Goal: Download file/media

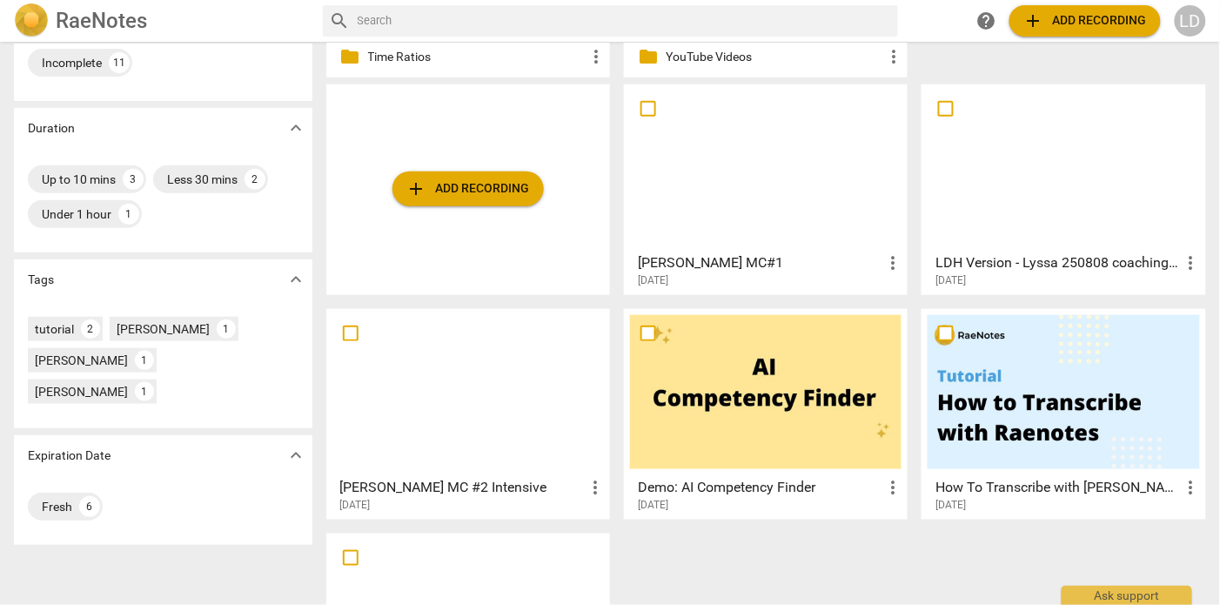
scroll to position [334, 0]
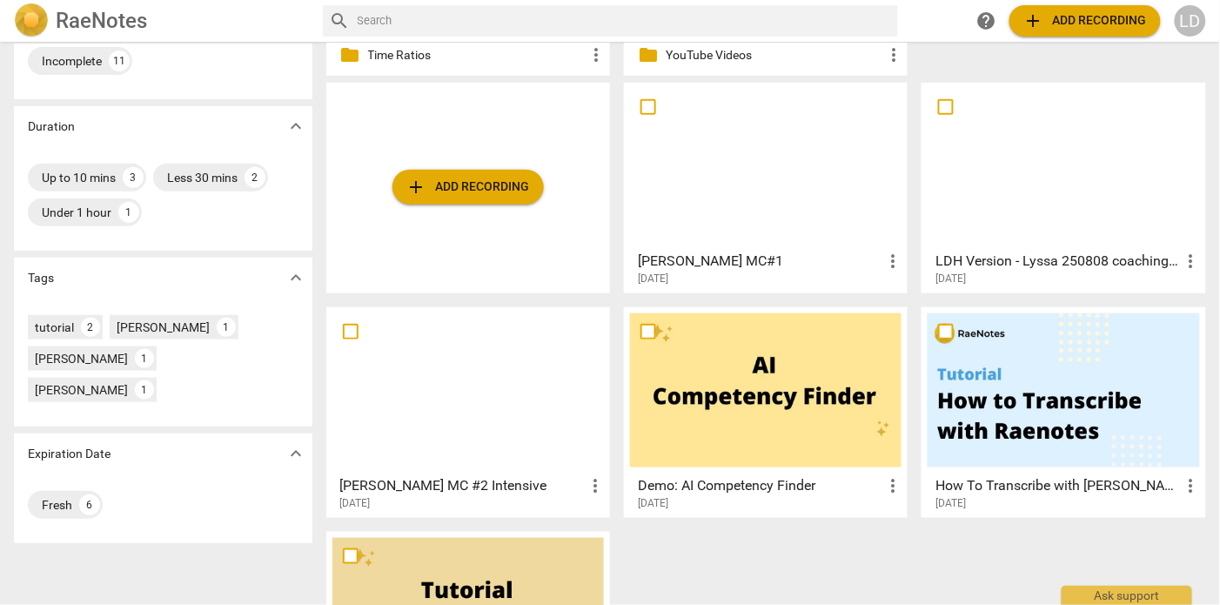
click at [495, 415] on div at bounding box center [467, 390] width 271 height 154
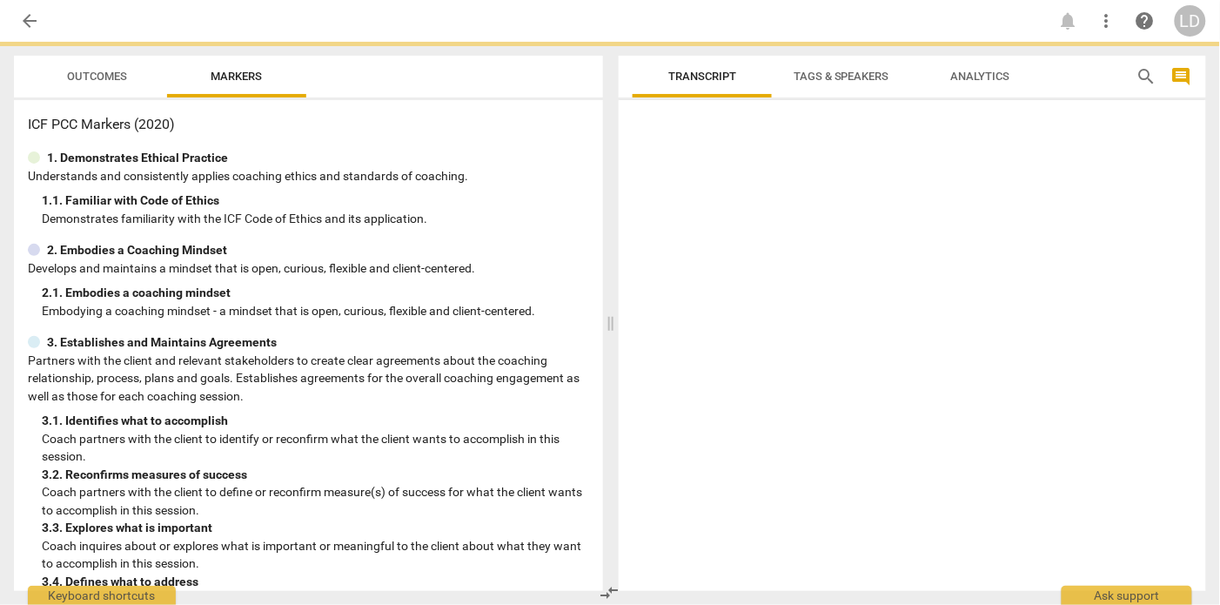
click at [495, 415] on div "ICF PCC Markers (2020) 1. Demonstrates Ethical Practice Understands and consist…" at bounding box center [308, 345] width 589 height 491
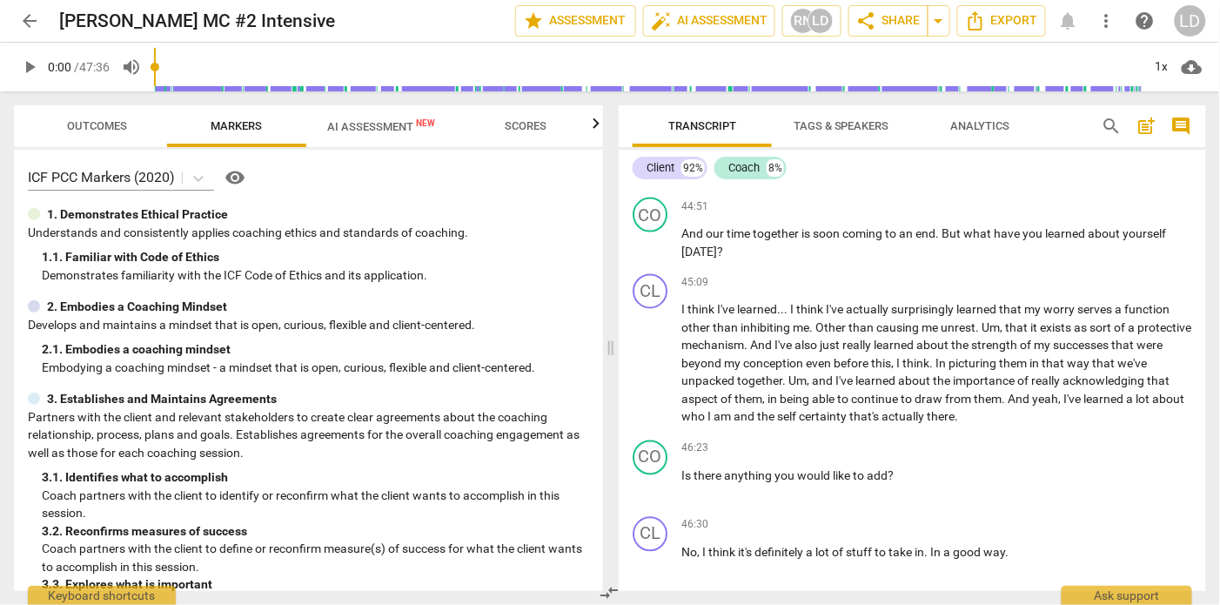
scroll to position [9143, 0]
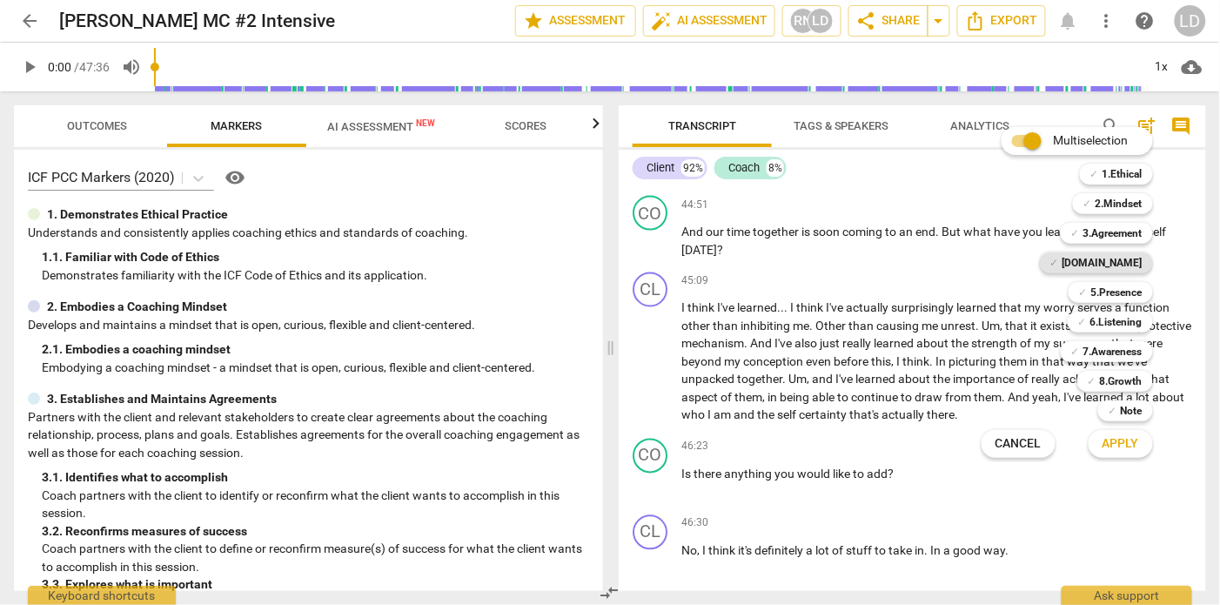
click at [1133, 265] on b "[DOMAIN_NAME]" at bounding box center [1102, 262] width 80 height 21
click at [1129, 291] on b "5.Presence" at bounding box center [1116, 292] width 51 height 21
click at [1123, 322] on b "6.Listening" at bounding box center [1116, 321] width 52 height 21
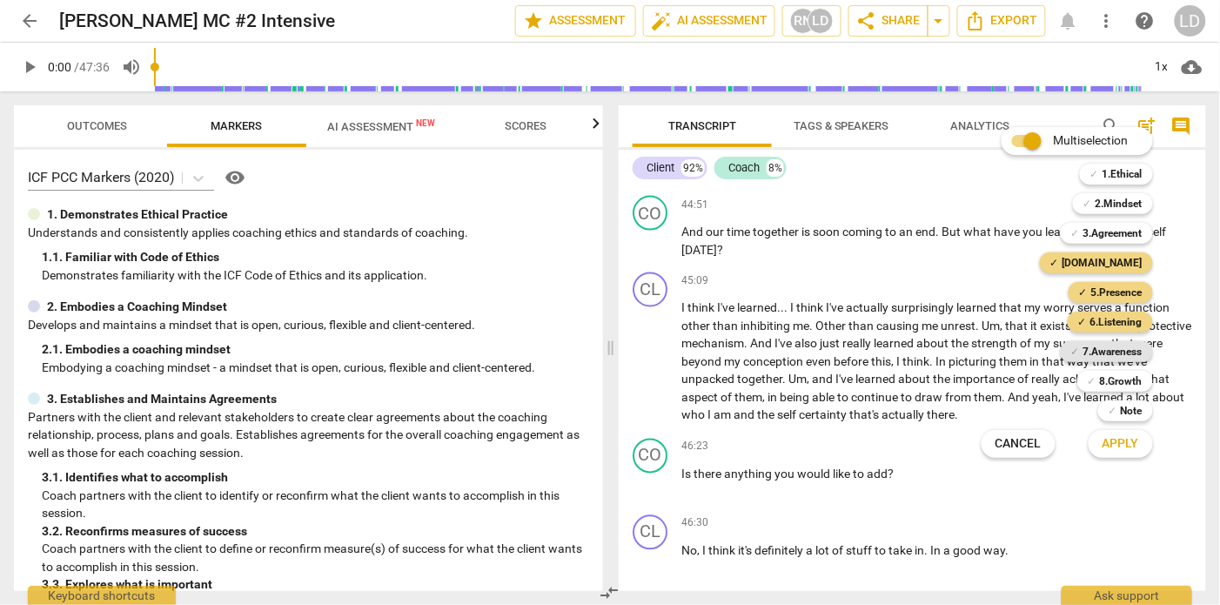
click at [1121, 349] on b "7.Awareness" at bounding box center [1112, 351] width 59 height 21
click at [1127, 430] on button "Apply" at bounding box center [1120, 443] width 64 height 31
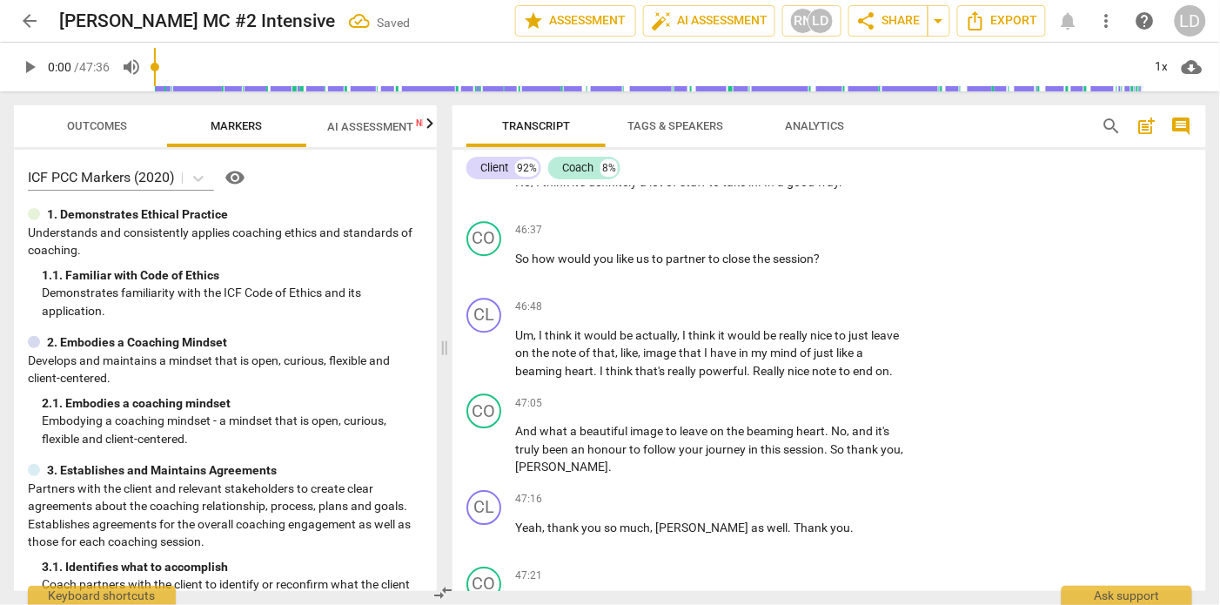
scroll to position [11306, 0]
checkbox input "true"
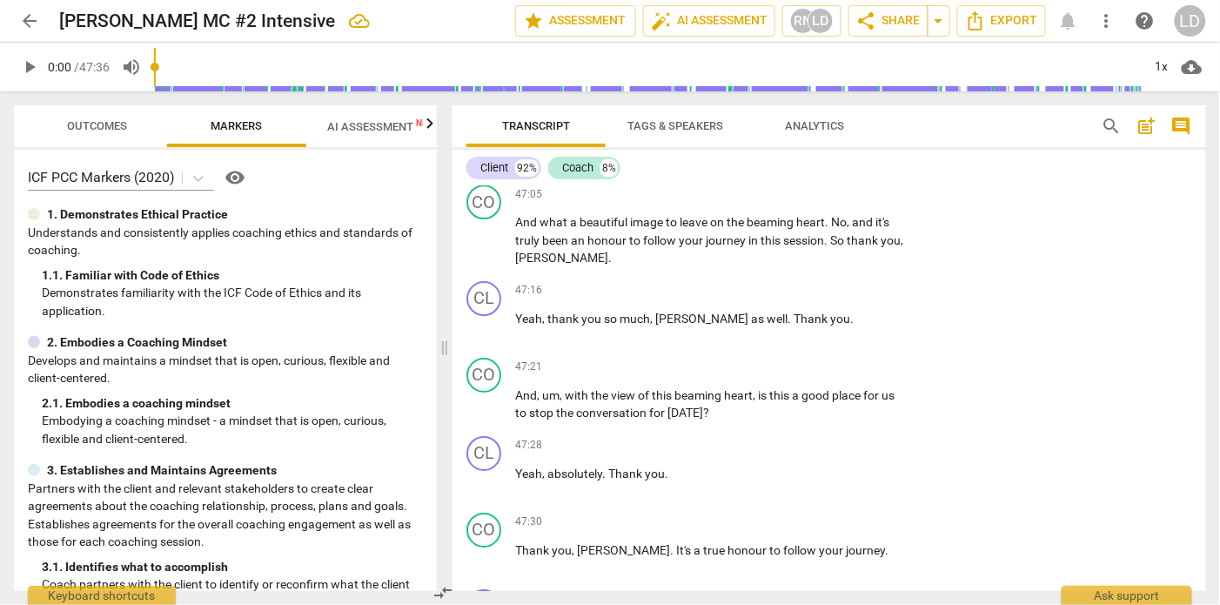
scroll to position [11518, 0]
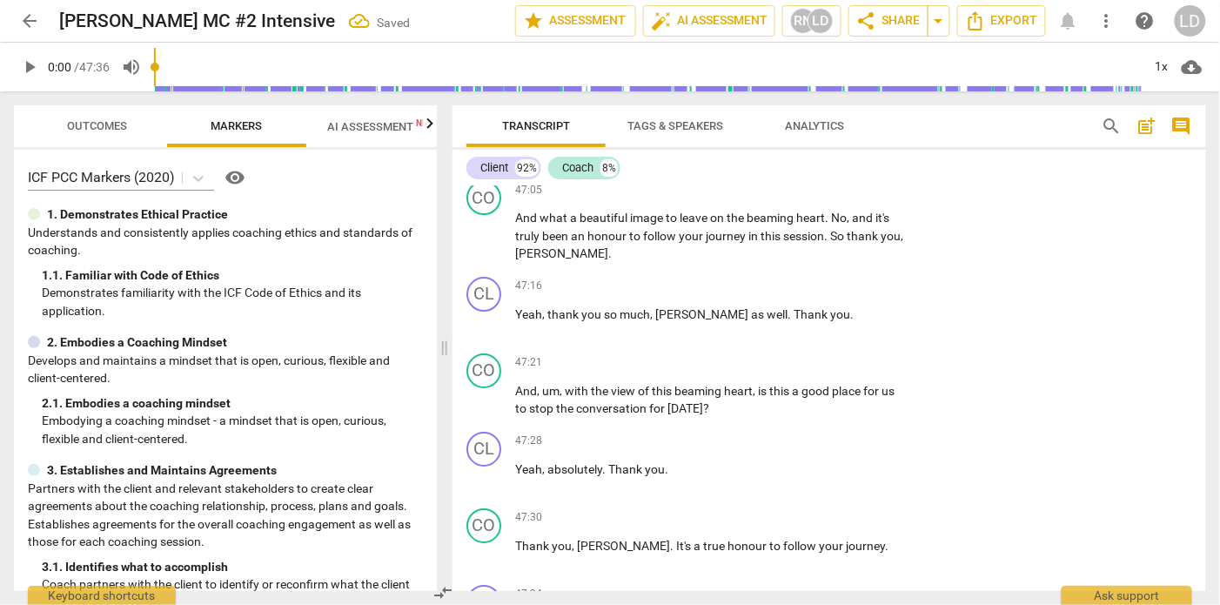
checkbox input "true"
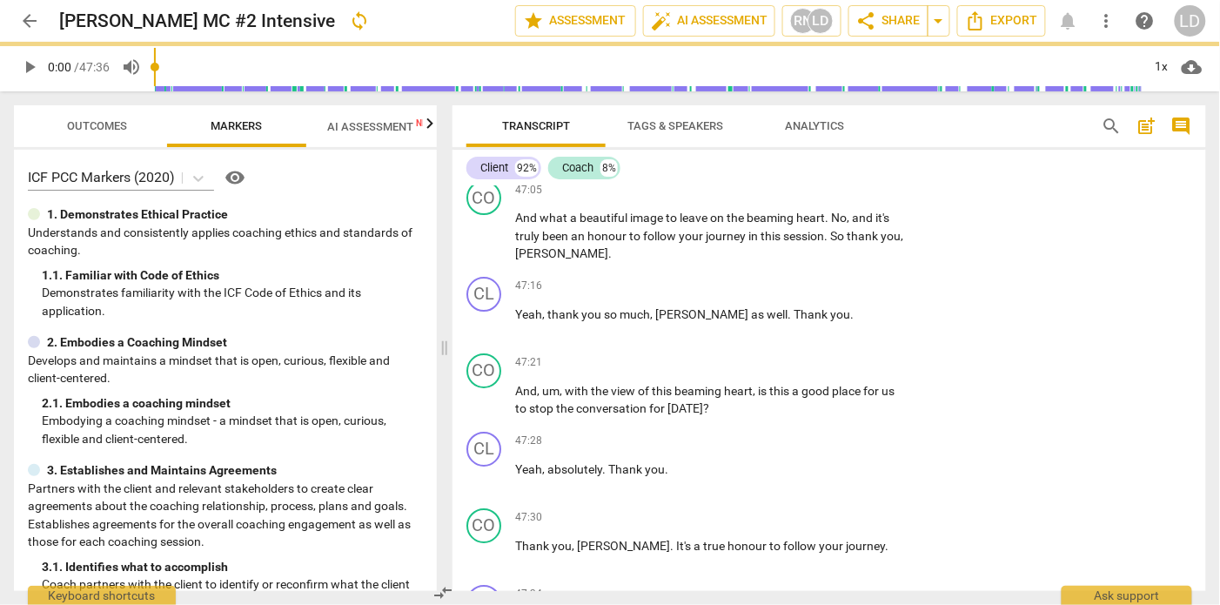
checkbox input "true"
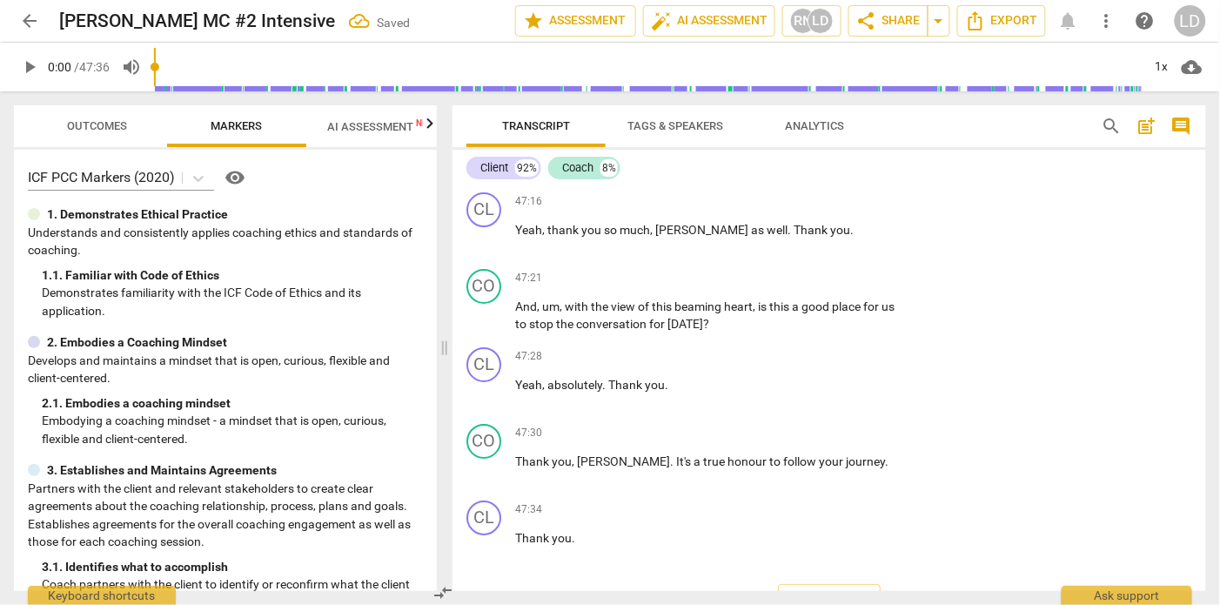
checkbox input "true"
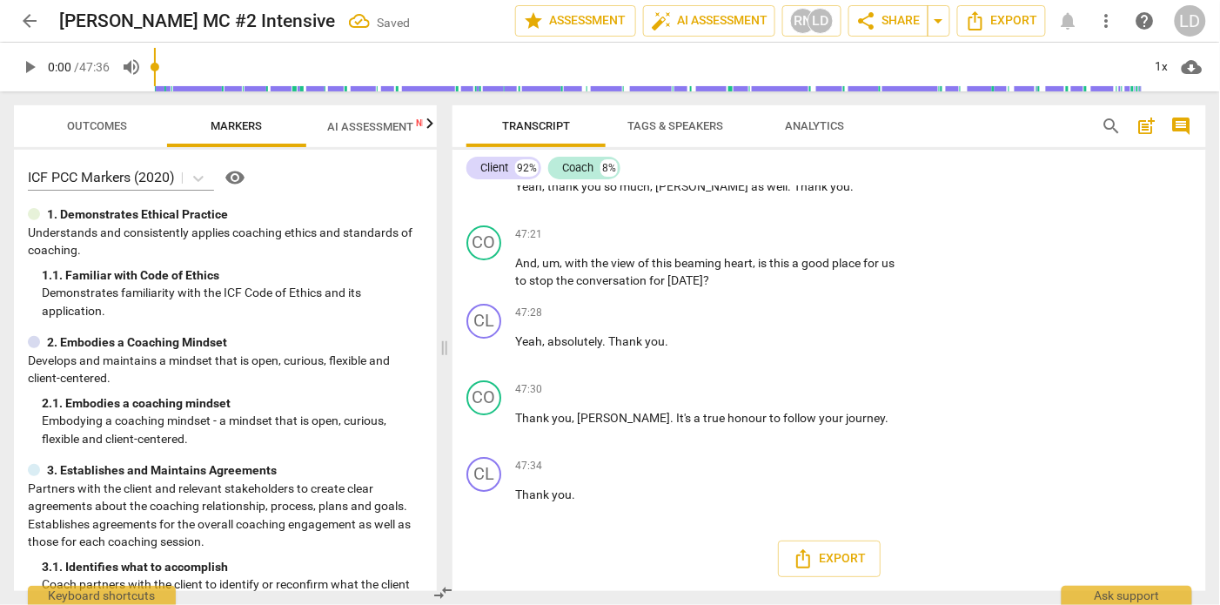
scroll to position [11818, 0]
checkbox input "true"
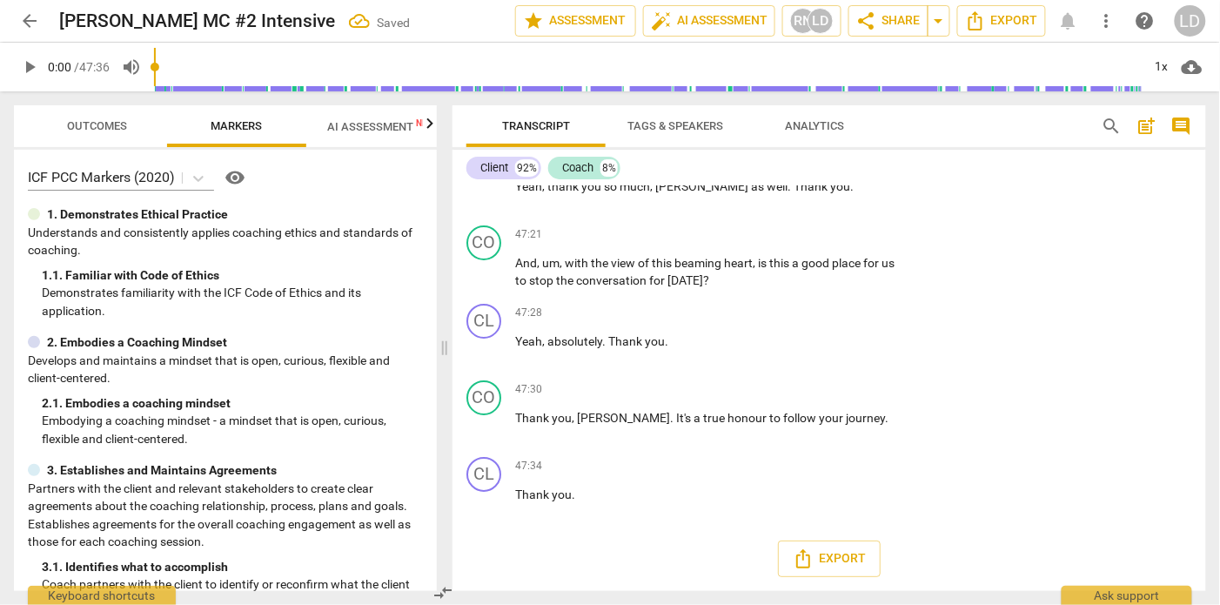
checkbox input "true"
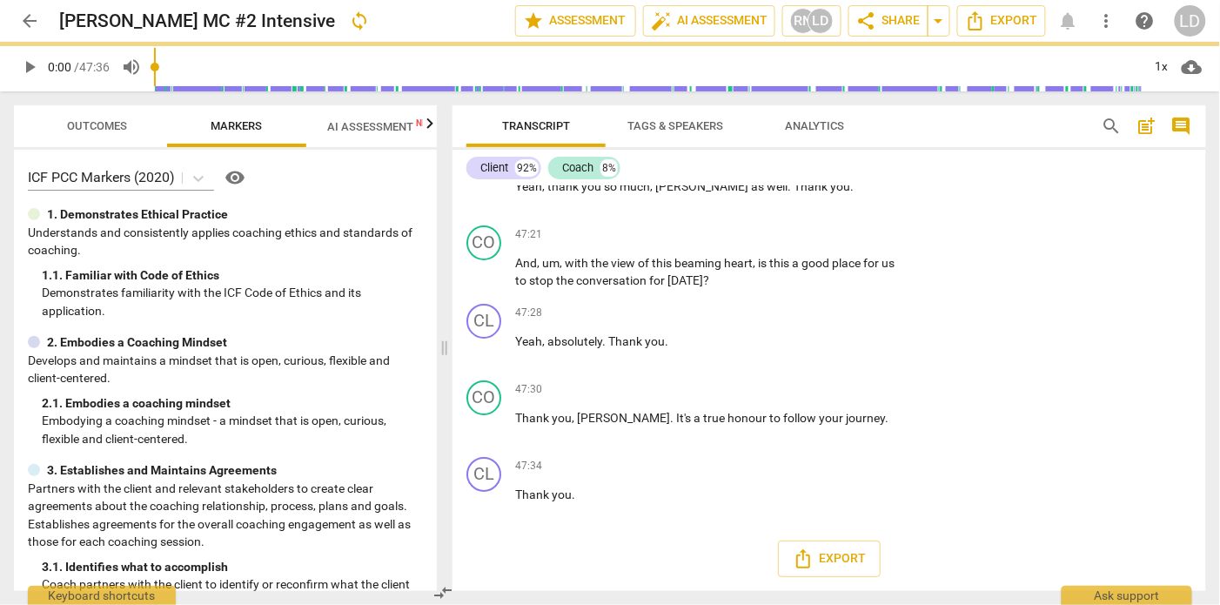
checkbox input "false"
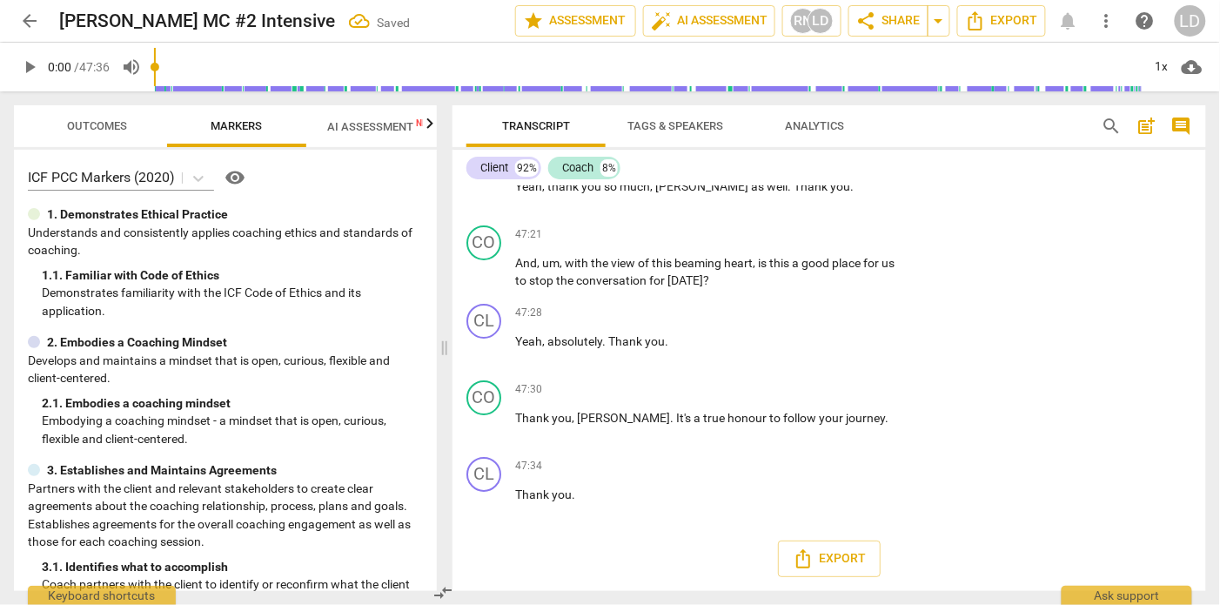
checkbox input "true"
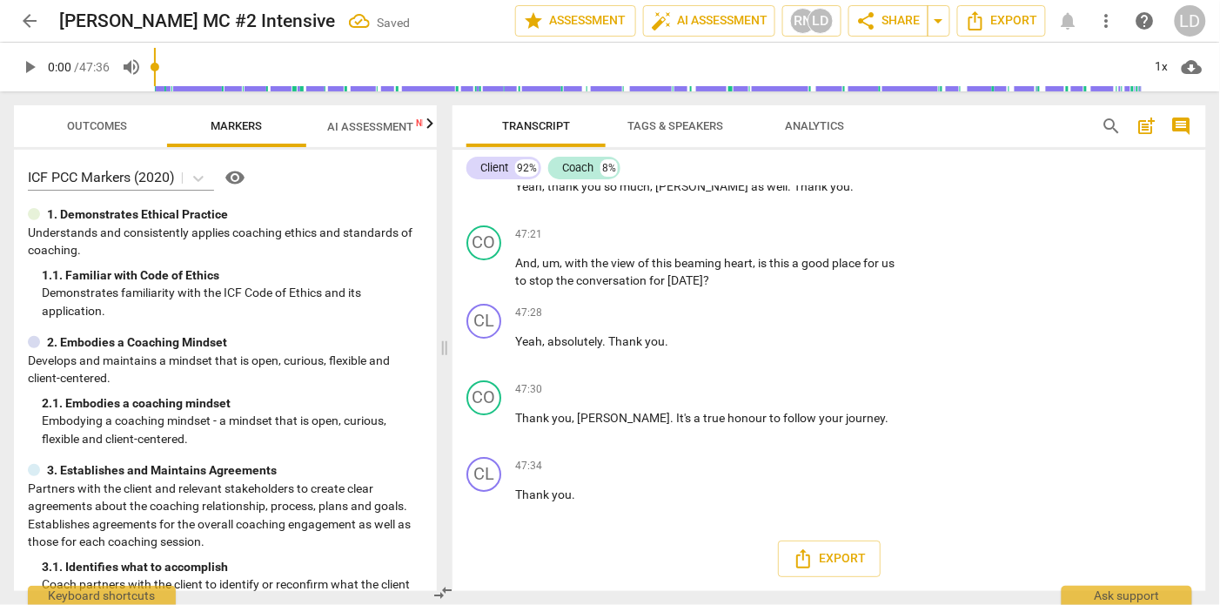
checkbox input "true"
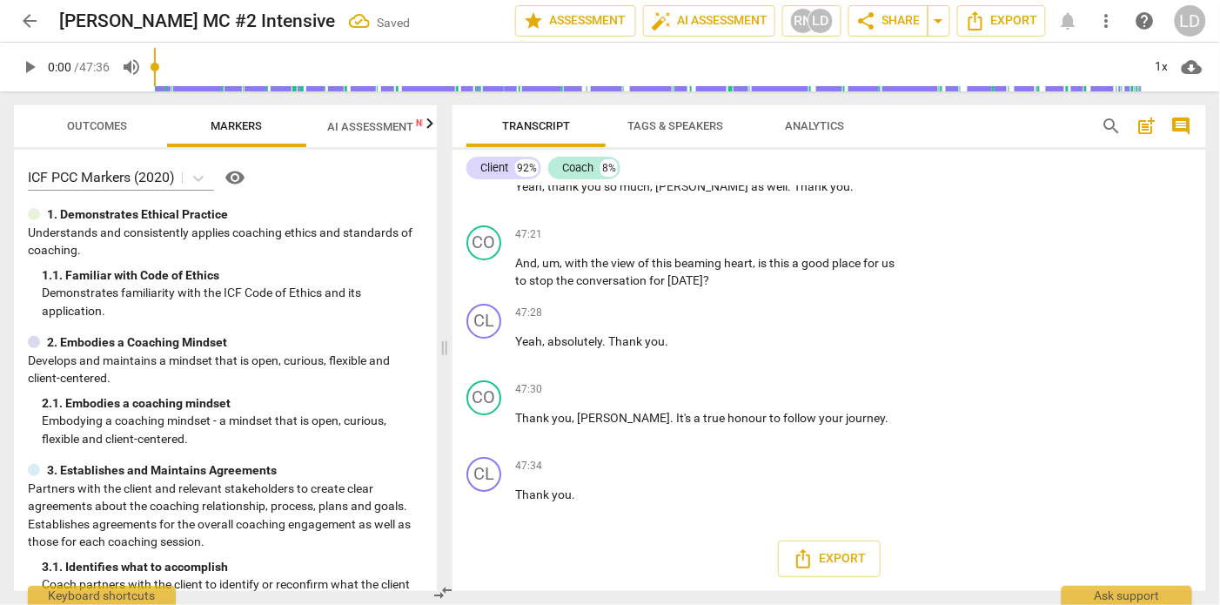
checkbox input "true"
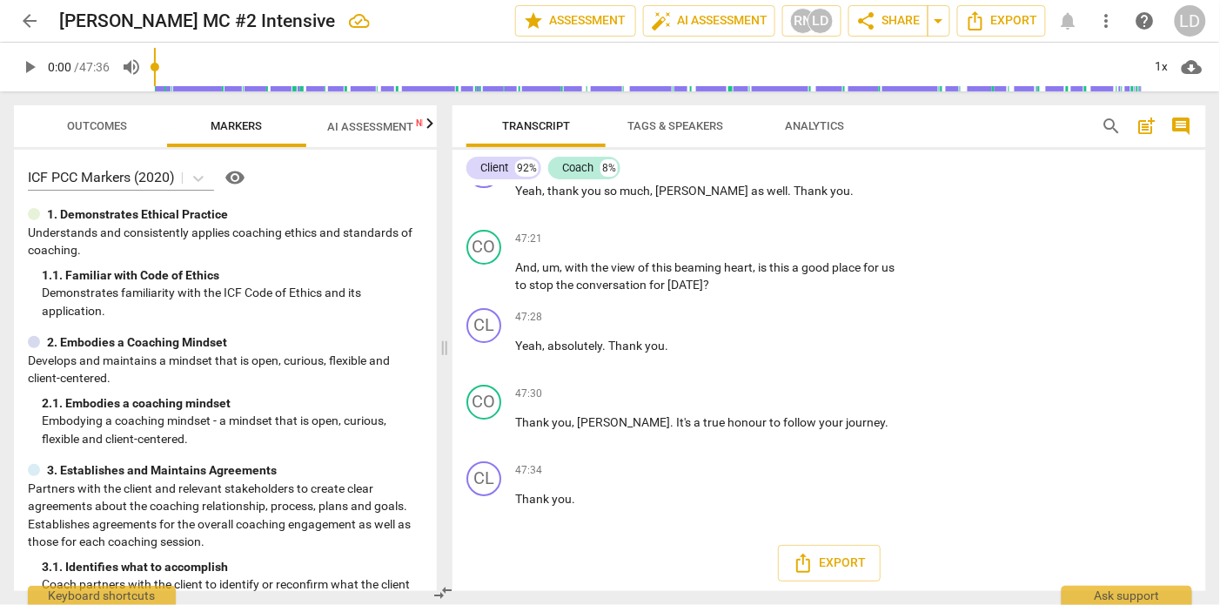
scroll to position [11644, 0]
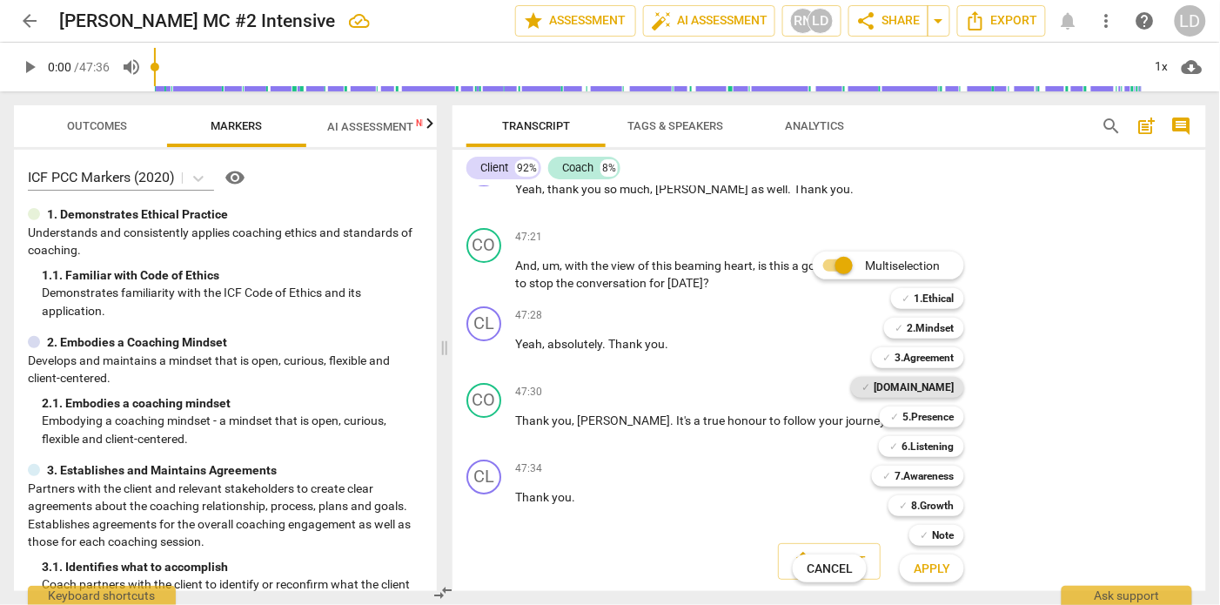
click at [870, 379] on span "✓" at bounding box center [865, 387] width 9 height 21
click at [940, 410] on b "5.Presence" at bounding box center [927, 416] width 51 height 21
click at [934, 440] on b "6.Listening" at bounding box center [927, 446] width 52 height 21
click at [934, 465] on div "✓ 7.Awareness 7" at bounding box center [927, 476] width 125 height 30
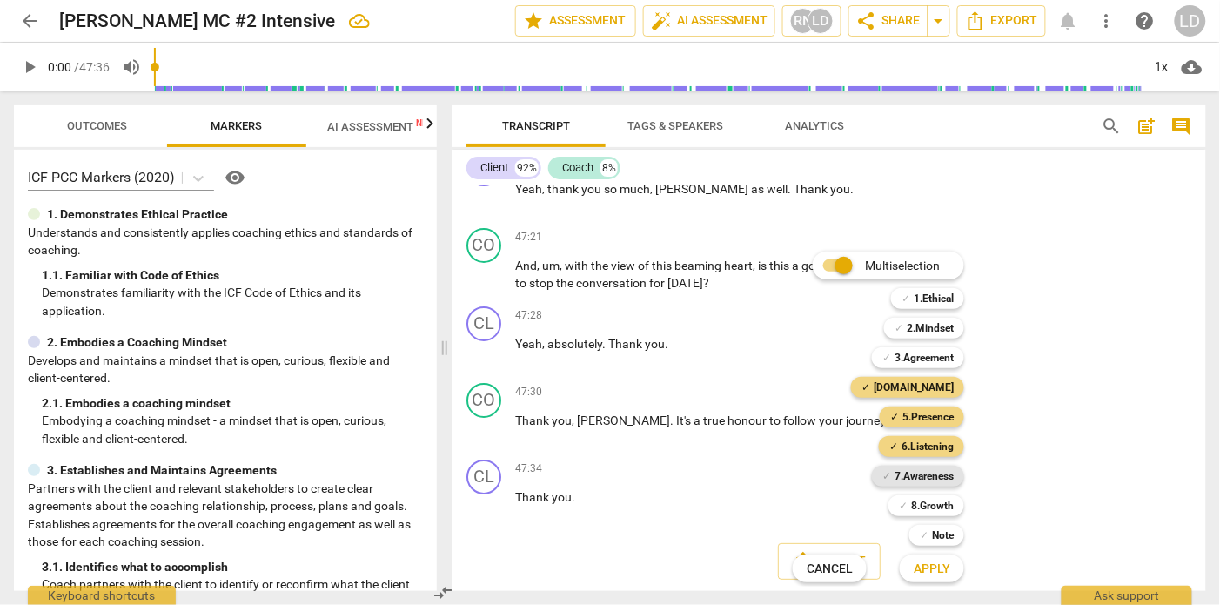
click at [938, 479] on b "7.Awareness" at bounding box center [923, 475] width 59 height 21
click at [947, 568] on span "Apply" at bounding box center [931, 568] width 37 height 17
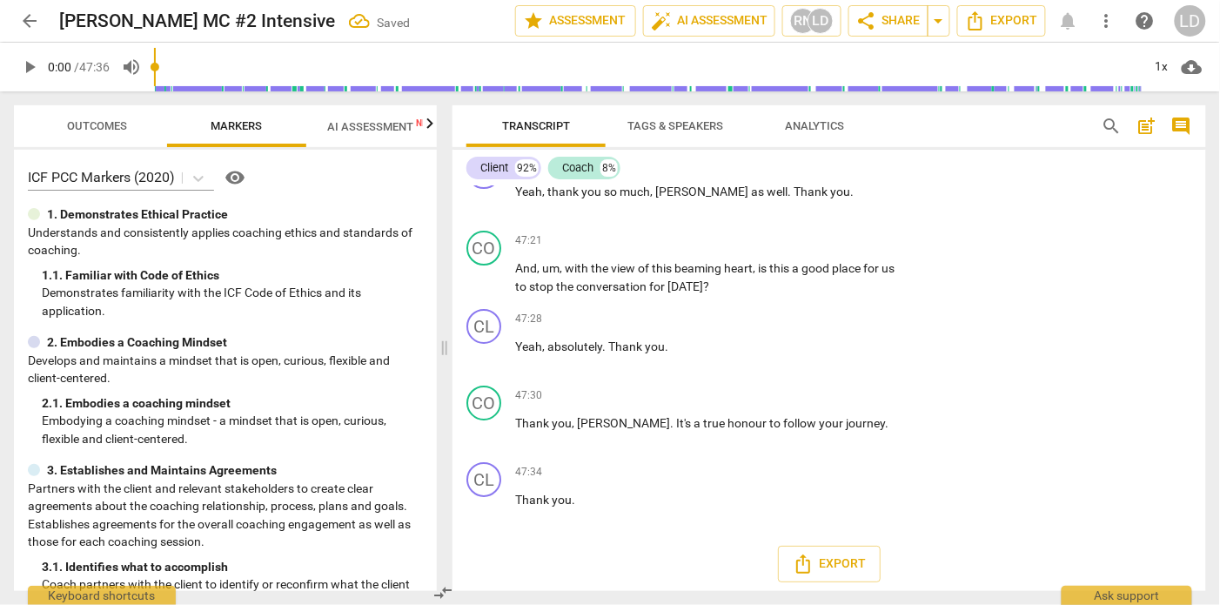
scroll to position [11873, 0]
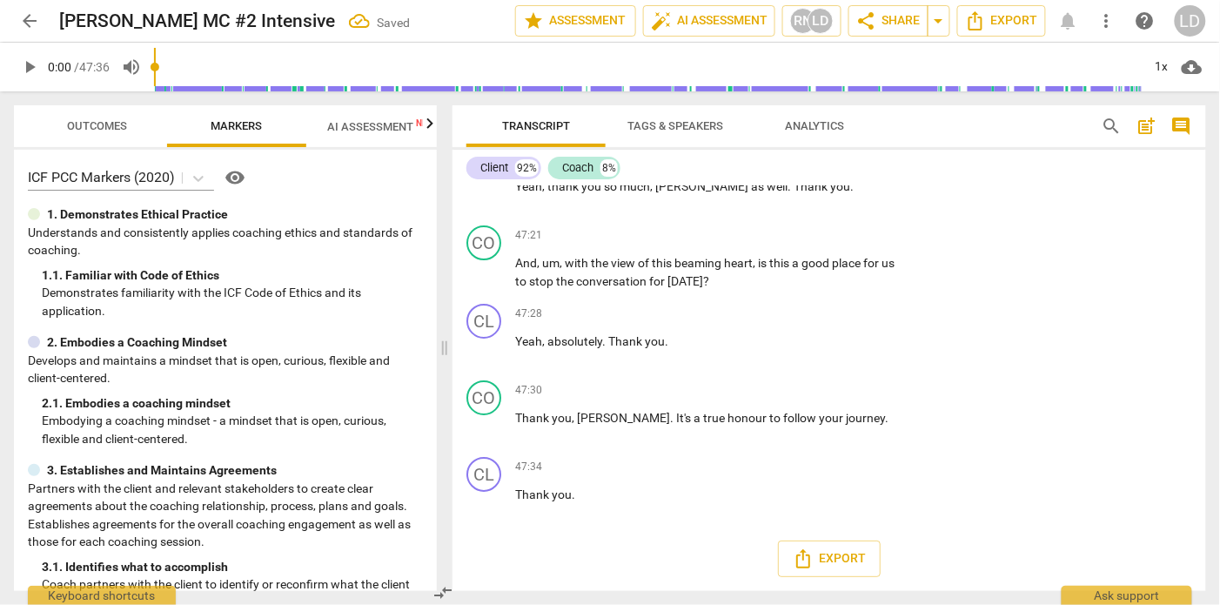
checkbox input "true"
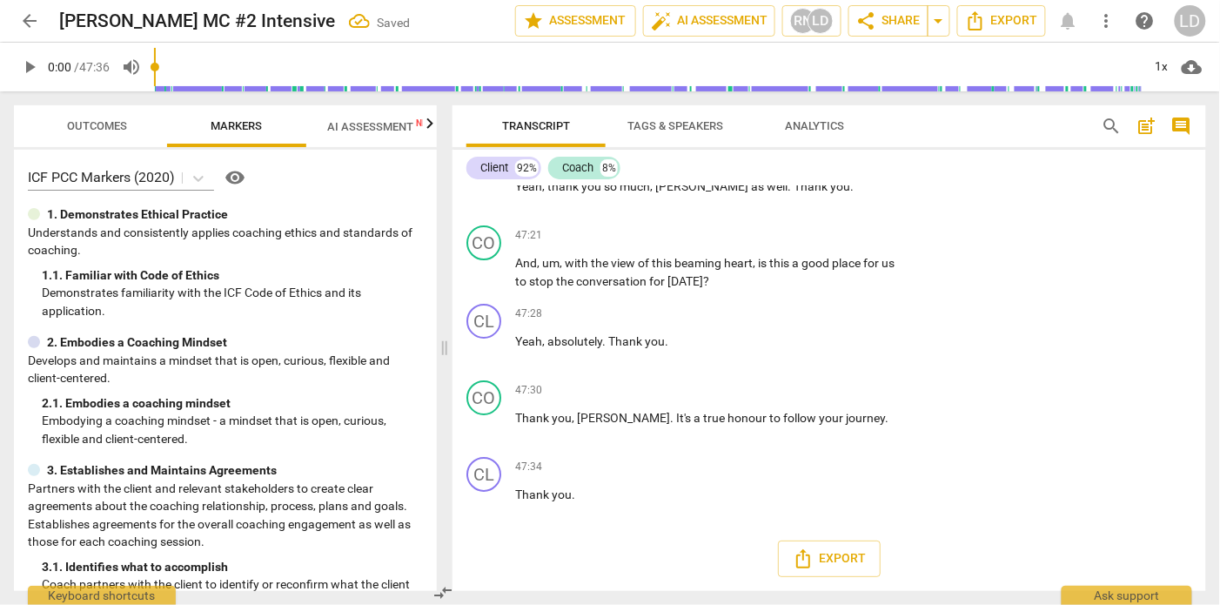
checkbox input "true"
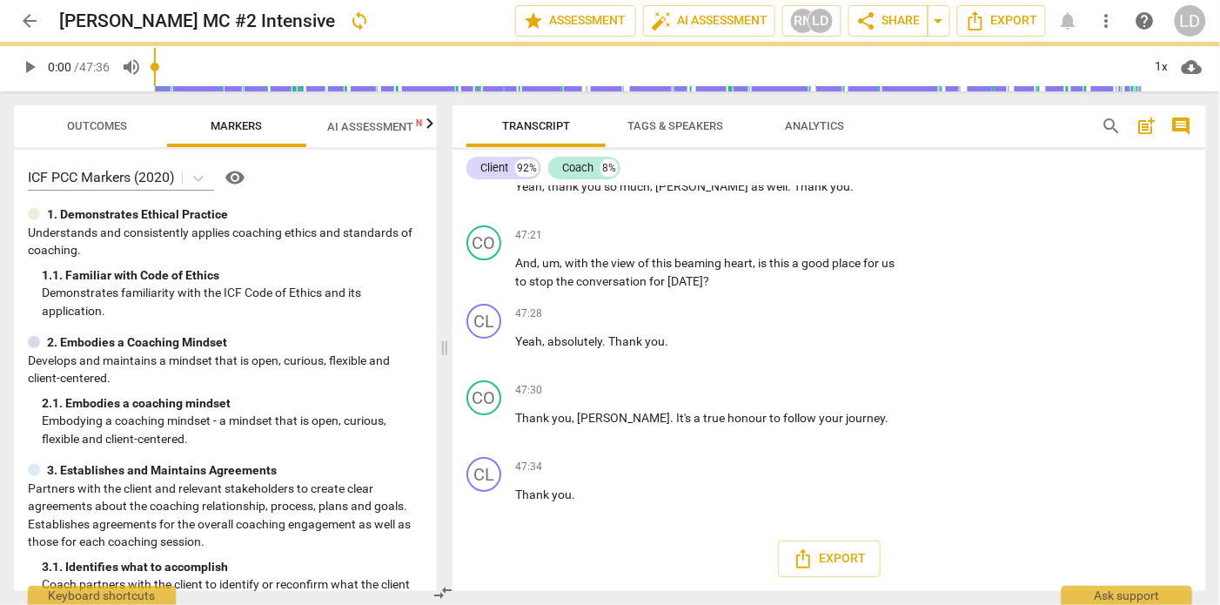
scroll to position [11911, 0]
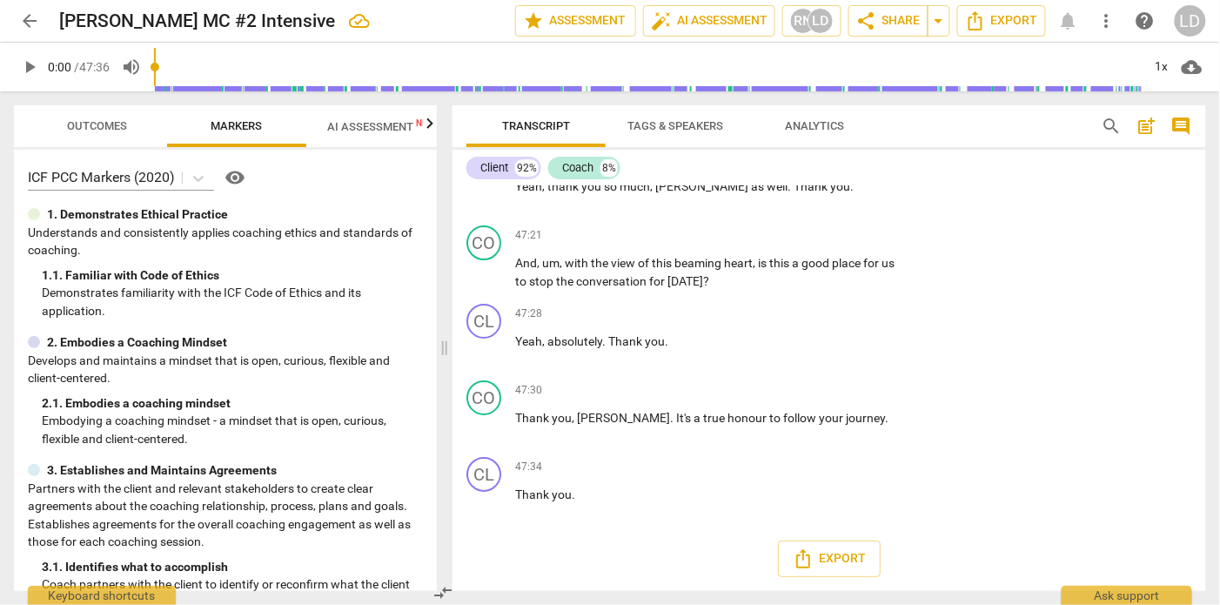
checkbox input "true"
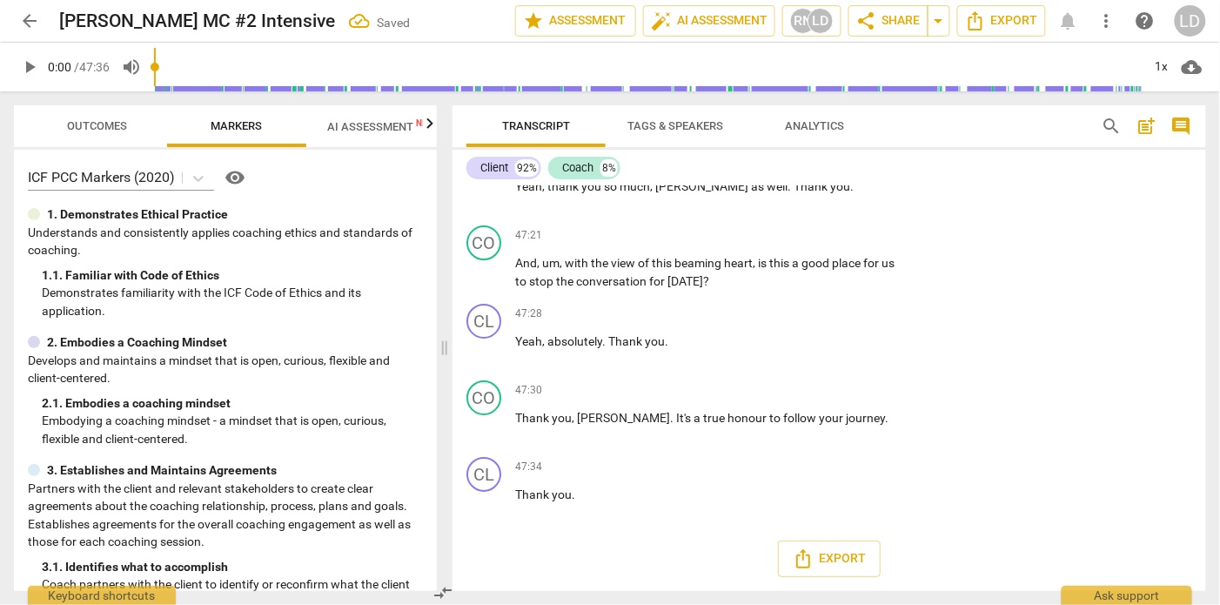
checkbox input "true"
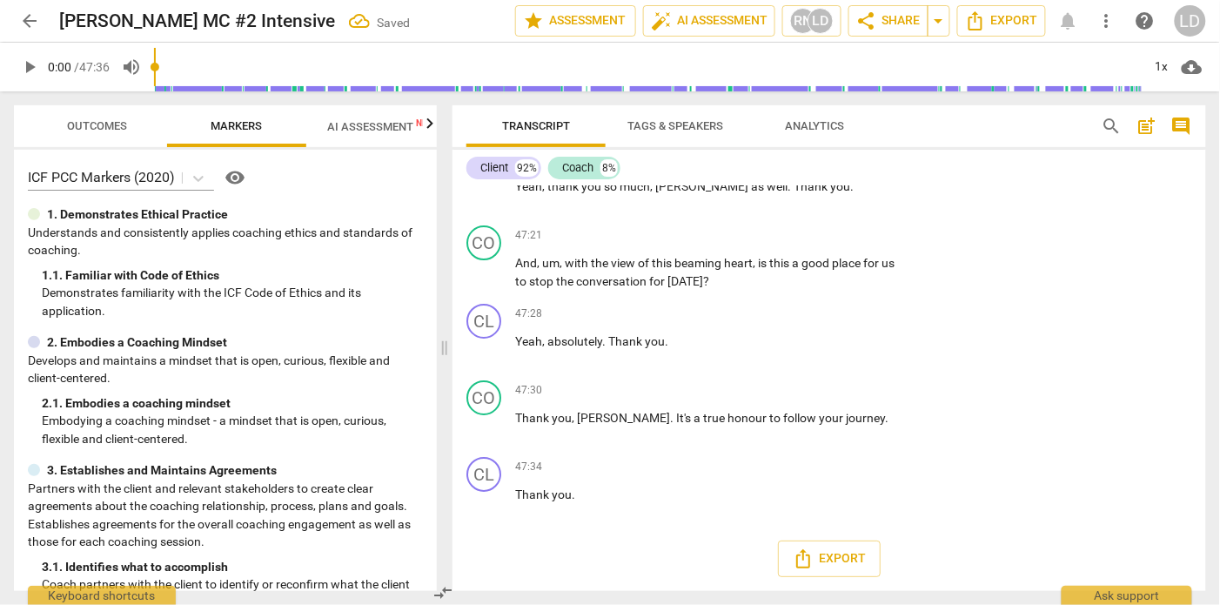
checkbox input "true"
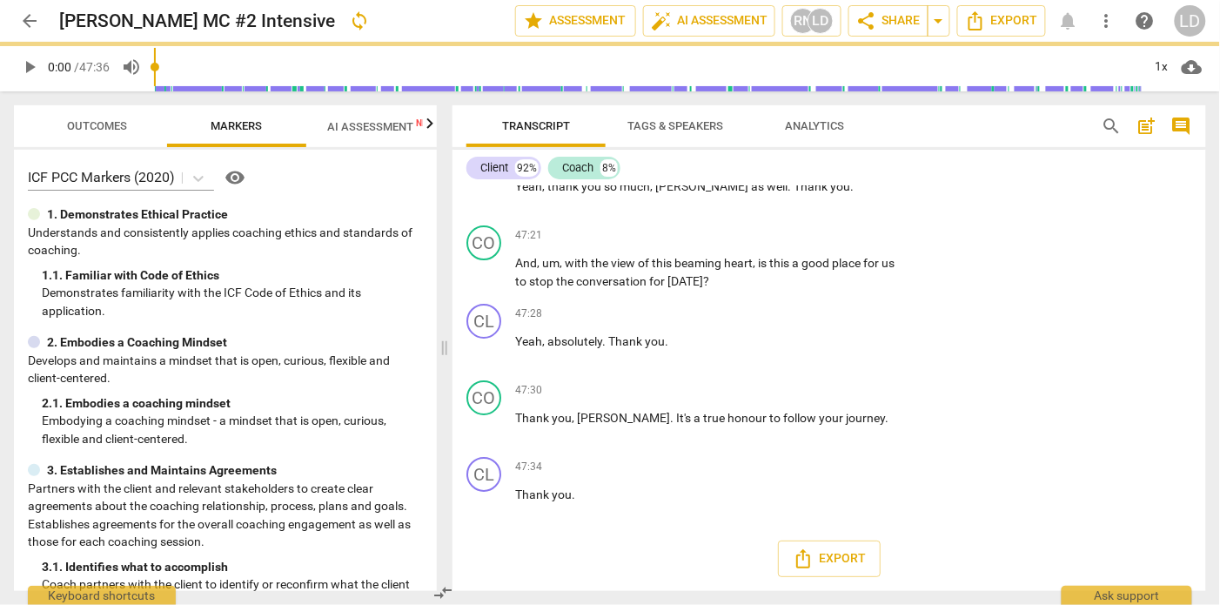
scroll to position [12451, 0]
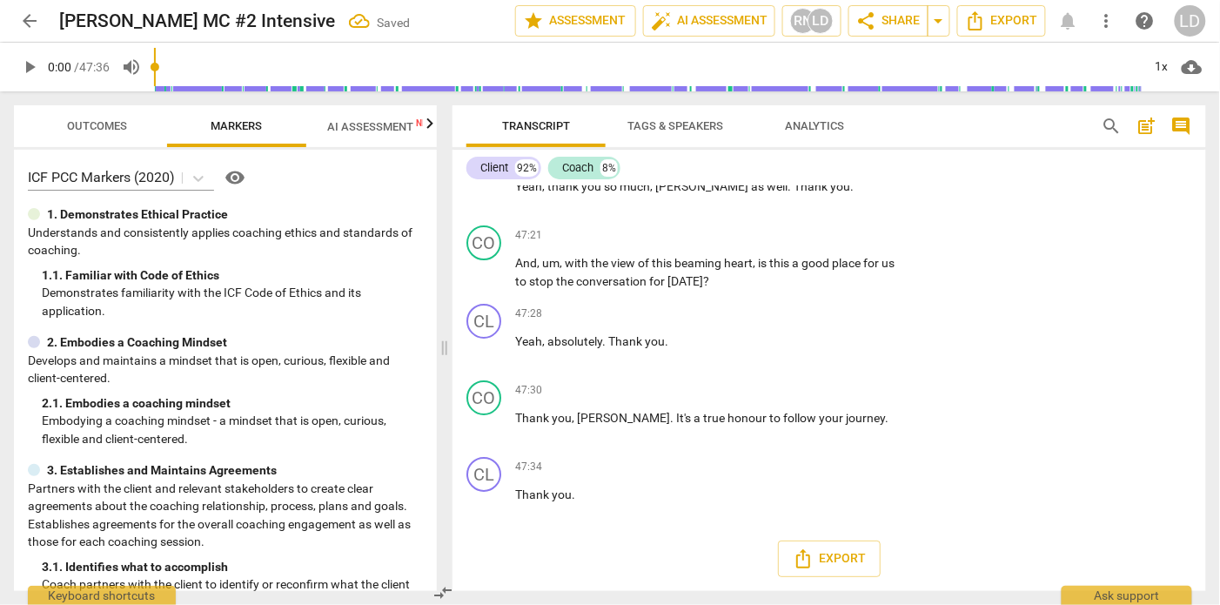
checkbox input "true"
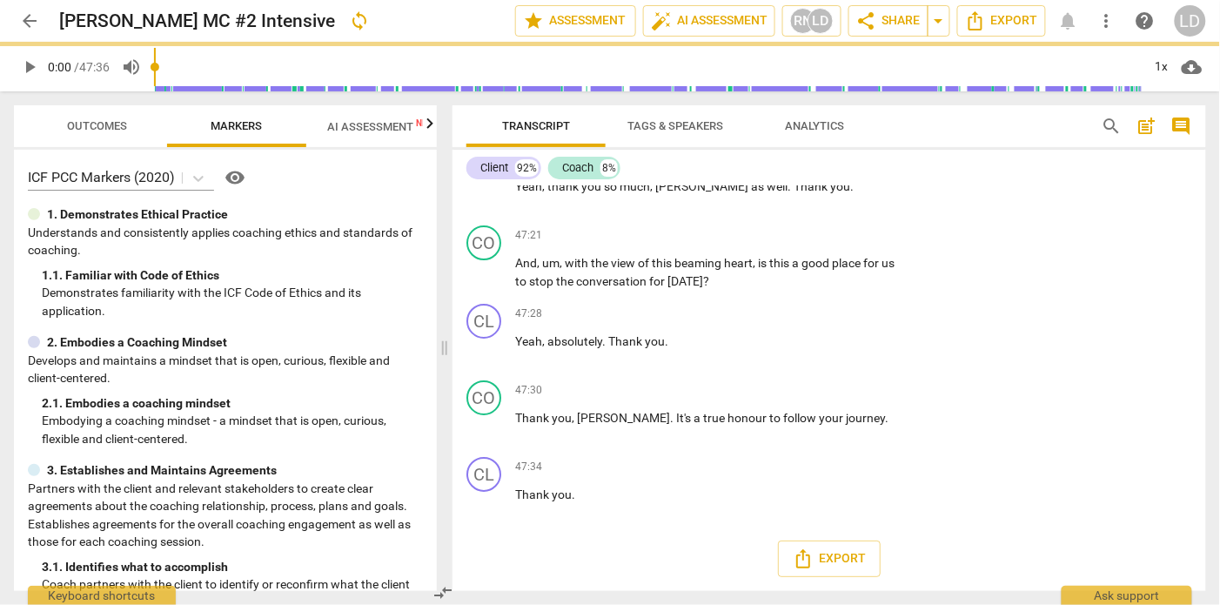
checkbox input "true"
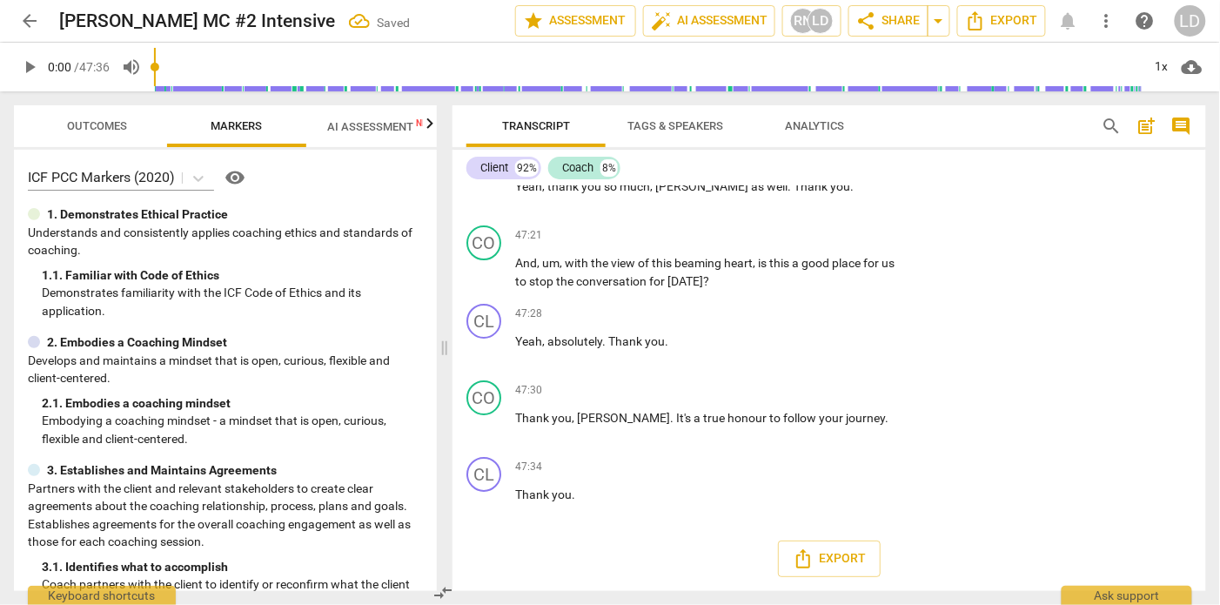
checkbox input "true"
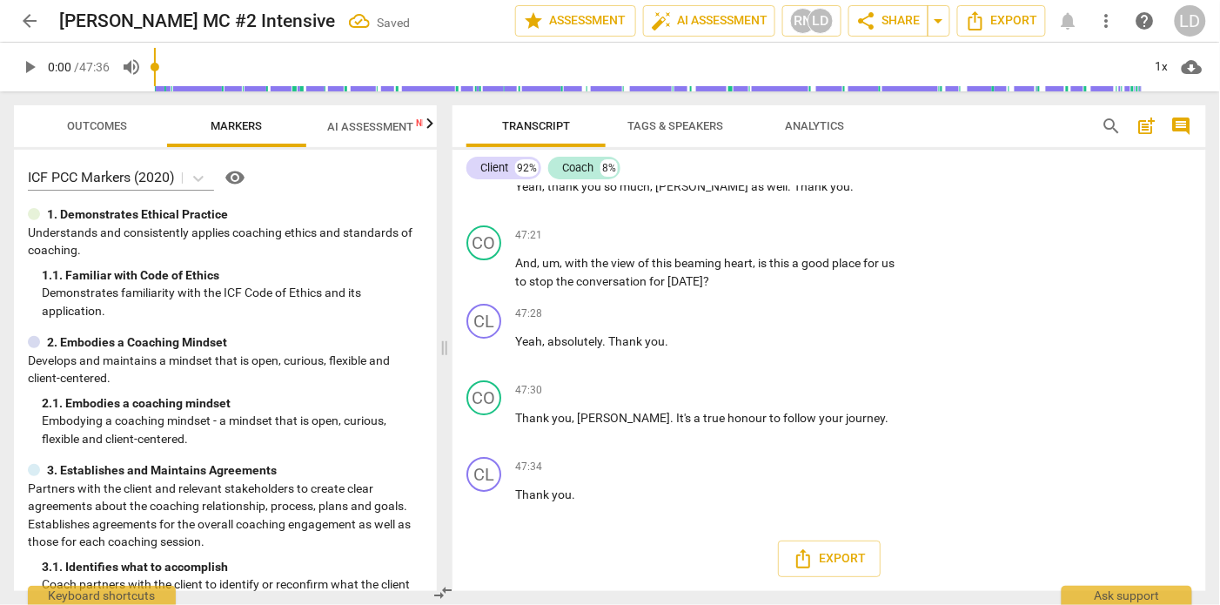
checkbox input "false"
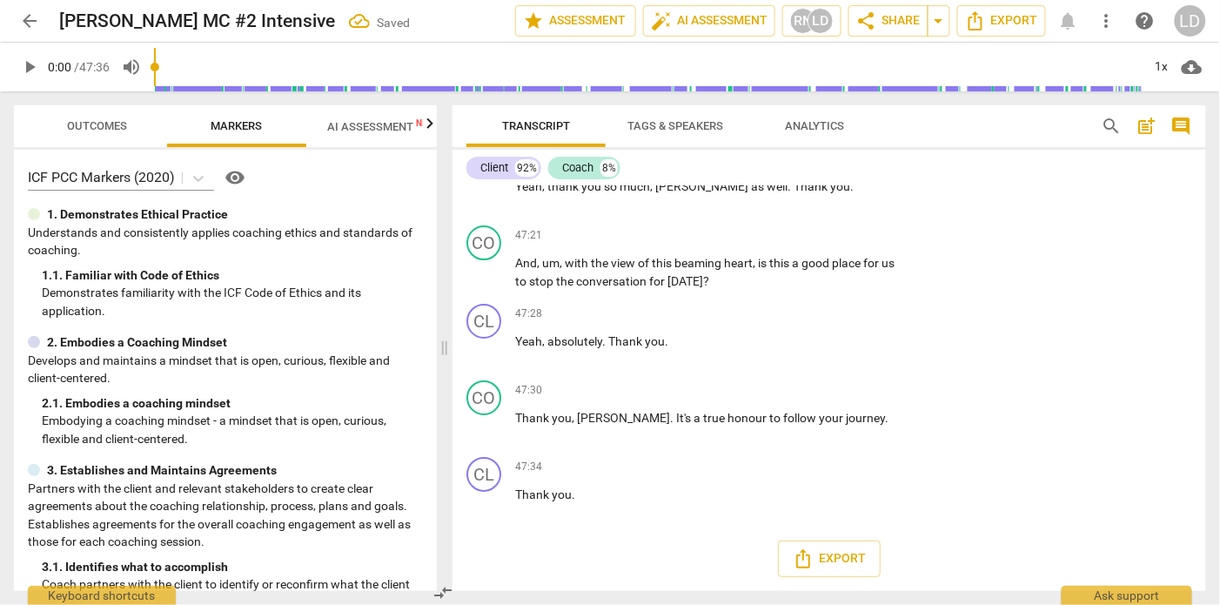
checkbox input "true"
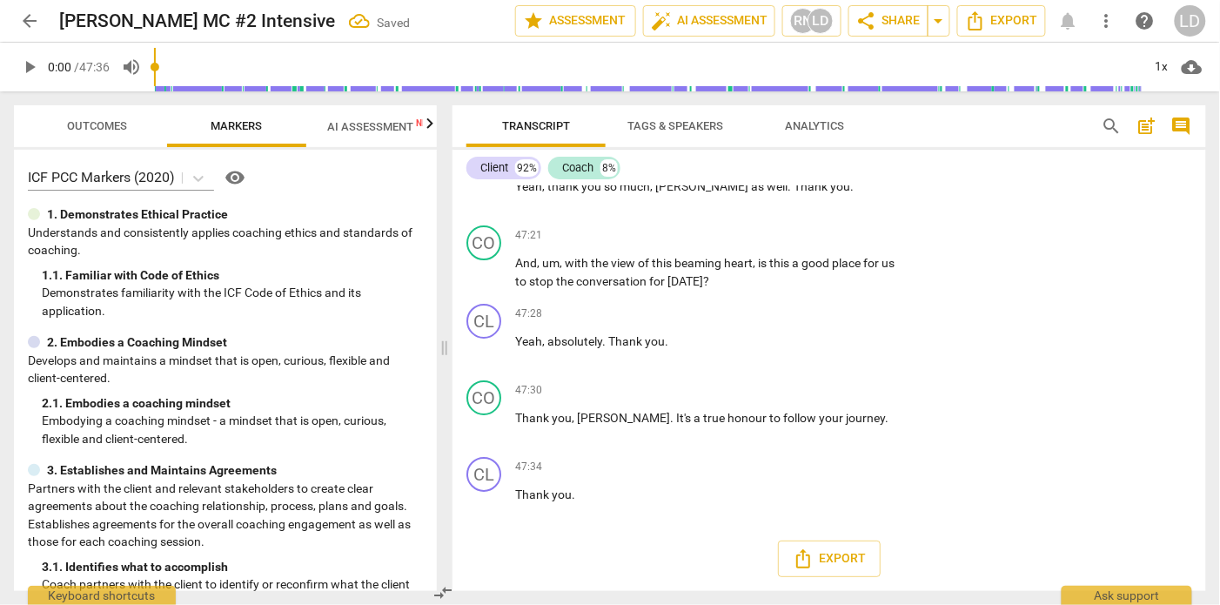
scroll to position [12106, 0]
checkbox input "true"
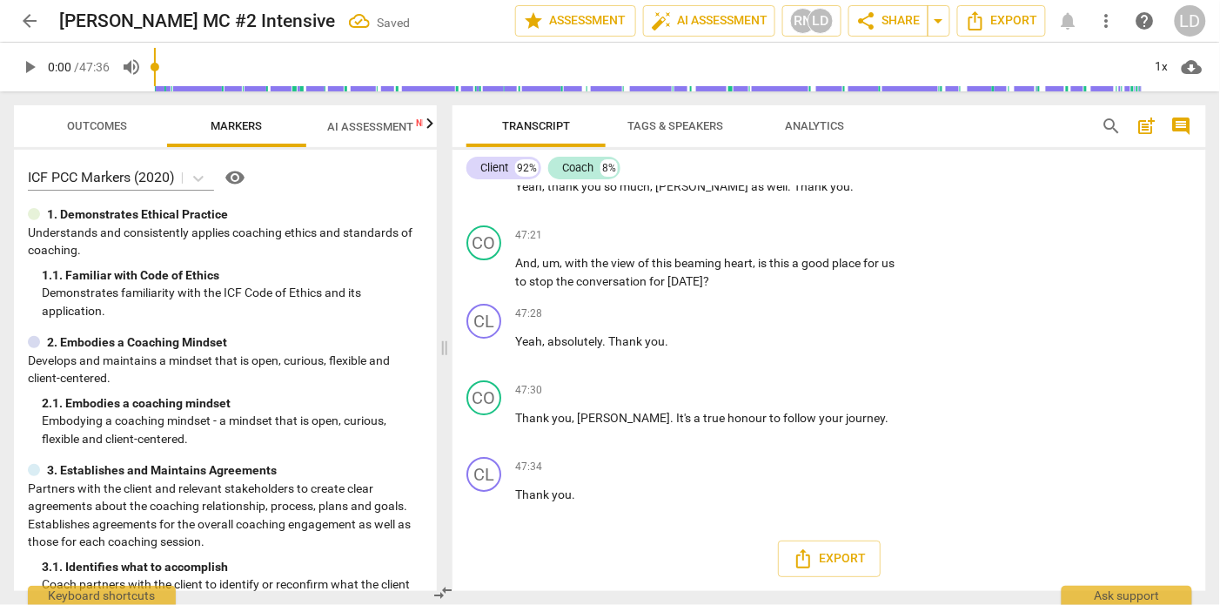
checkbox input "true"
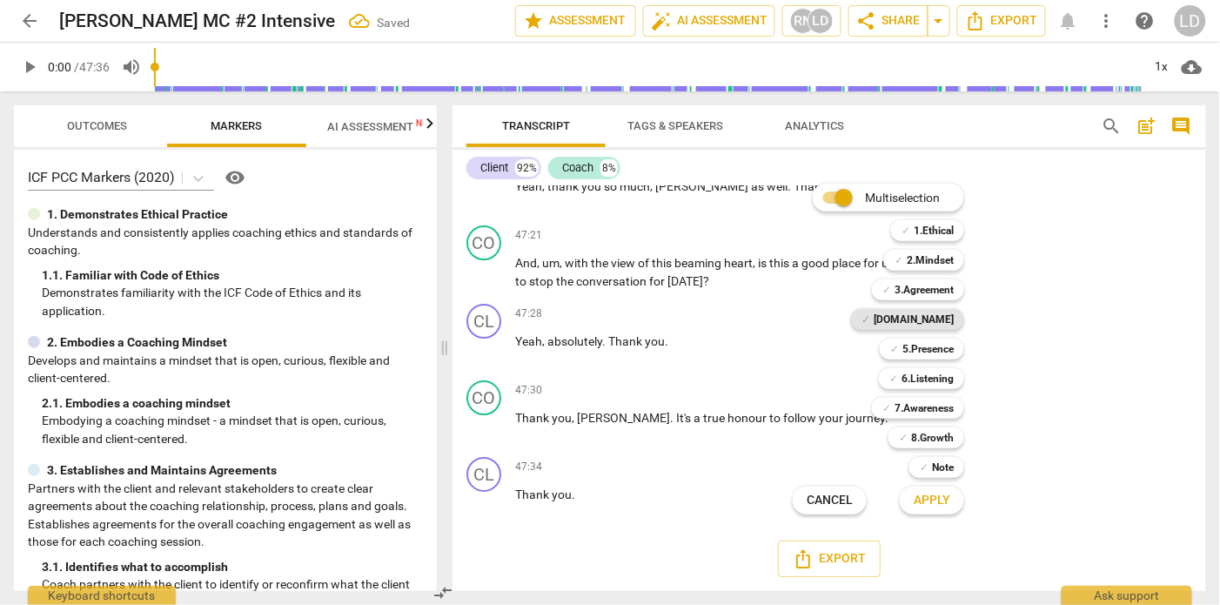
click at [953, 319] on b "[DOMAIN_NAME]" at bounding box center [913, 319] width 80 height 21
click at [953, 345] on b "5.Presence" at bounding box center [927, 348] width 51 height 21
click at [953, 371] on b "6.Listening" at bounding box center [927, 378] width 52 height 21
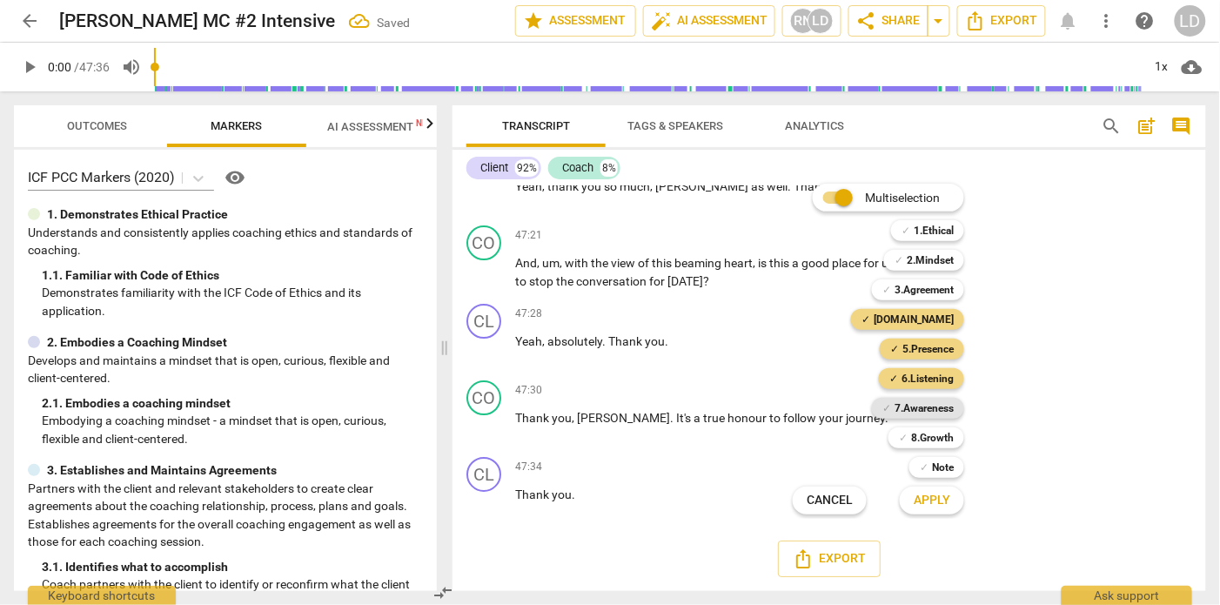
click at [953, 399] on b "7.Awareness" at bounding box center [923, 408] width 59 height 21
click at [948, 498] on span "Apply" at bounding box center [931, 500] width 37 height 17
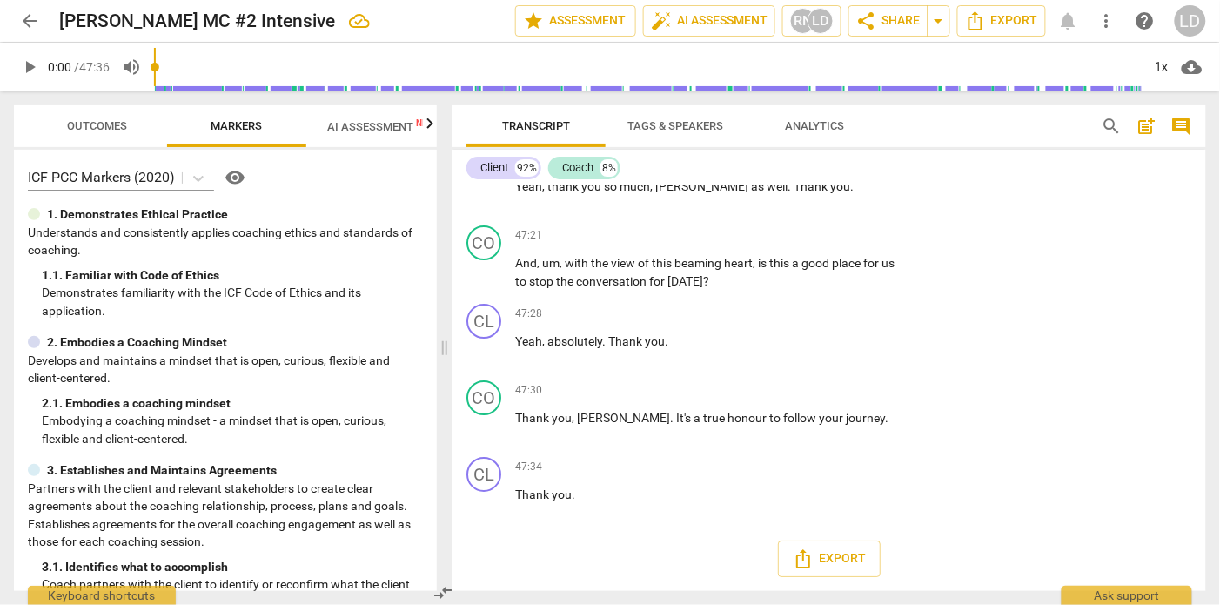
scroll to position [12714, 0]
checkbox input "true"
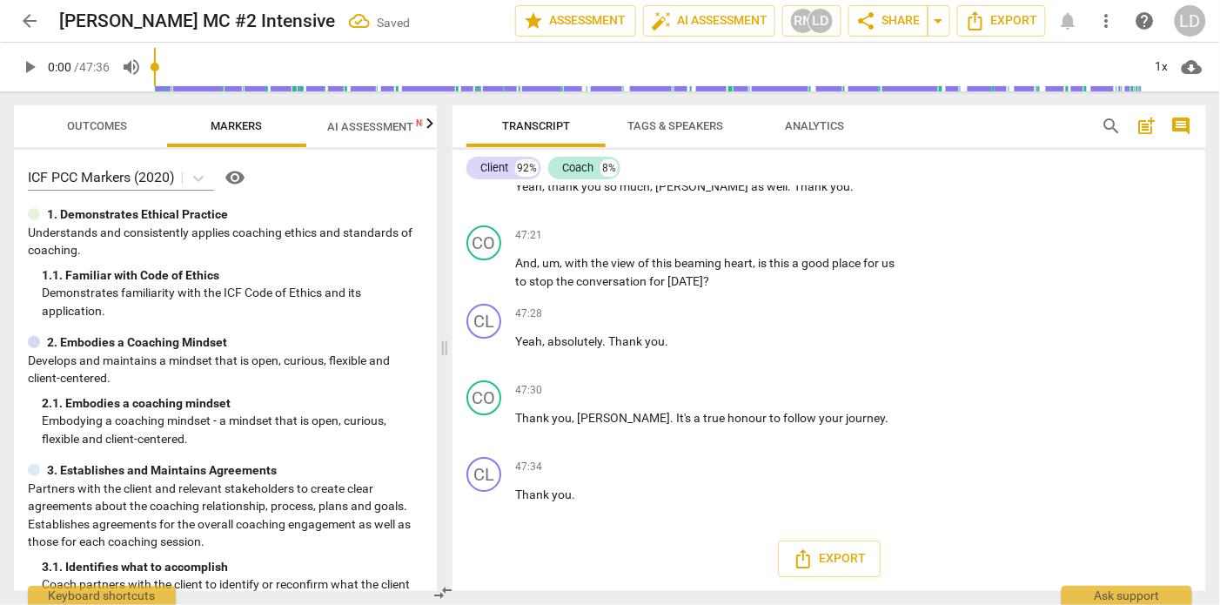
scroll to position [12866, 0]
checkbox input "true"
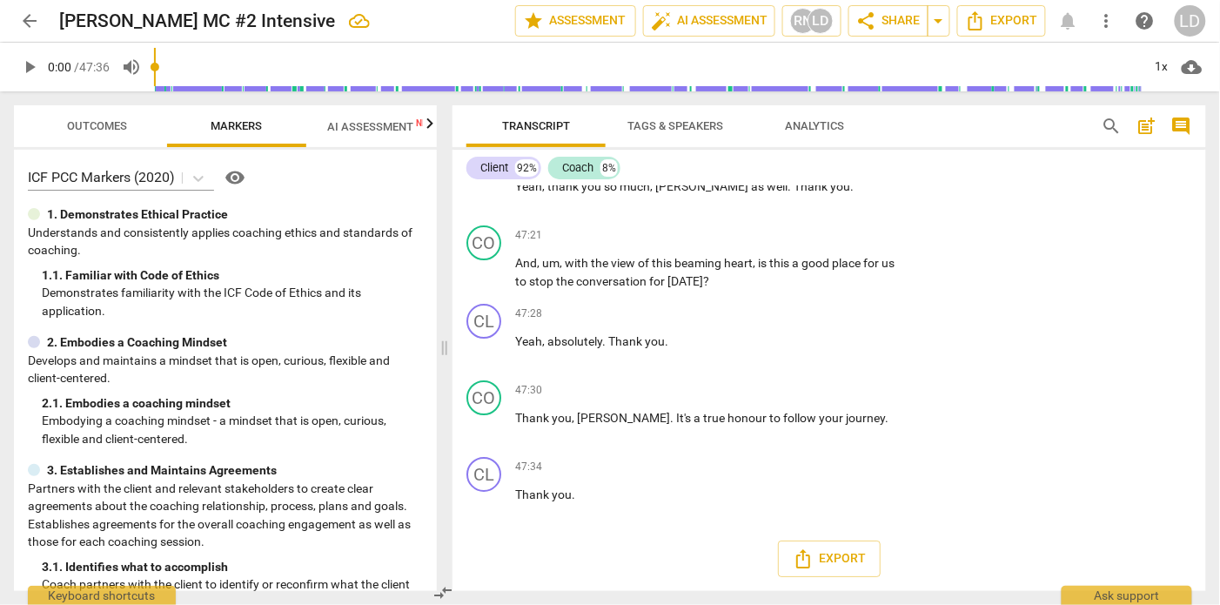
checkbox input "true"
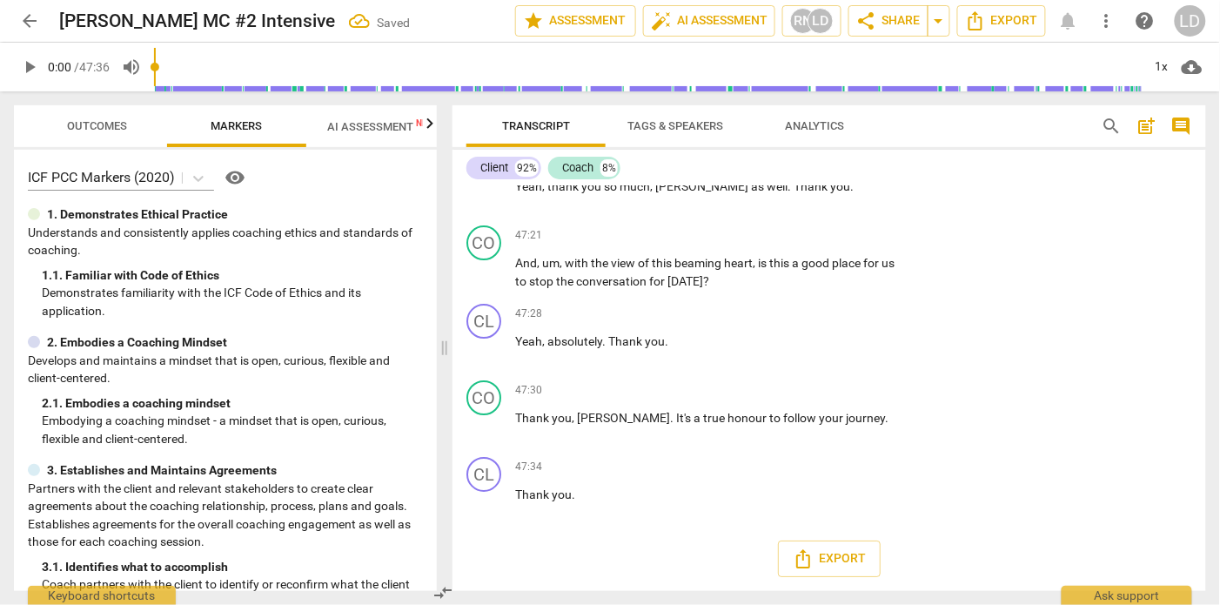
checkbox input "true"
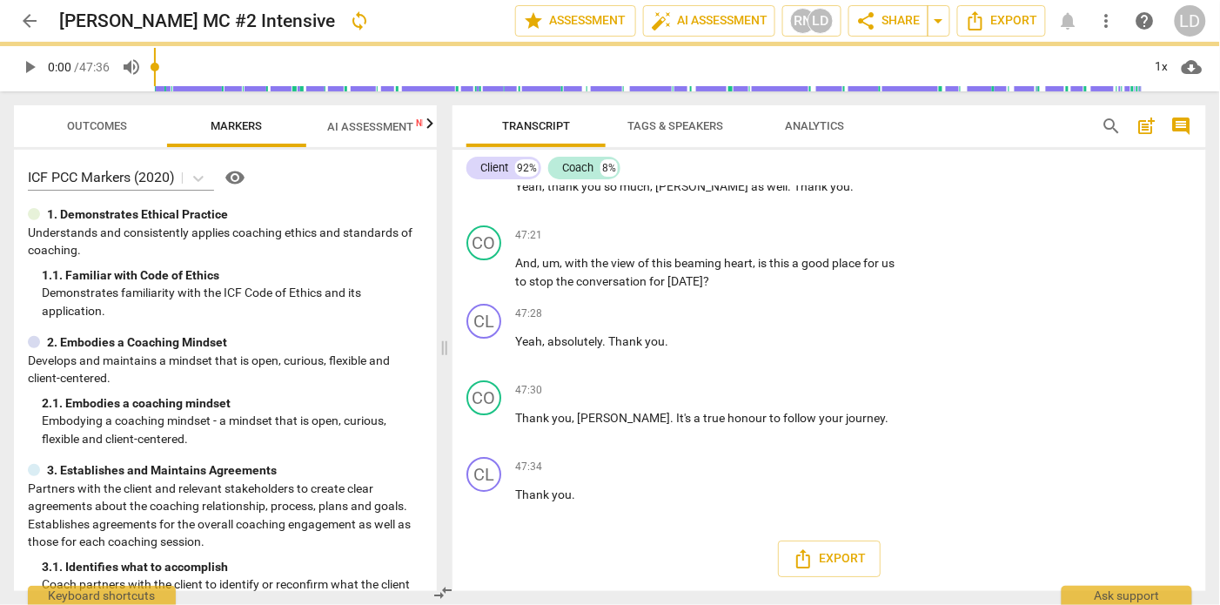
checkbox input "true"
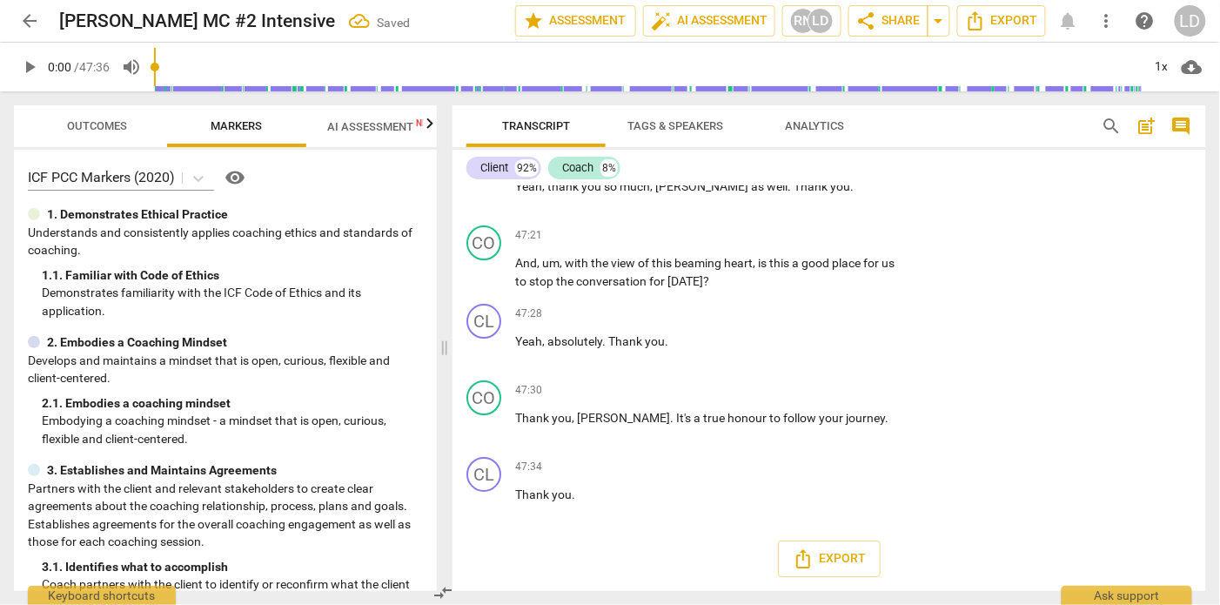
checkbox input "true"
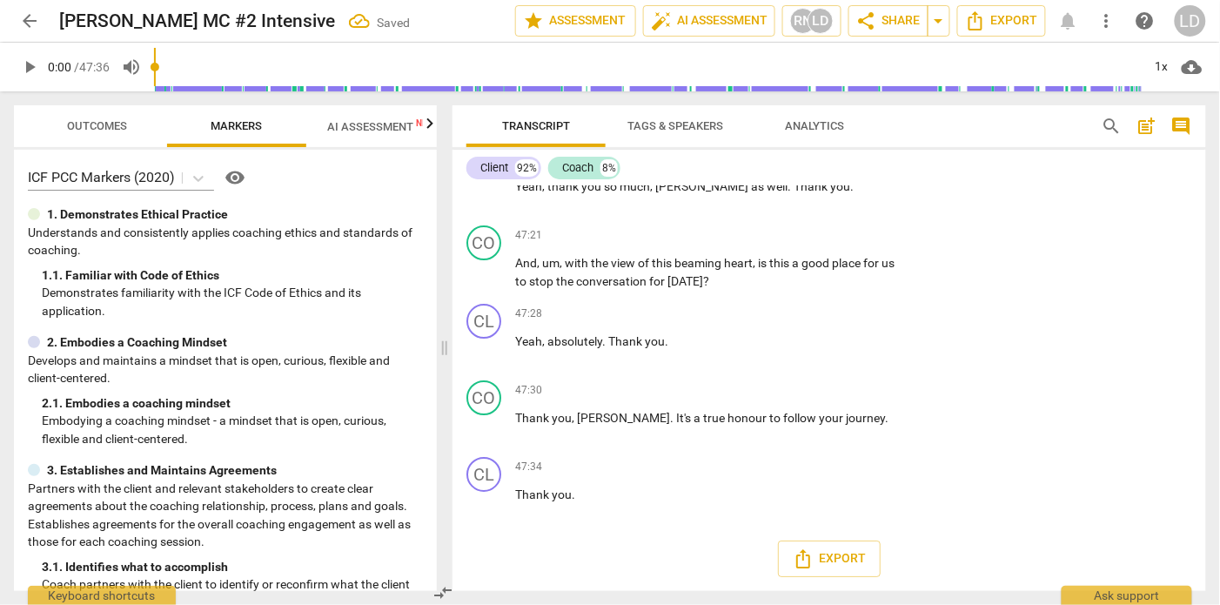
checkbox input "true"
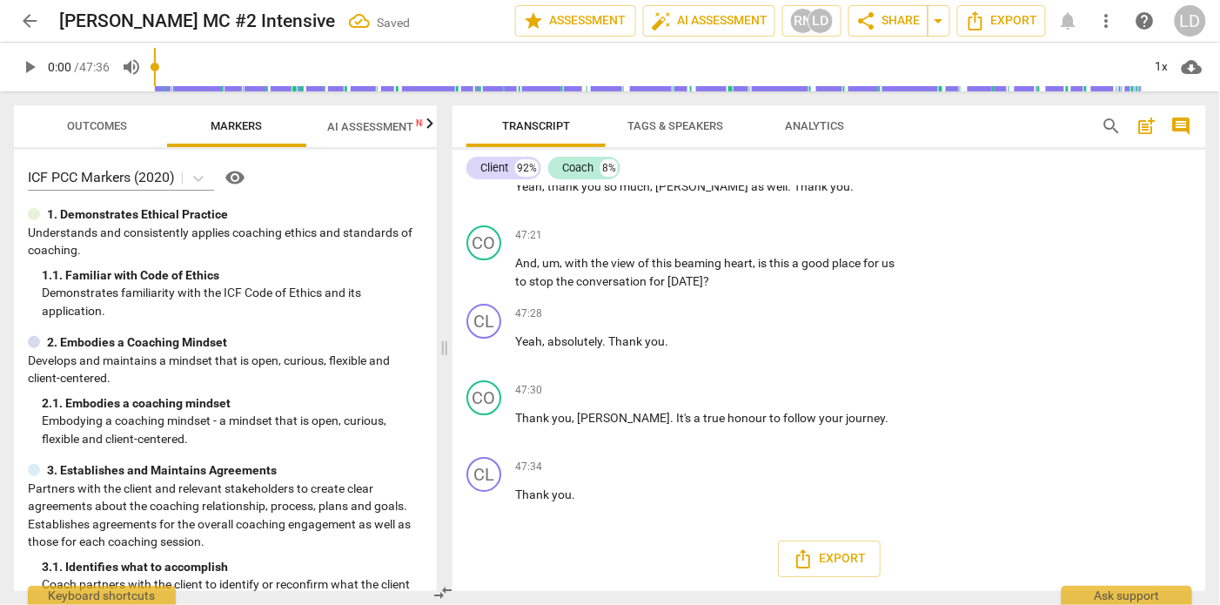
checkbox input "true"
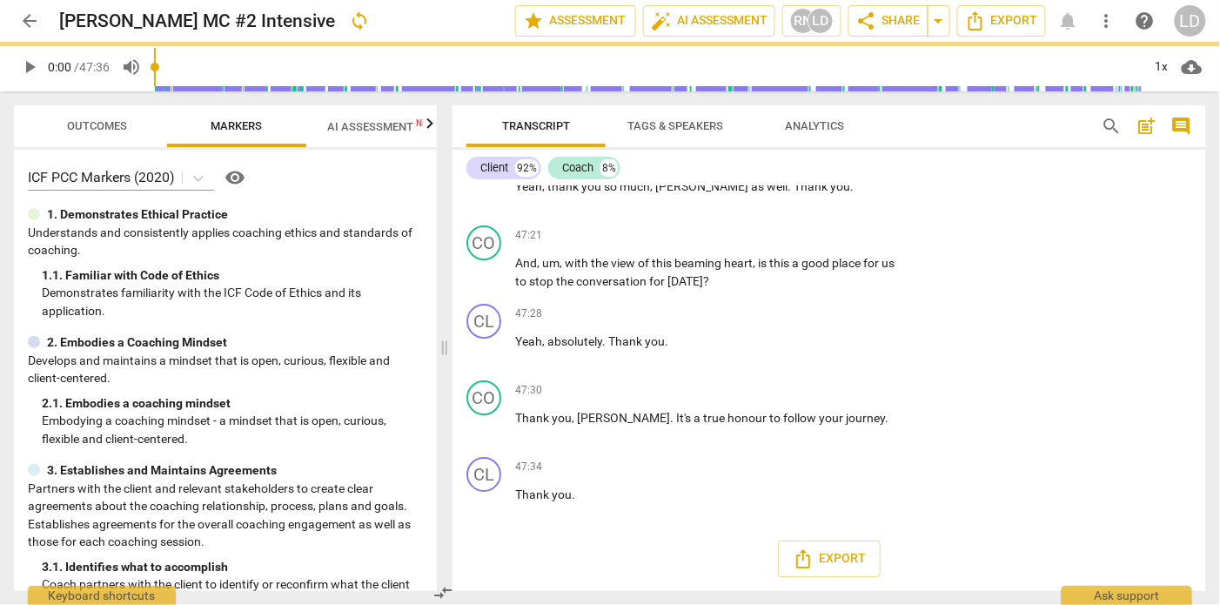
checkbox input "true"
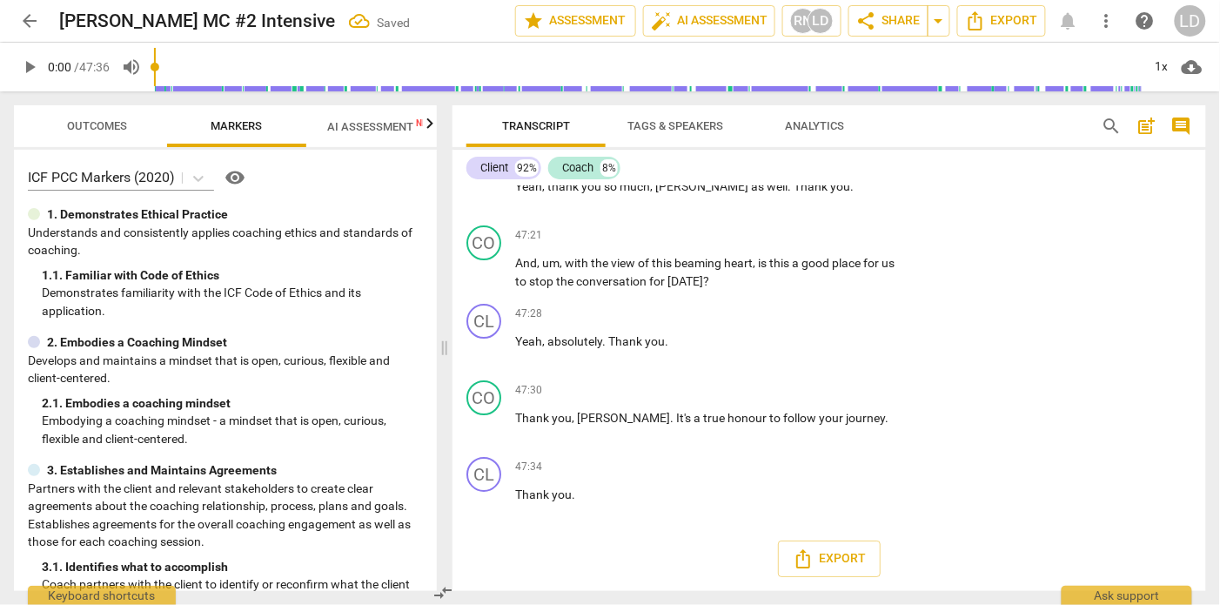
checkbox input "true"
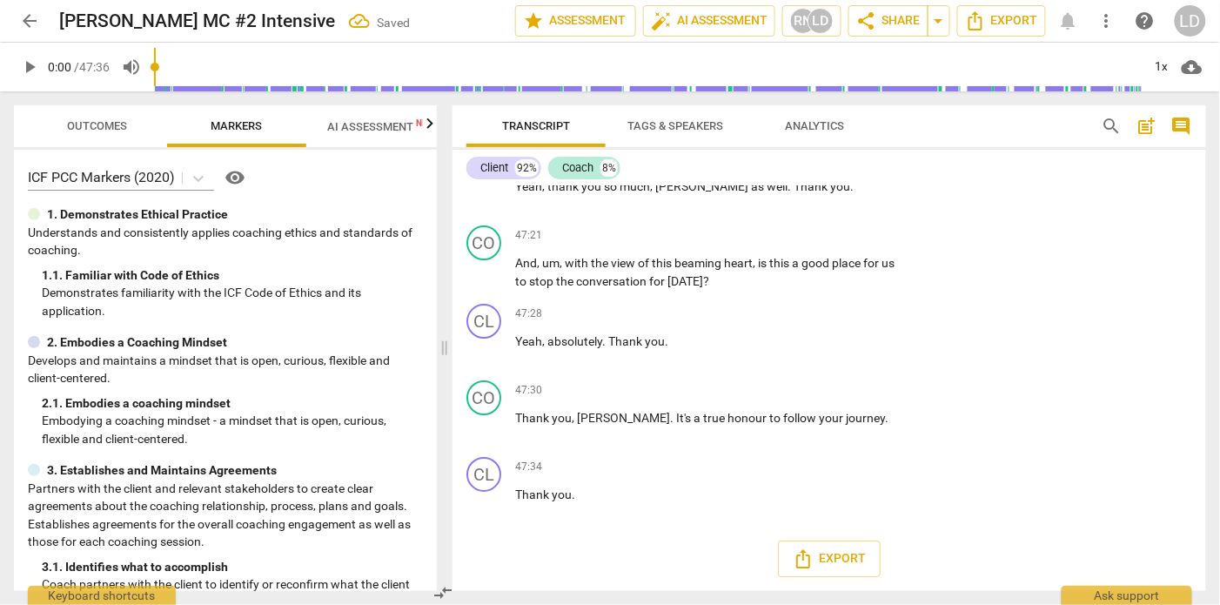
checkbox input "true"
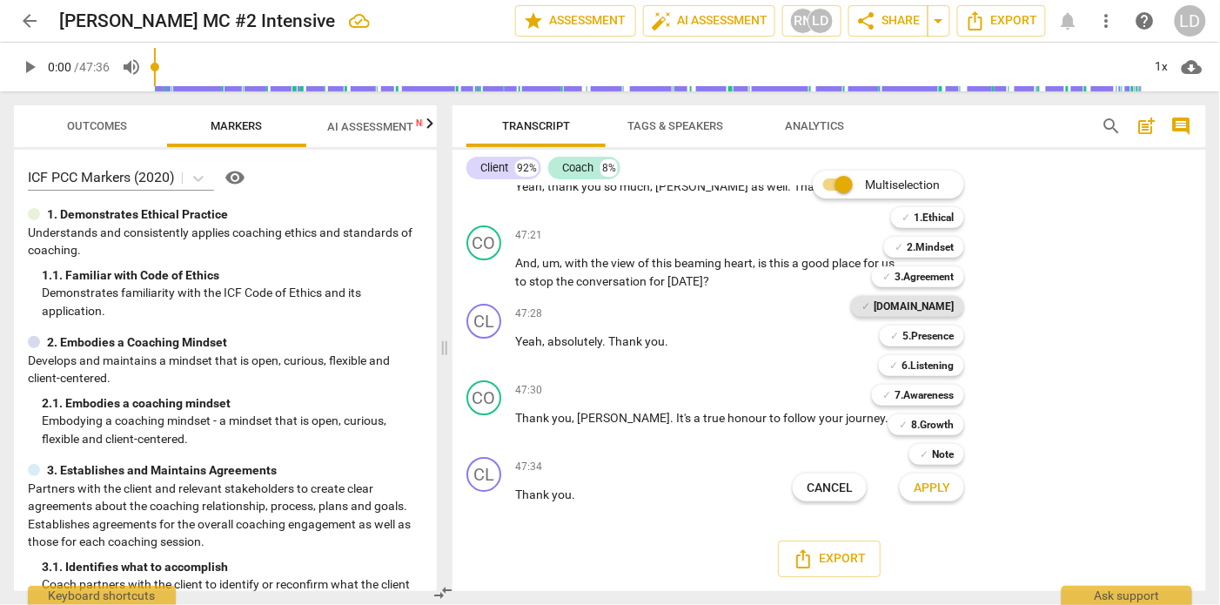
click at [941, 306] on b "[DOMAIN_NAME]" at bounding box center [913, 306] width 80 height 21
click at [936, 330] on b "5.Presence" at bounding box center [927, 335] width 51 height 21
click at [934, 356] on b "6.Listening" at bounding box center [927, 365] width 52 height 21
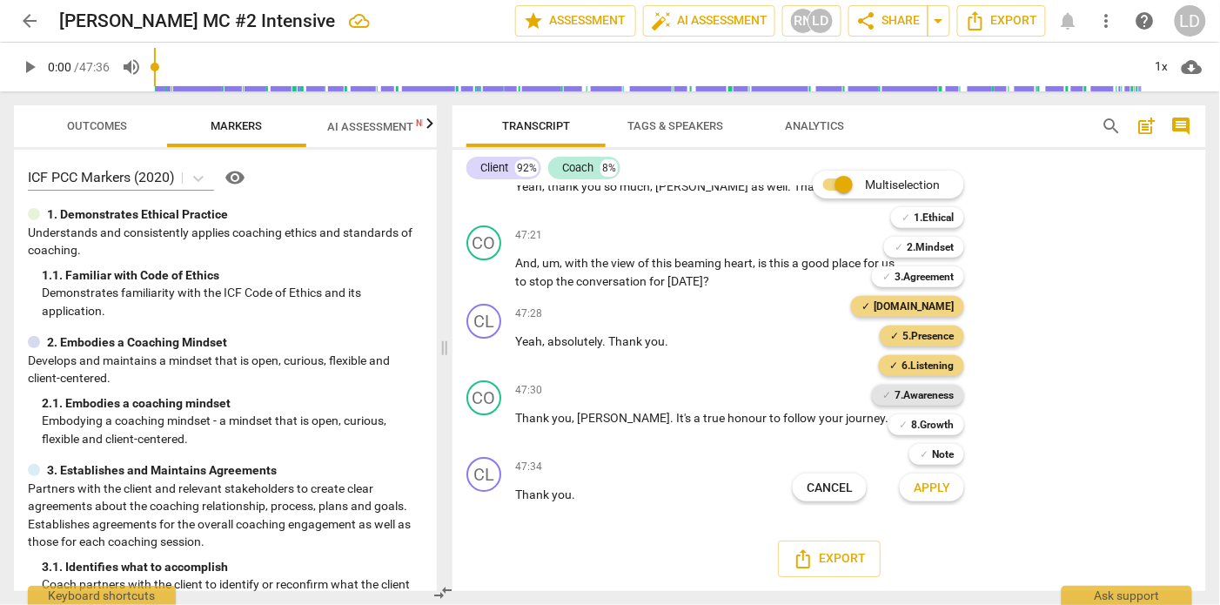
click at [932, 388] on b "7.Awareness" at bounding box center [923, 395] width 59 height 21
click at [948, 487] on span "Apply" at bounding box center [931, 487] width 37 height 17
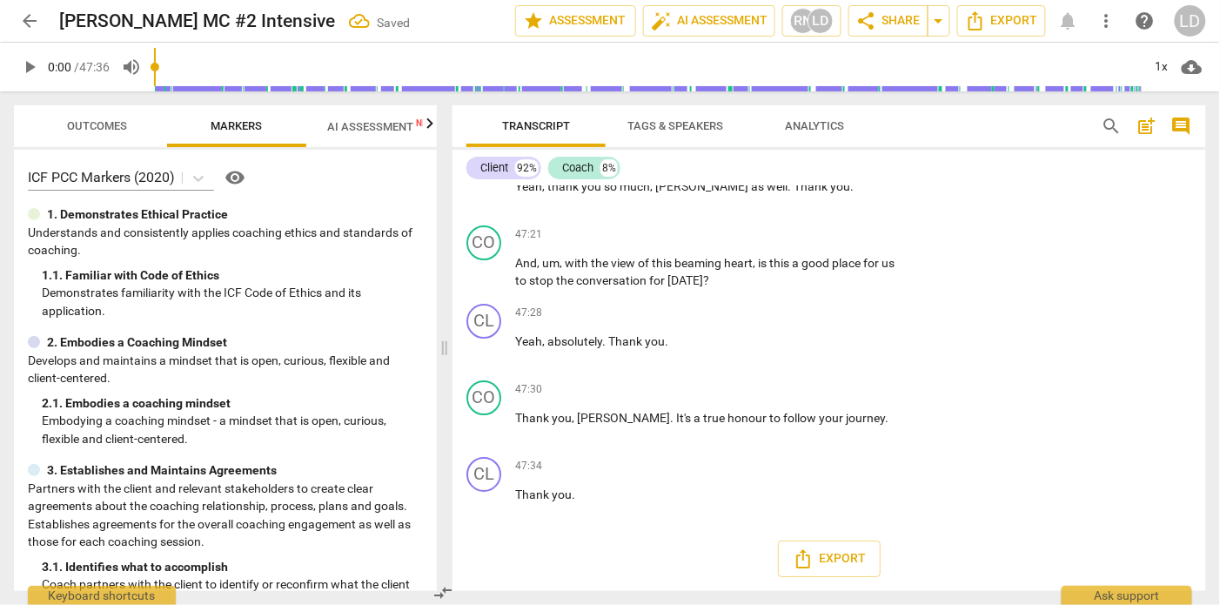
checkbox input "true"
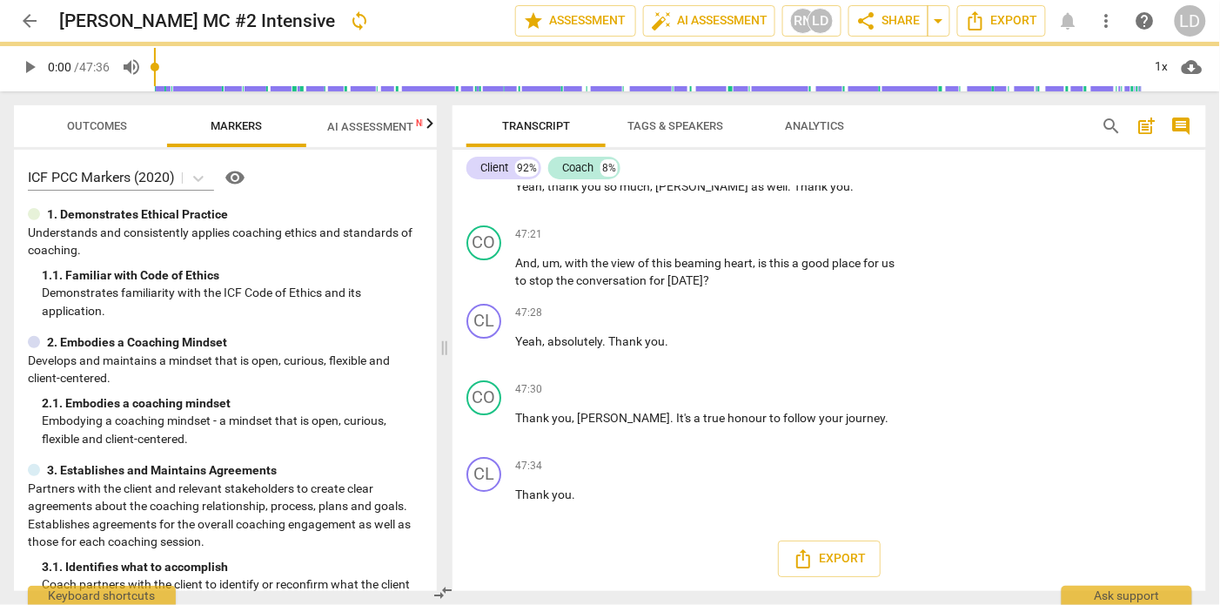
checkbox input "true"
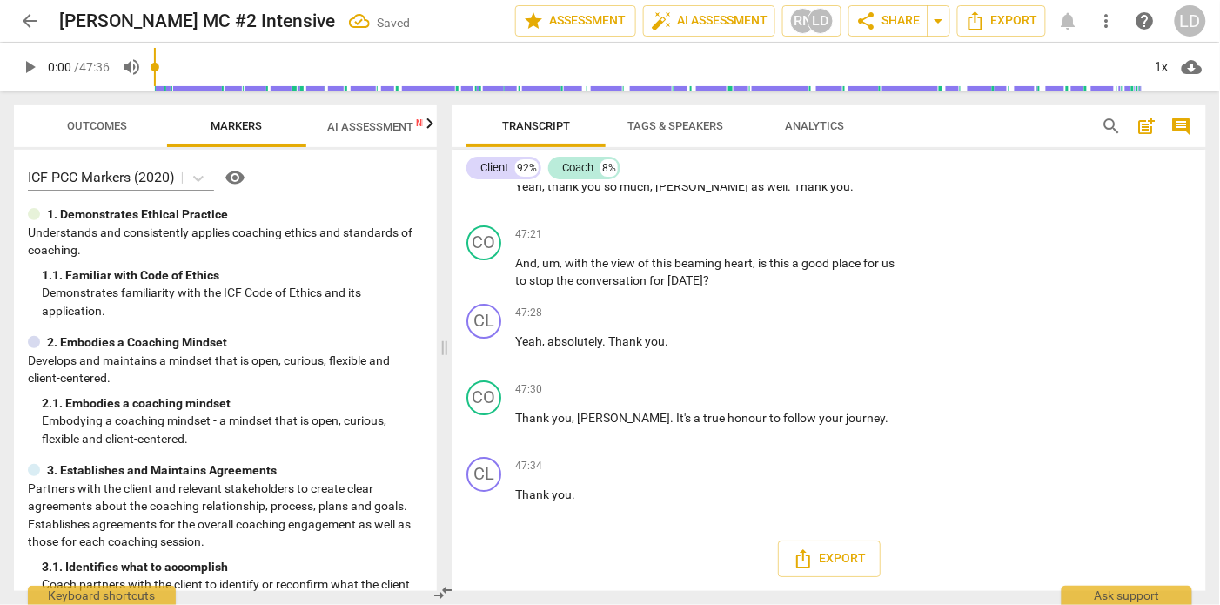
checkbox input "true"
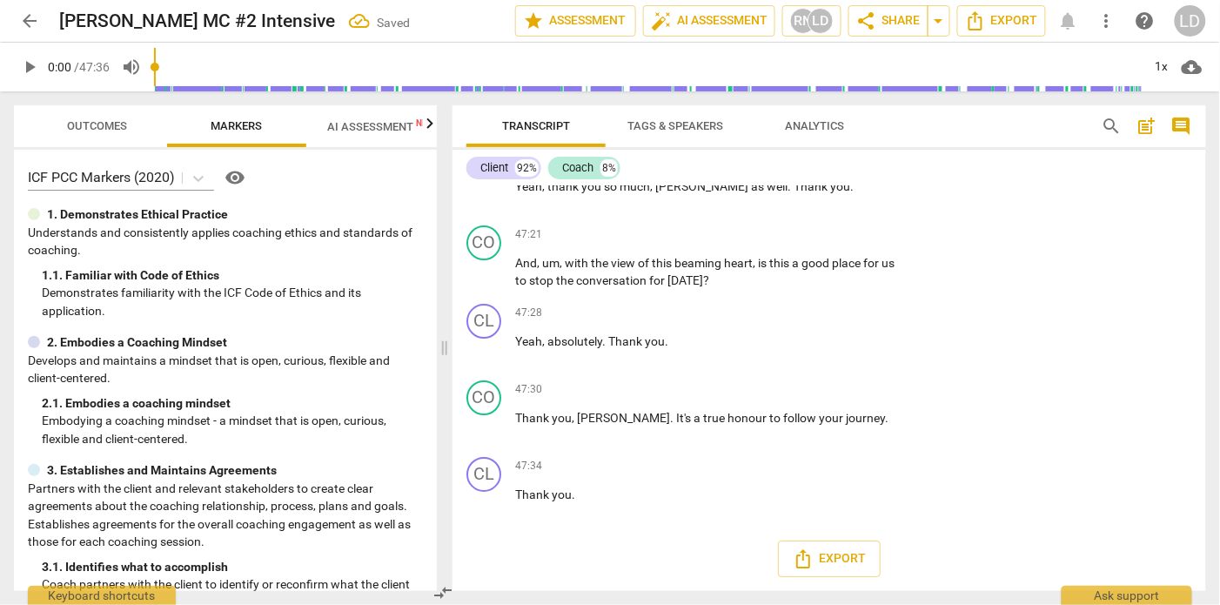
checkbox input "true"
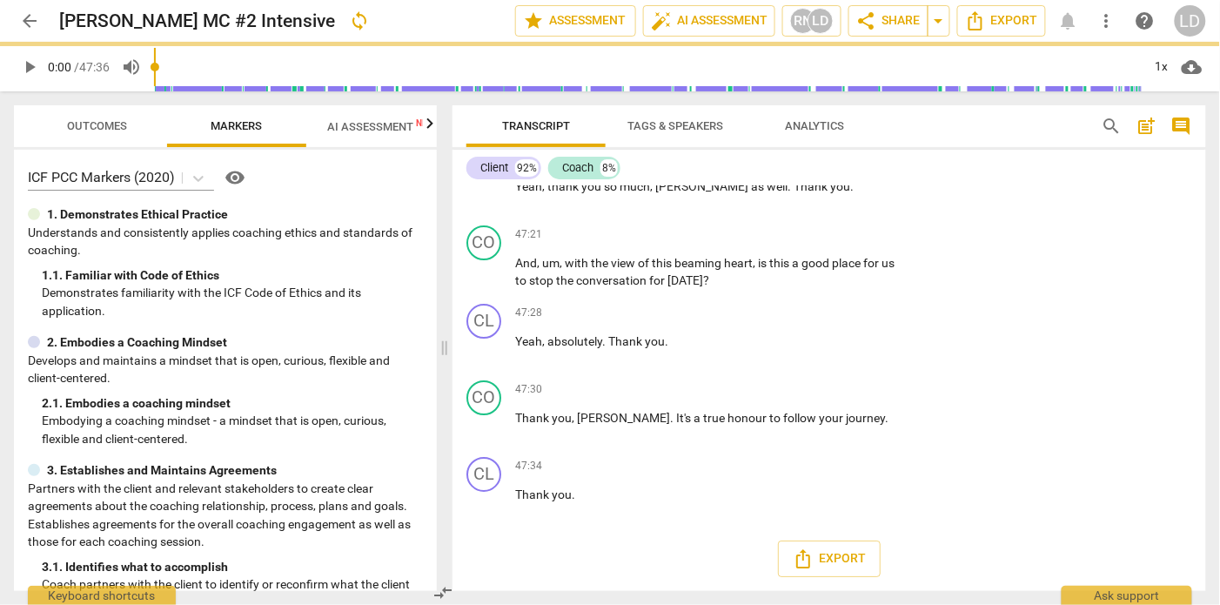
checkbox input "true"
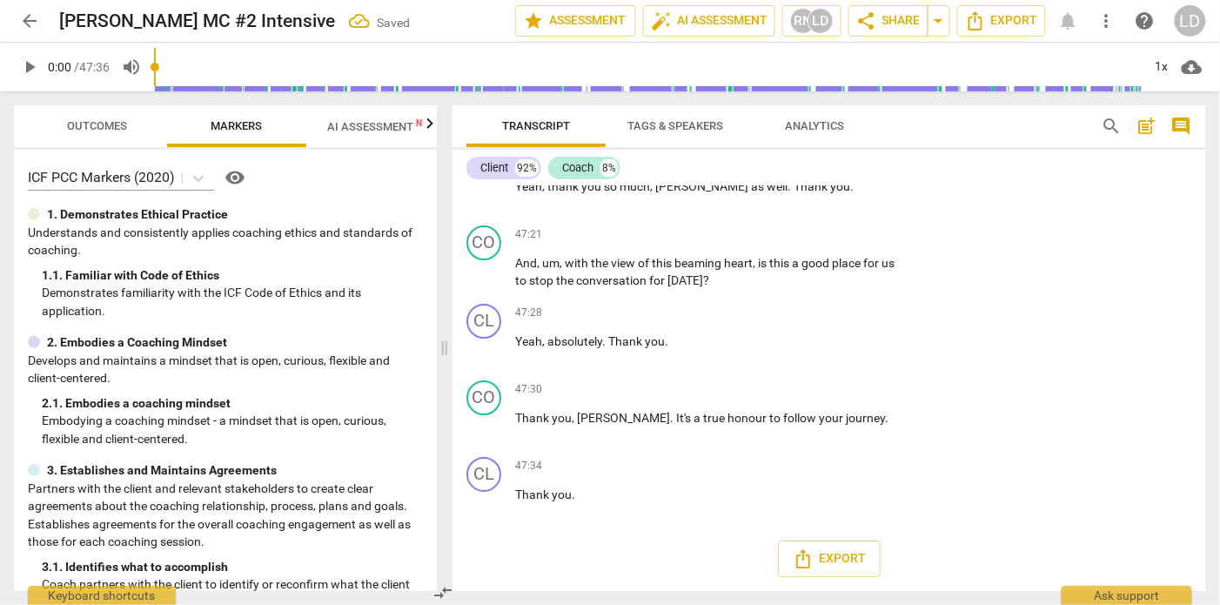
checkbox input "true"
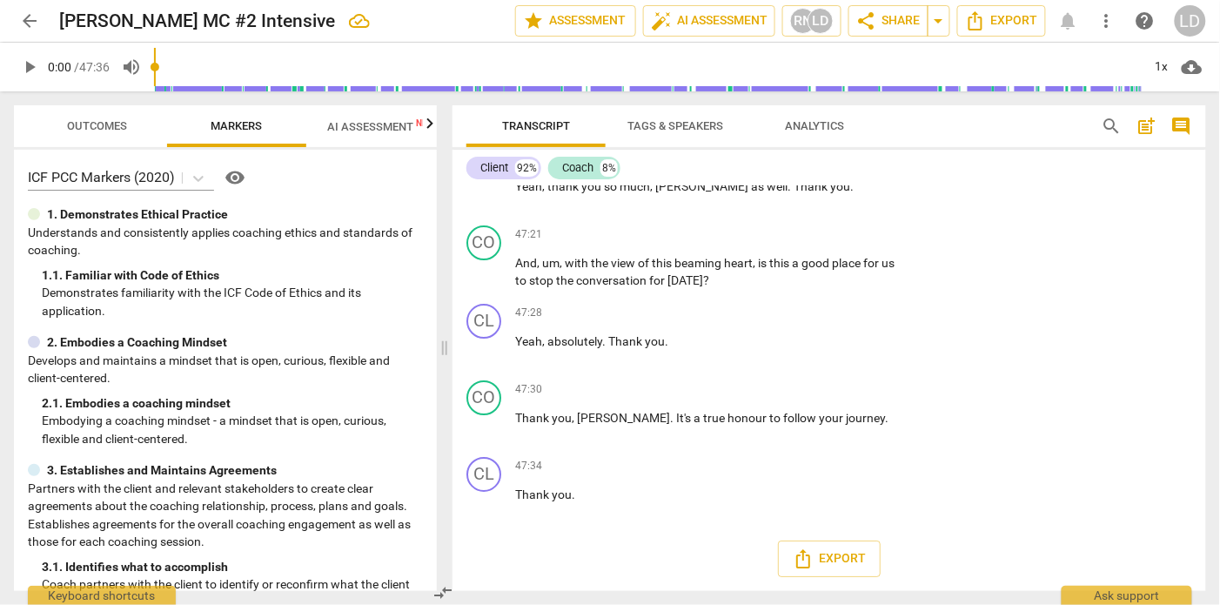
checkbox input "true"
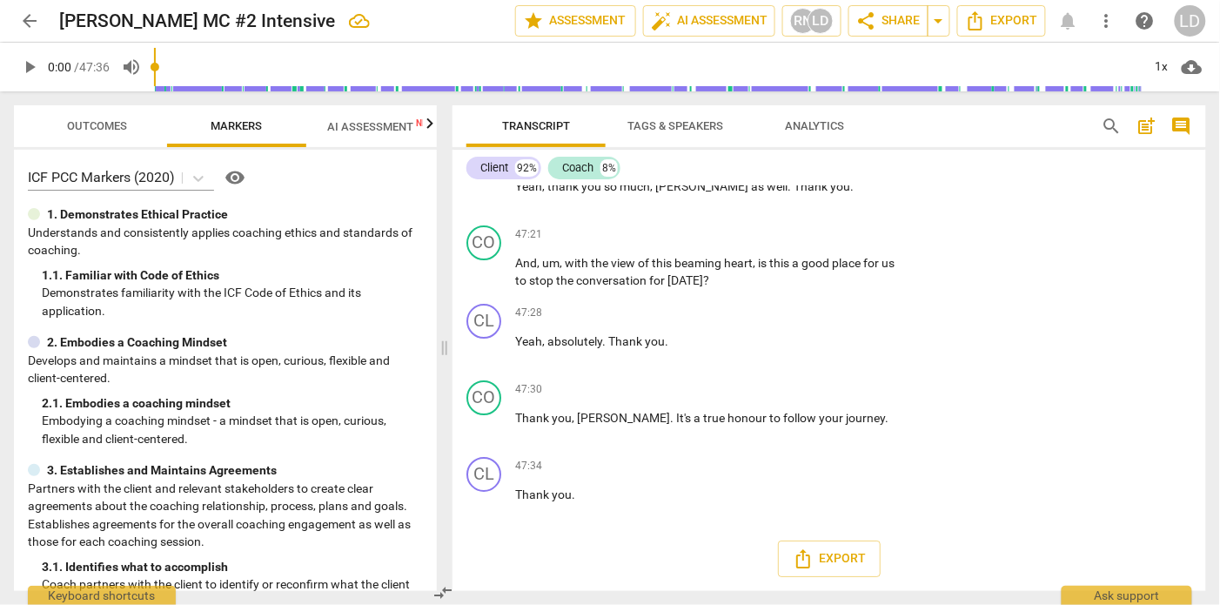
checkbox input "true"
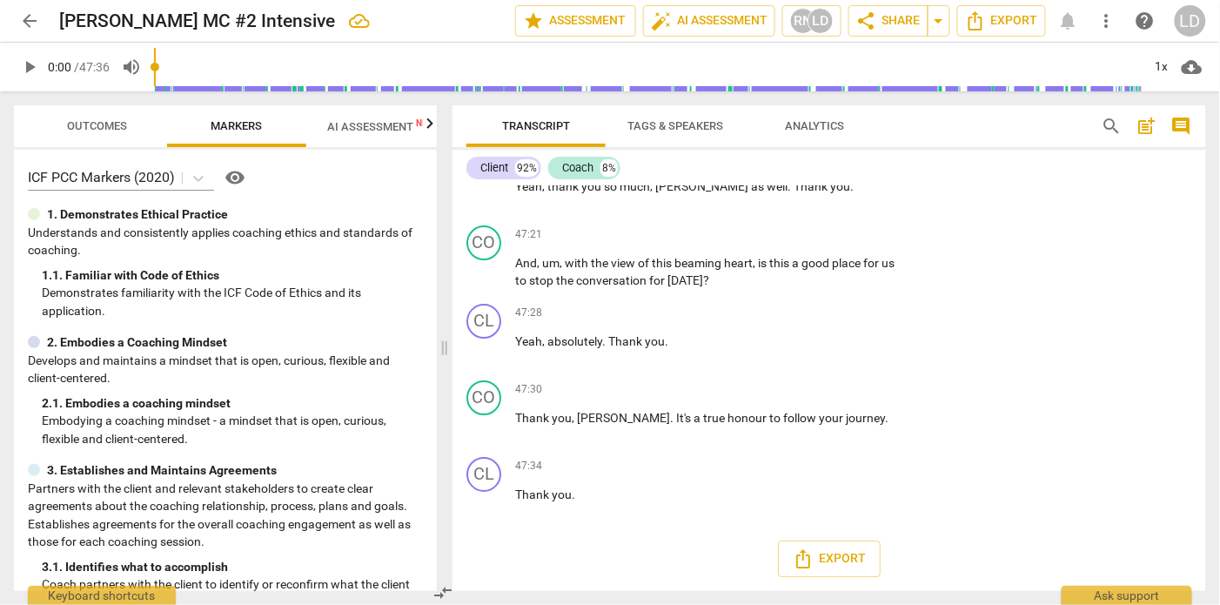
checkbox input "true"
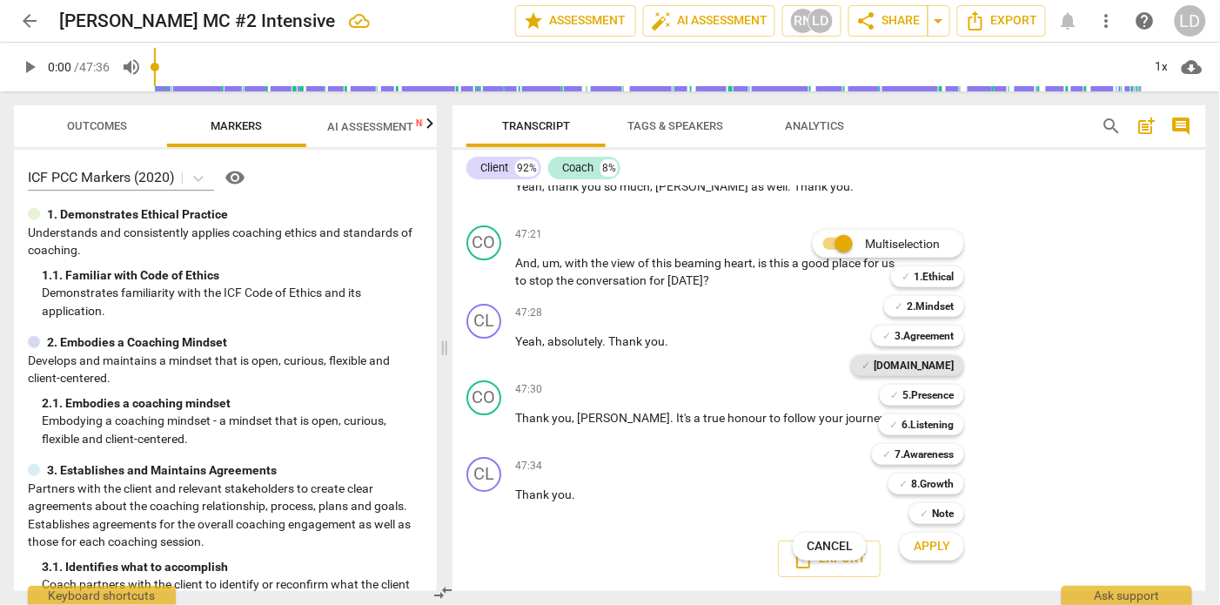
click at [952, 361] on b "[DOMAIN_NAME]" at bounding box center [913, 365] width 80 height 21
click at [946, 390] on b "5.Presence" at bounding box center [927, 395] width 51 height 21
click at [940, 419] on b "6.Listening" at bounding box center [927, 424] width 52 height 21
click at [937, 451] on b "7.Awareness" at bounding box center [923, 454] width 59 height 21
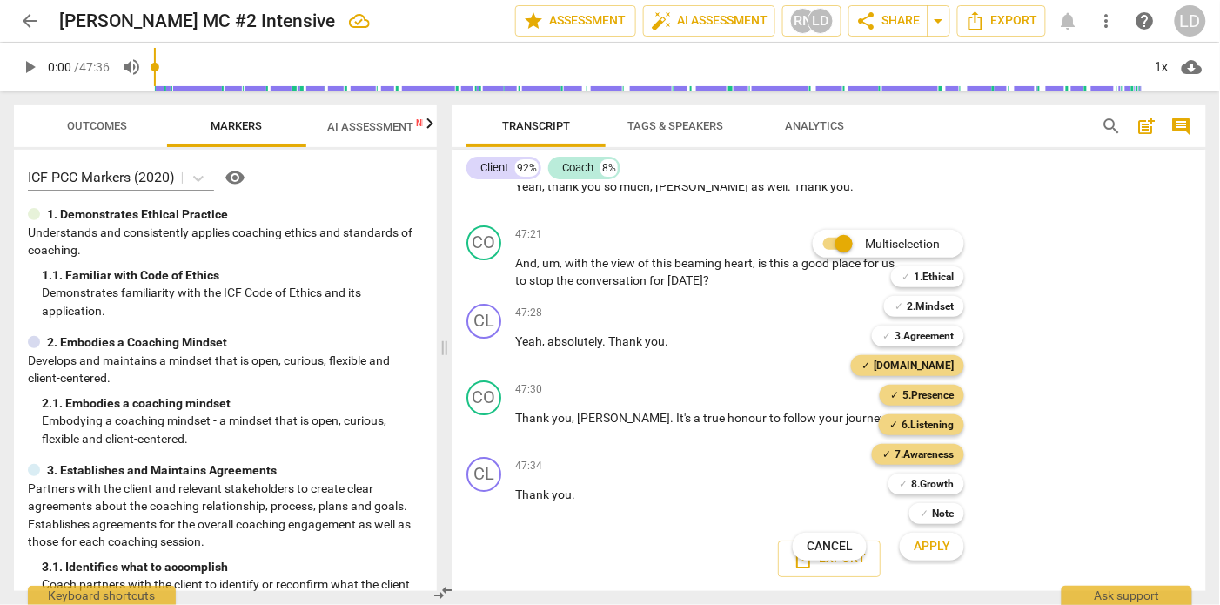
click at [947, 542] on span "Apply" at bounding box center [931, 546] width 37 height 17
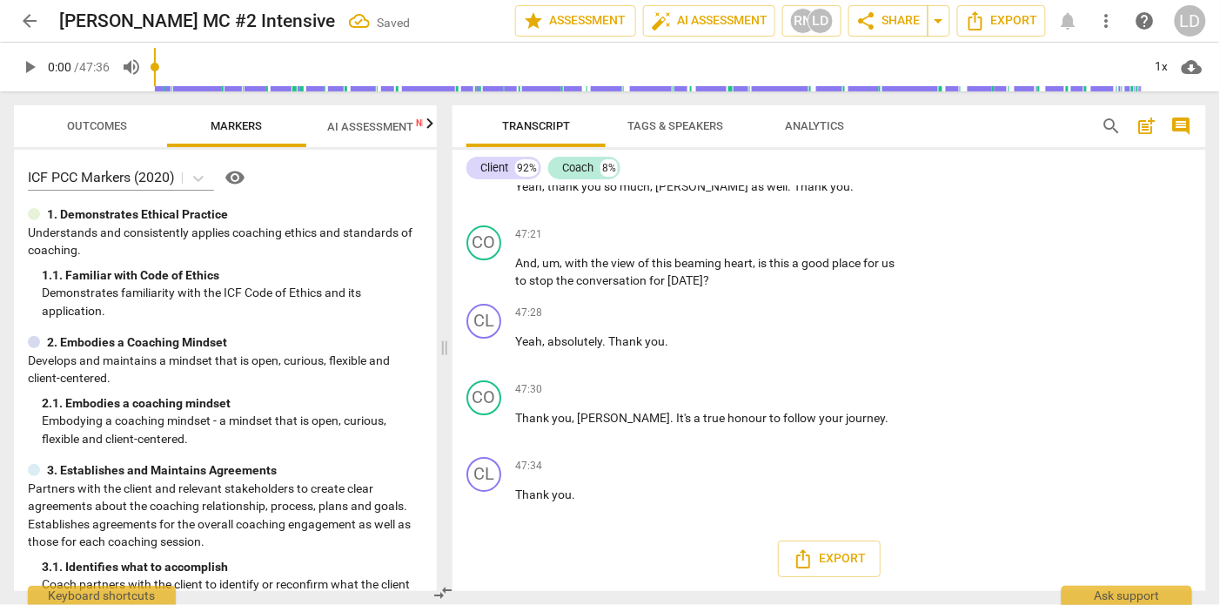
scroll to position [13264, 0]
checkbox input "true"
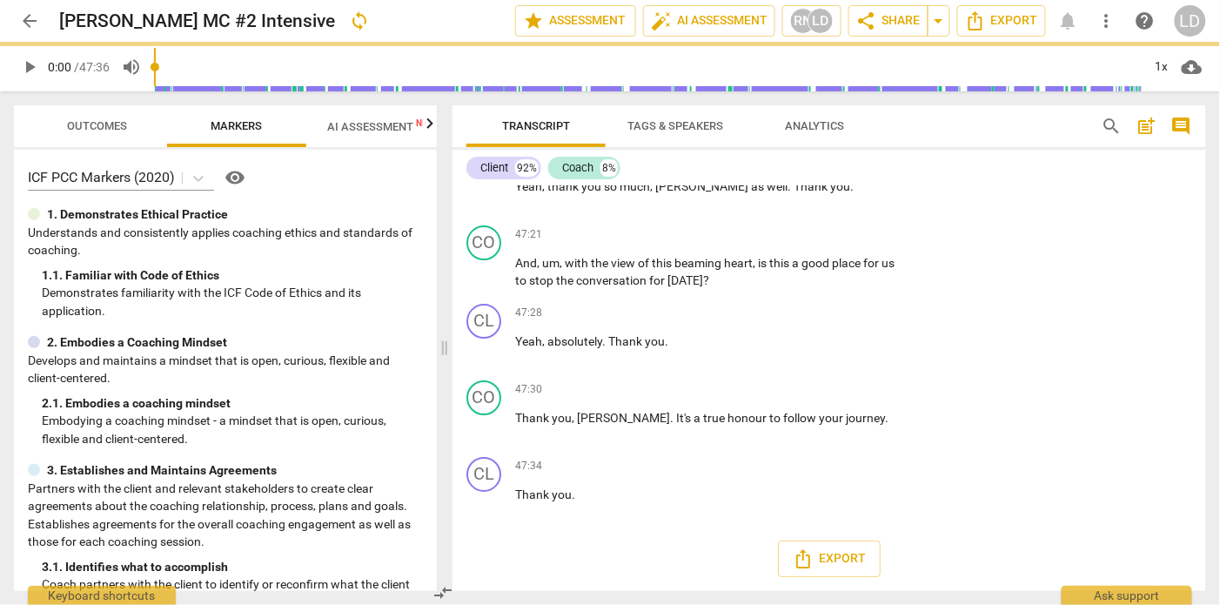
checkbox input "true"
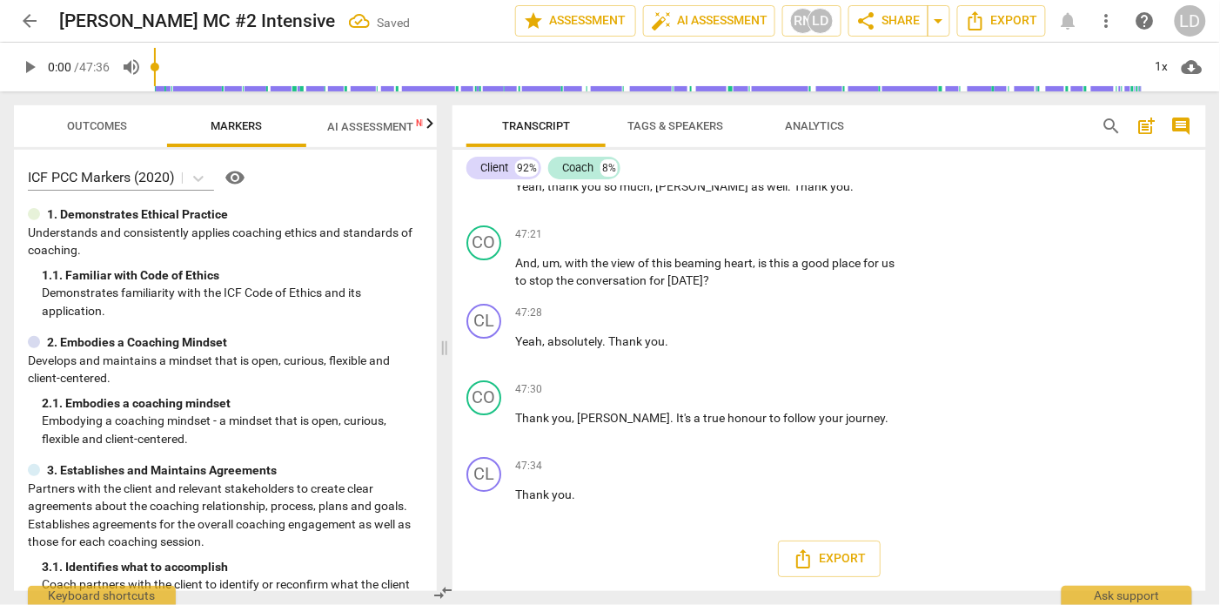
scroll to position [13438, 0]
checkbox input "true"
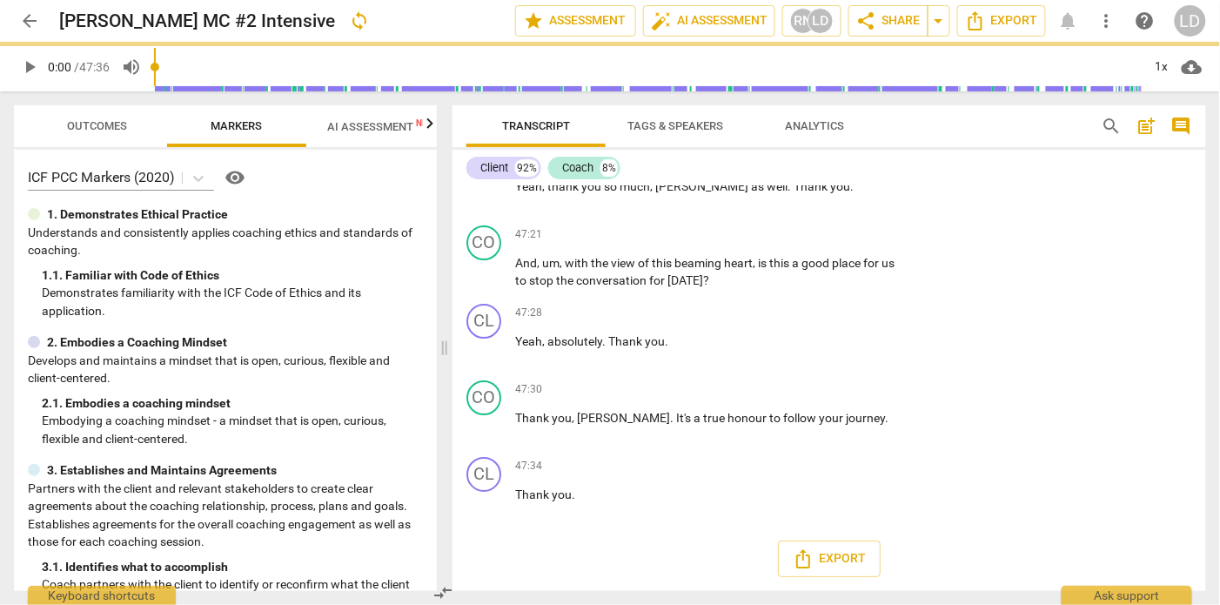
scroll to position [13532, 0]
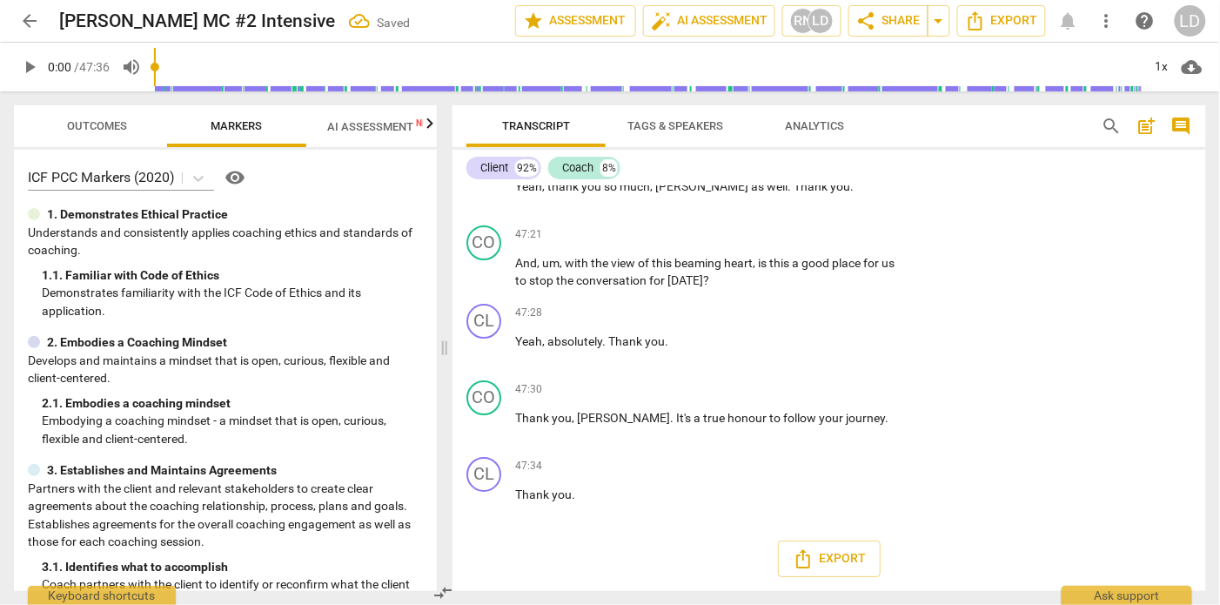
checkbox input "true"
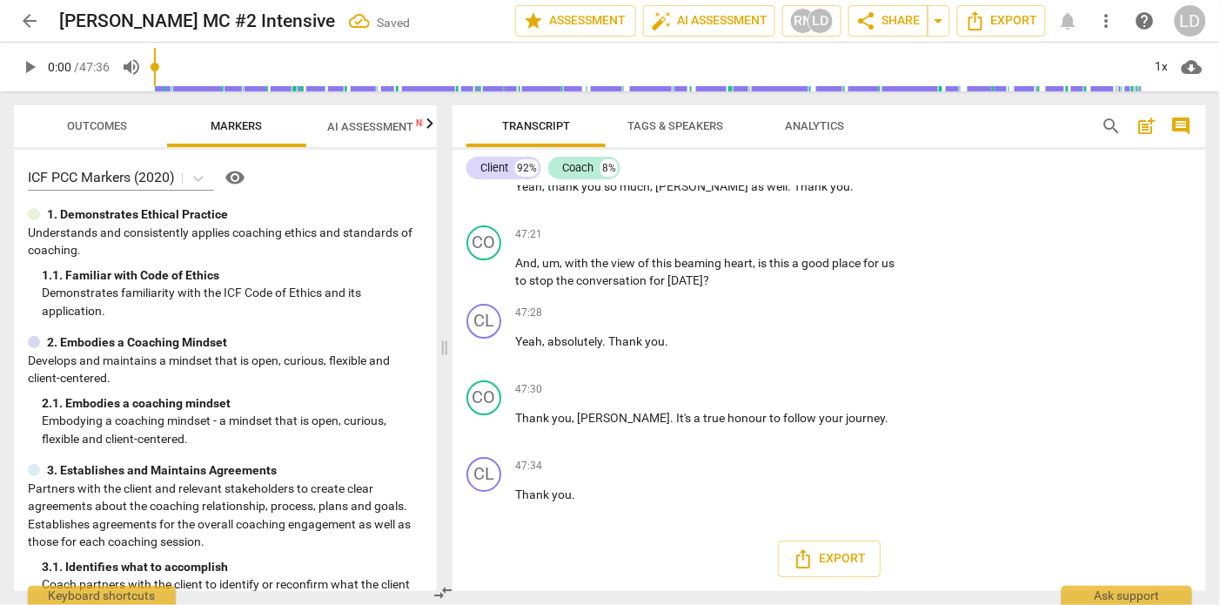
scroll to position [13835, 0]
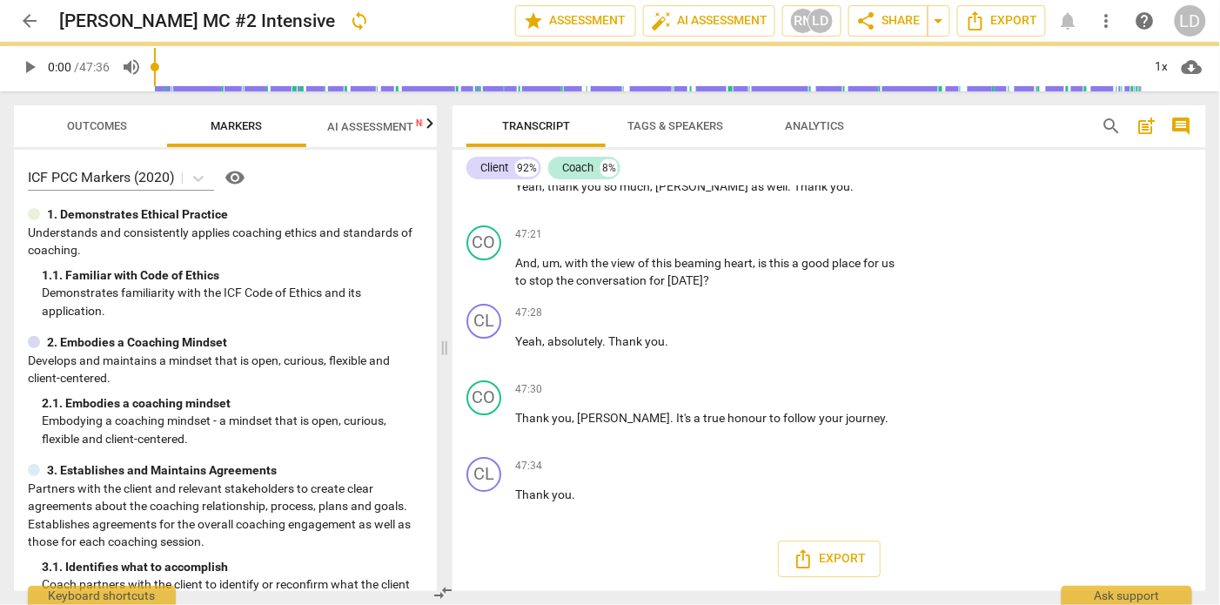
checkbox input "true"
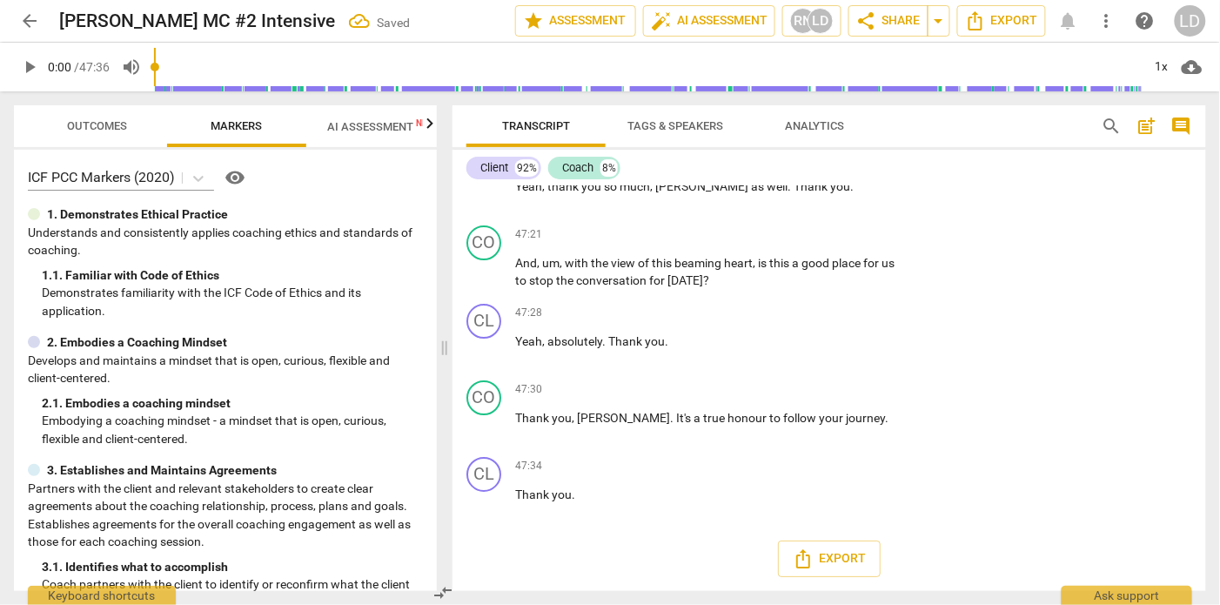
checkbox input "true"
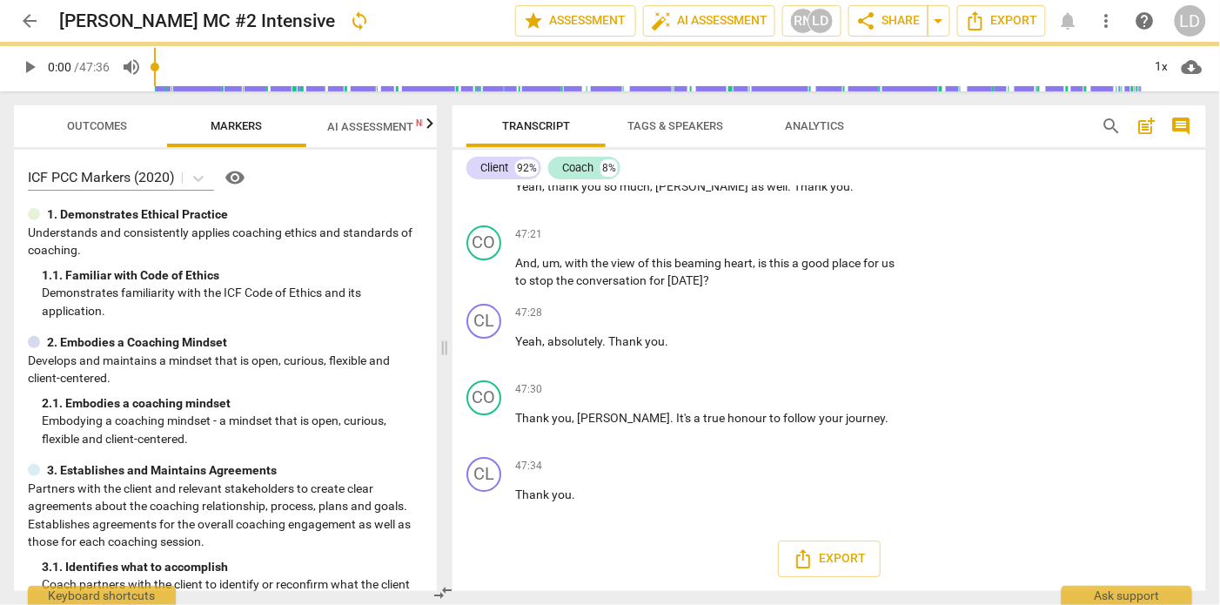
scroll to position [14023, 0]
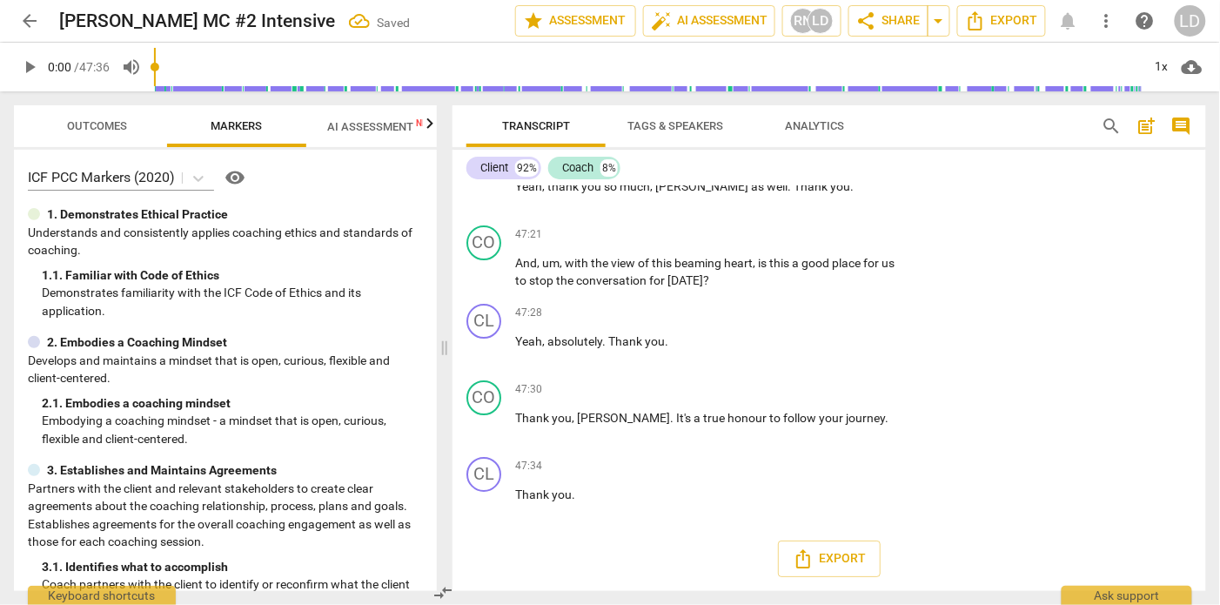
checkbox input "true"
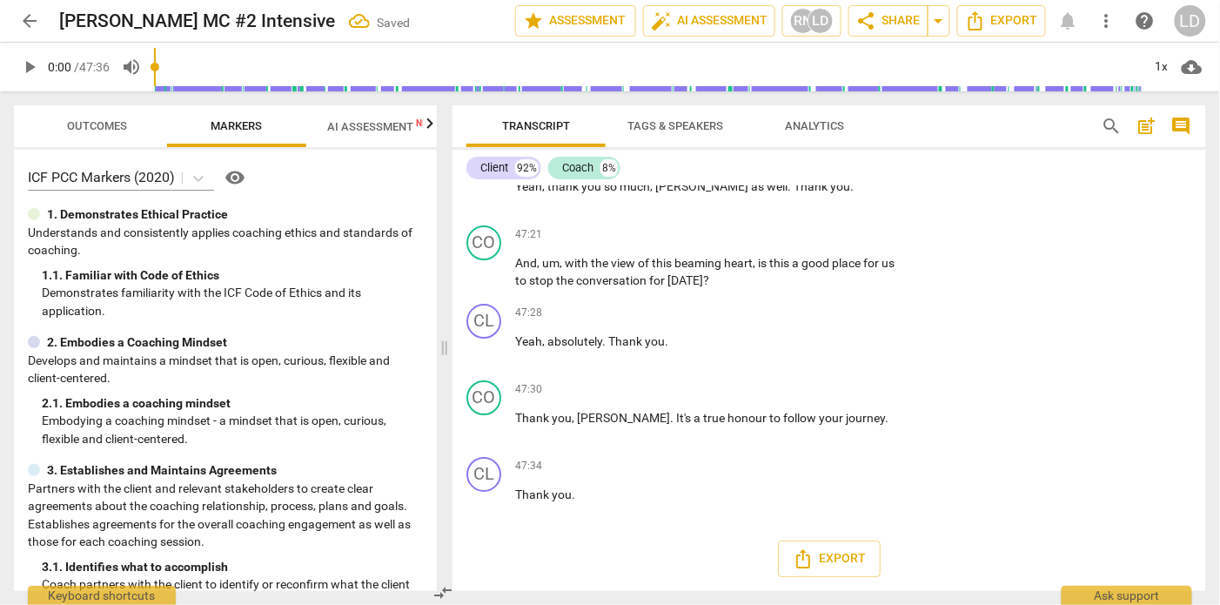
checkbox input "true"
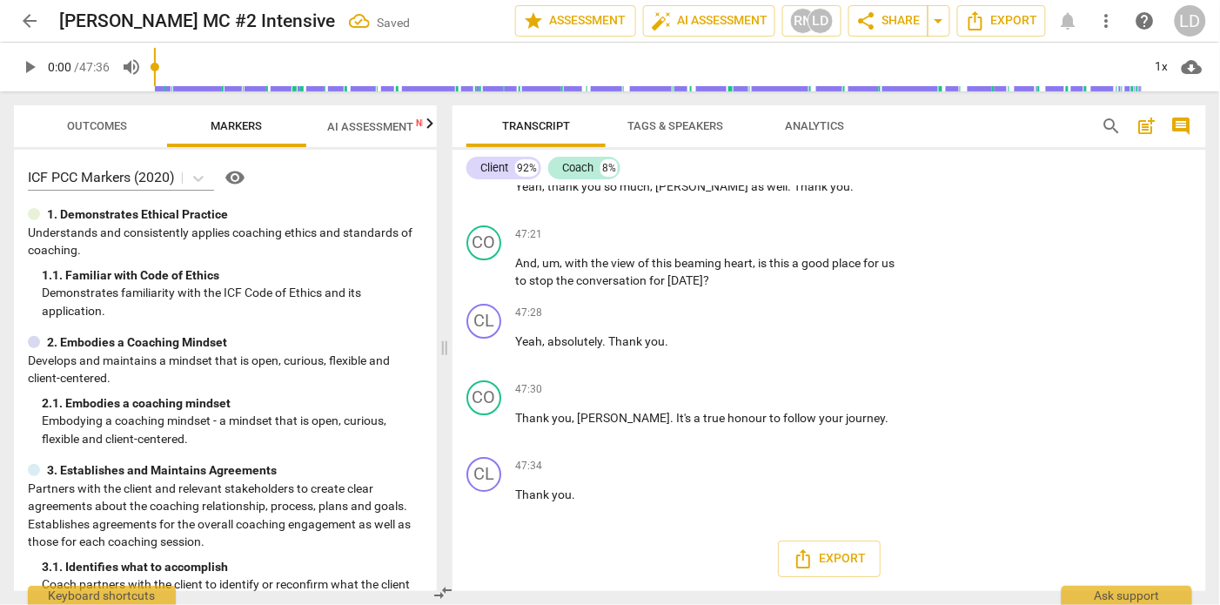
checkbox input "true"
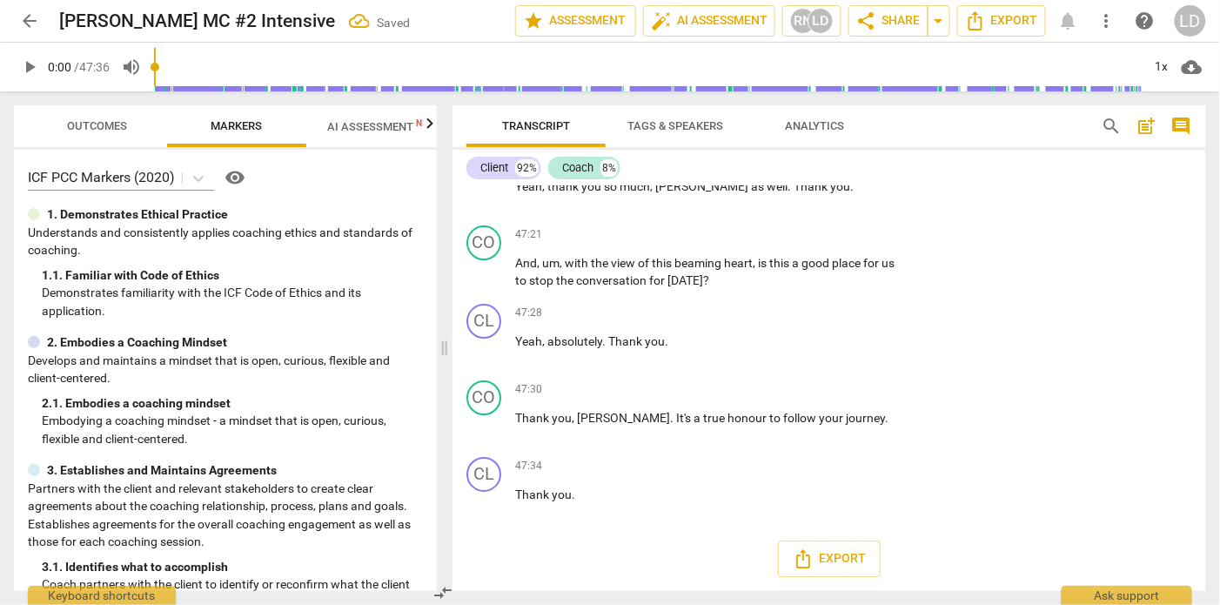
scroll to position [13724, 0]
type input "2473"
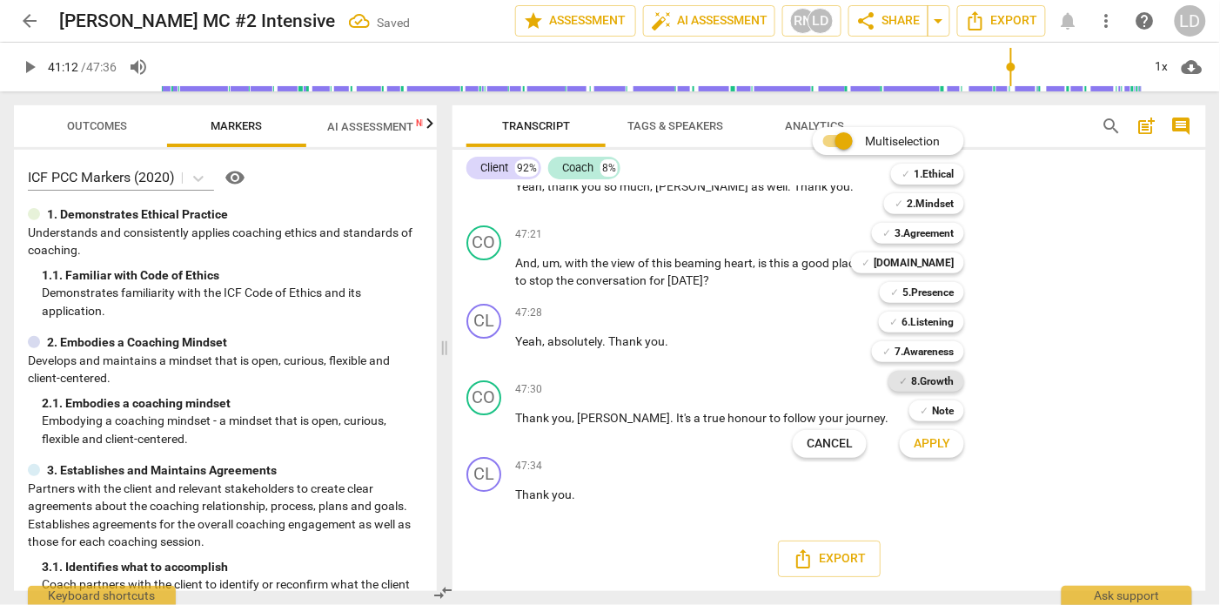
click at [947, 378] on b "8.Growth" at bounding box center [932, 381] width 43 height 21
click at [870, 267] on span "✓" at bounding box center [865, 262] width 9 height 21
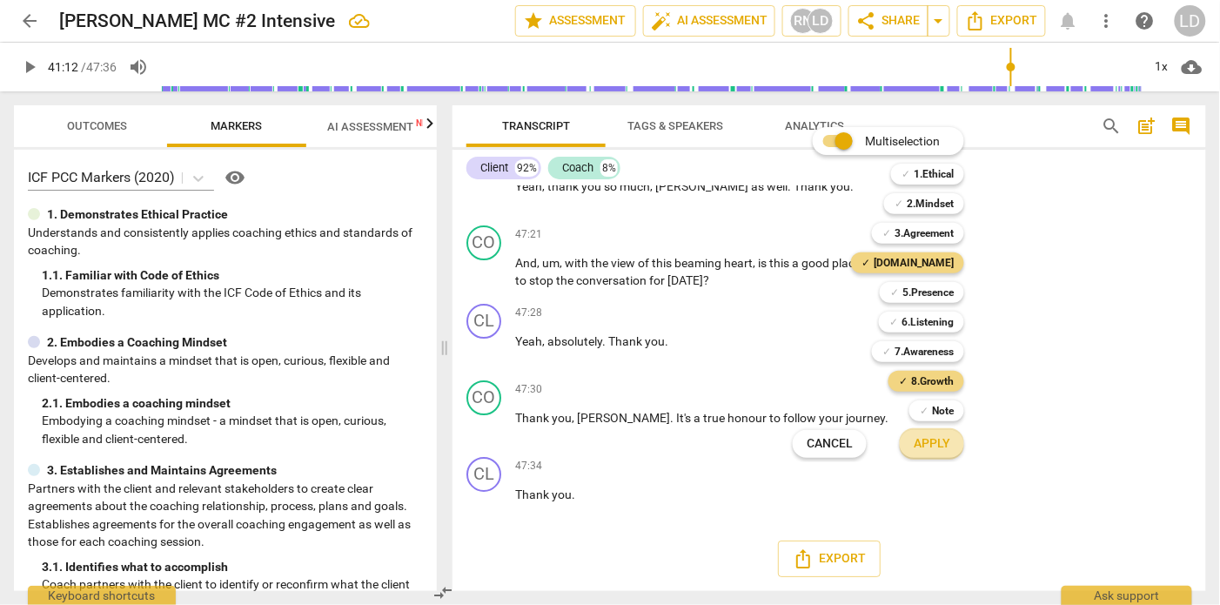
click at [945, 442] on span "Apply" at bounding box center [931, 443] width 37 height 17
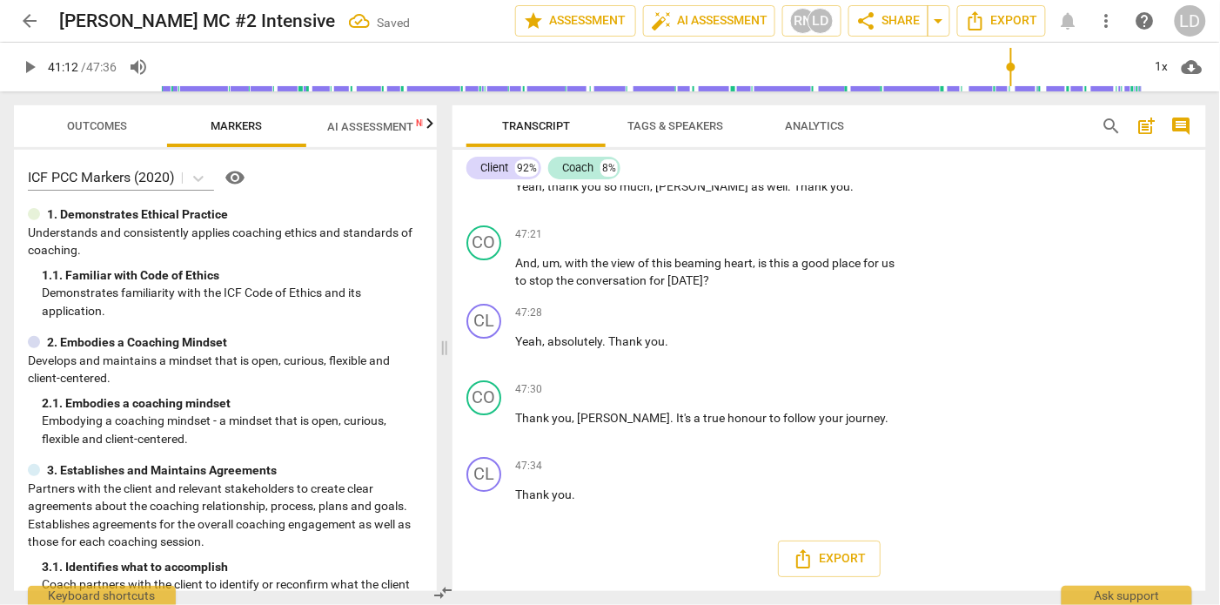
checkbox input "true"
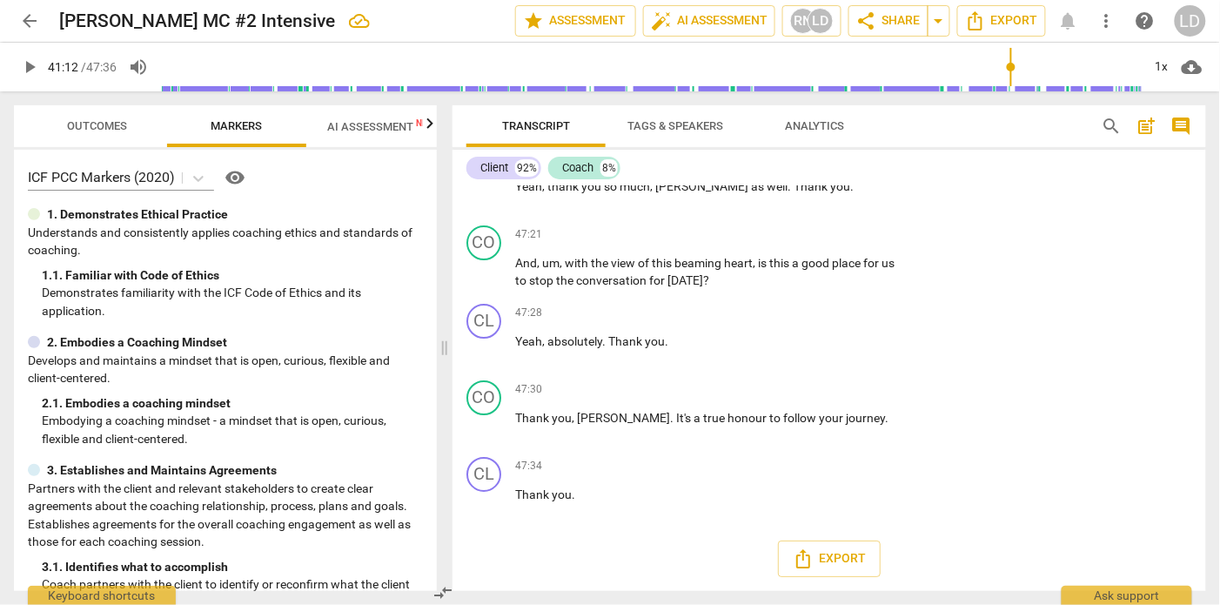
checkbox input "true"
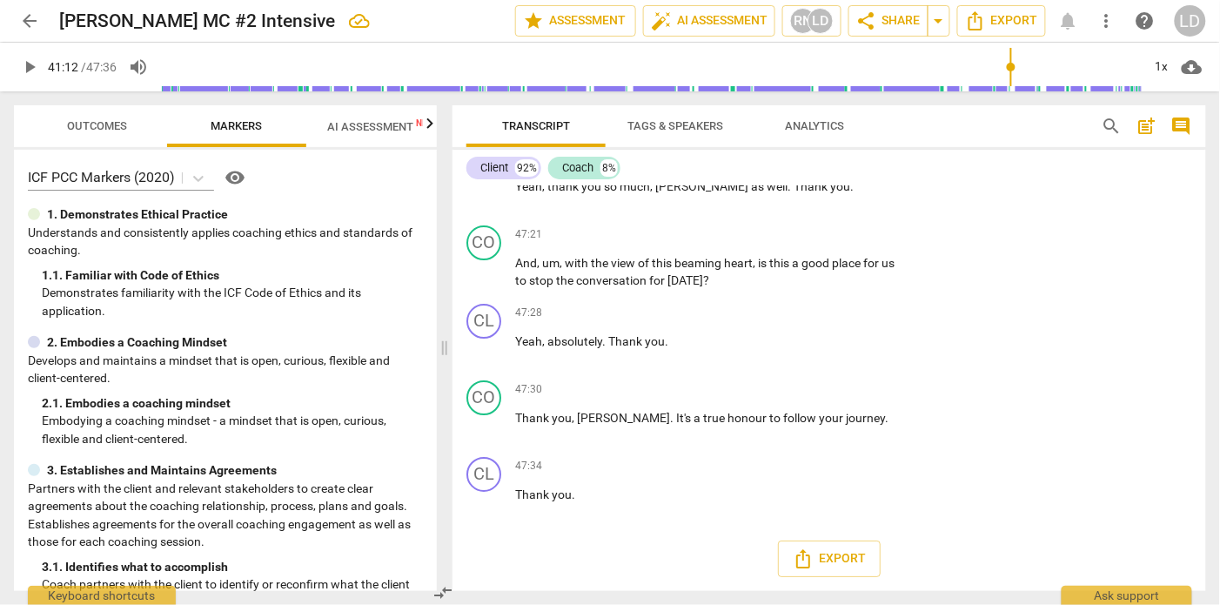
scroll to position [14198, 0]
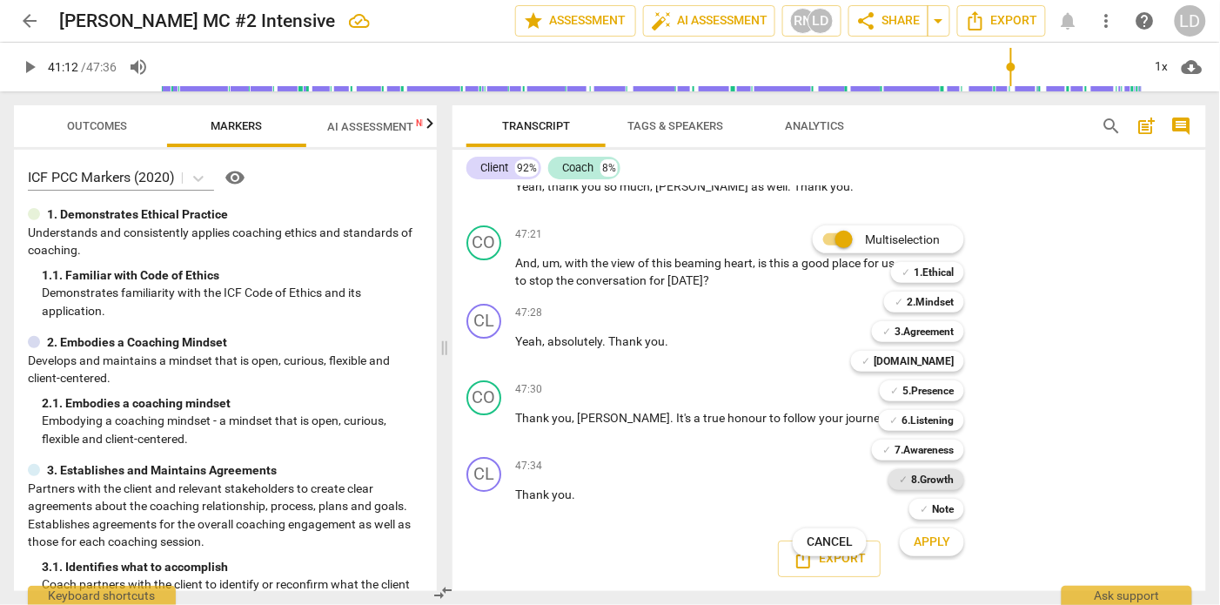
click at [944, 478] on b "8.Growth" at bounding box center [932, 479] width 43 height 21
click at [950, 540] on span "Apply" at bounding box center [931, 541] width 37 height 17
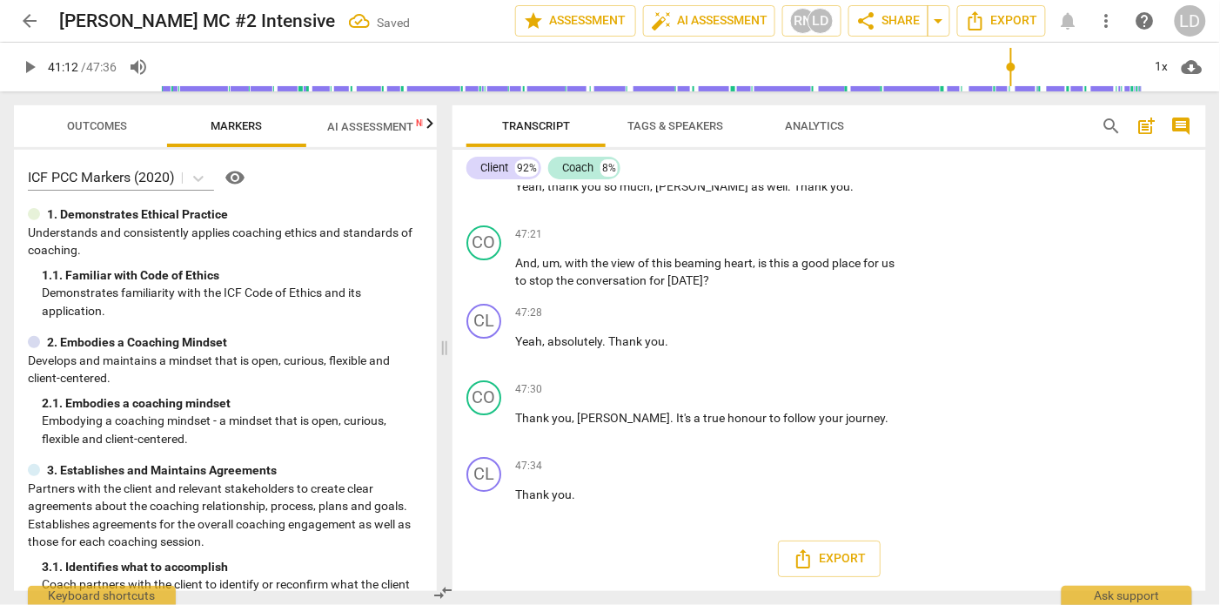
scroll to position [14539, 0]
checkbox input "true"
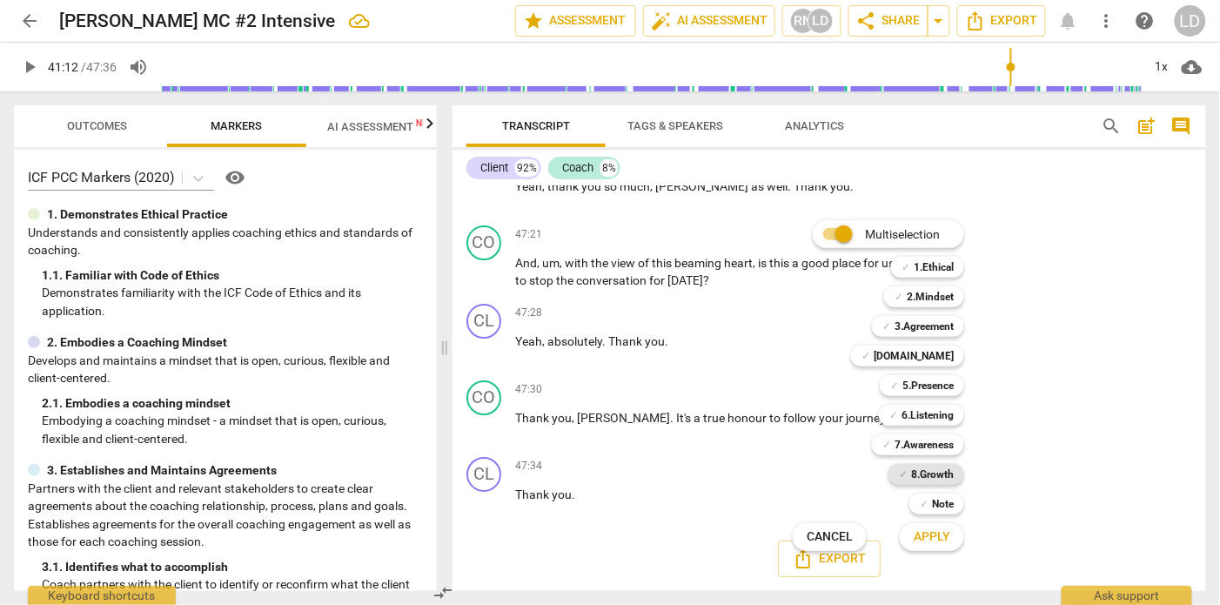
click at [934, 471] on b "8.Growth" at bounding box center [932, 474] width 43 height 21
click at [941, 533] on span "Apply" at bounding box center [931, 536] width 37 height 17
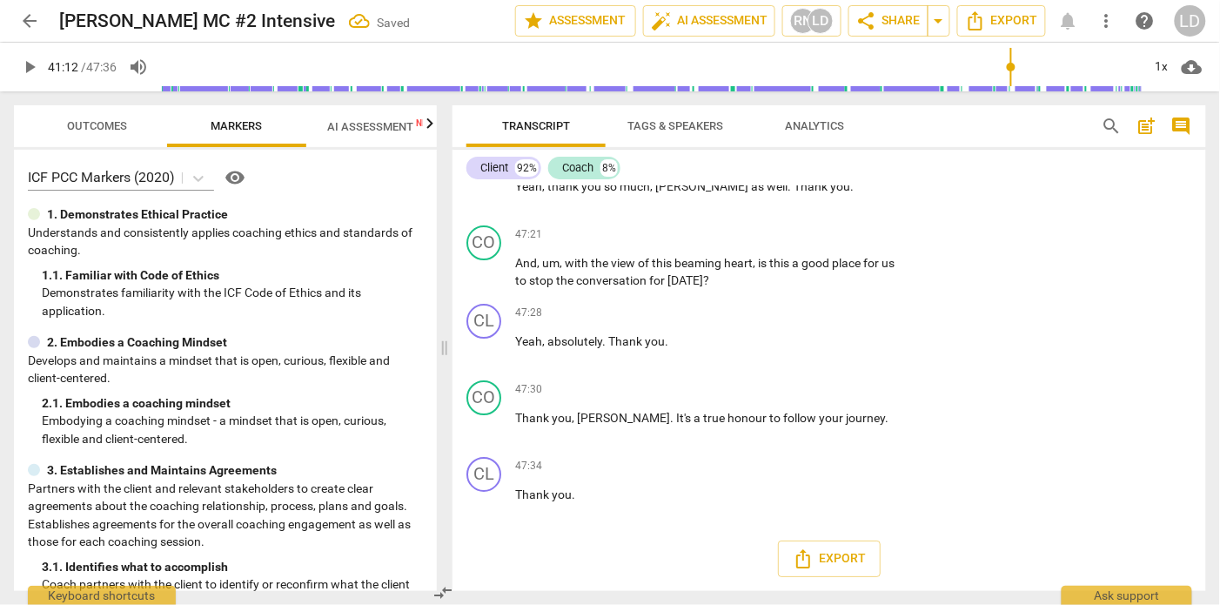
scroll to position [14616, 0]
checkbox input "true"
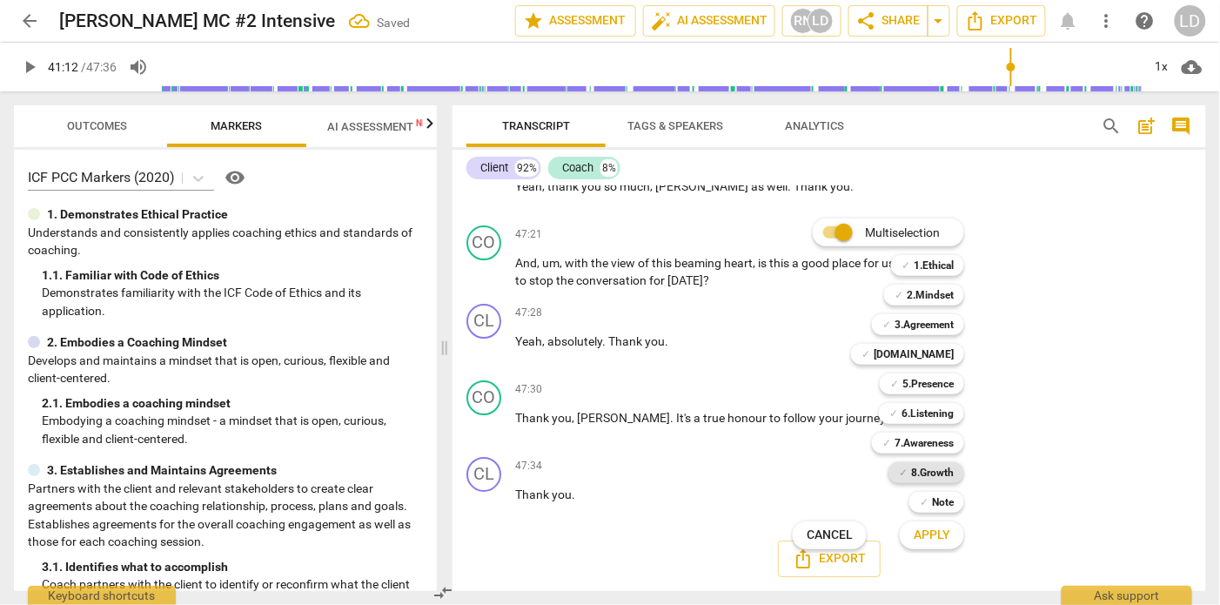
click at [940, 467] on b "8.Growth" at bounding box center [932, 472] width 43 height 21
click at [950, 539] on span "Apply" at bounding box center [931, 534] width 37 height 17
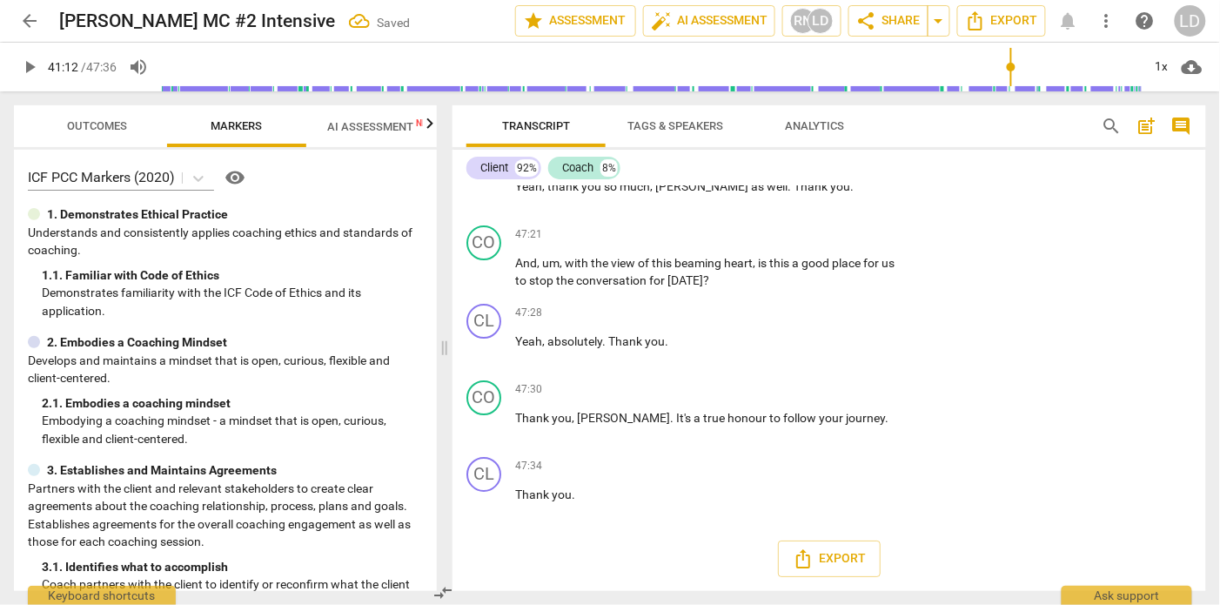
scroll to position [15060, 0]
checkbox input "true"
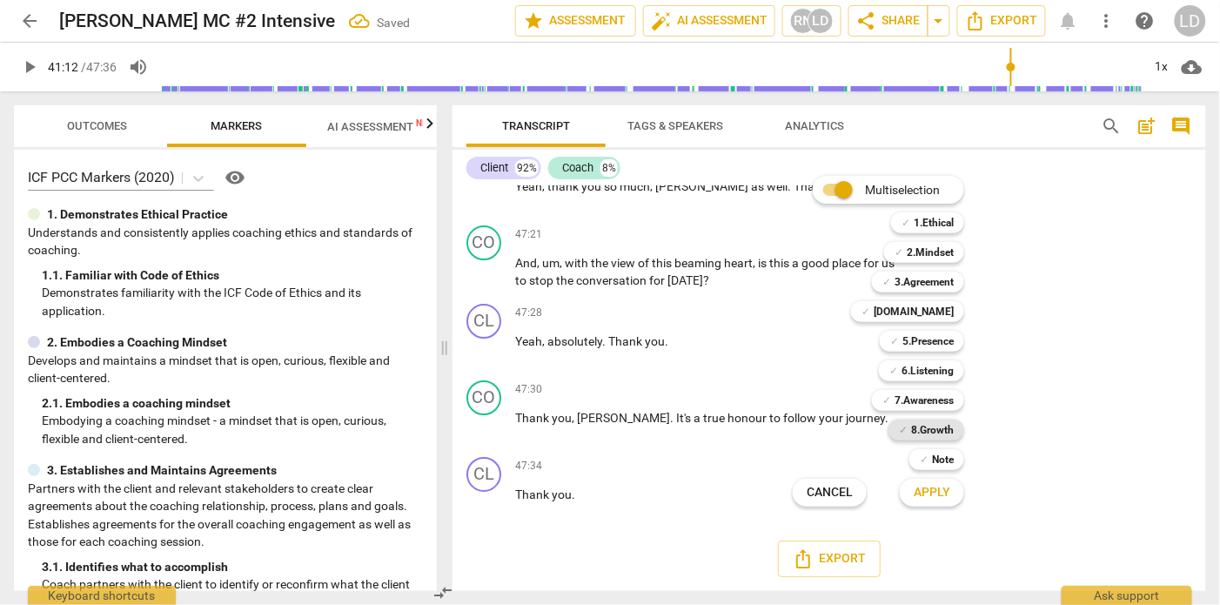
click at [944, 426] on b "8.Growth" at bounding box center [932, 429] width 43 height 21
click at [950, 492] on span "Apply" at bounding box center [931, 492] width 37 height 17
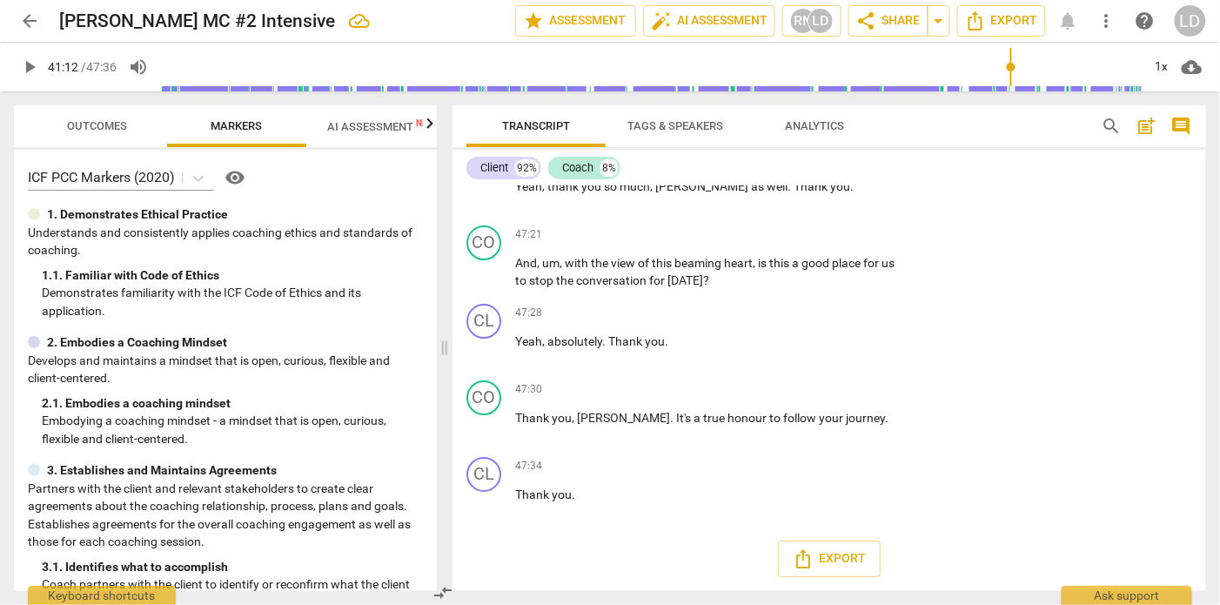
scroll to position [15445, 0]
checkbox input "true"
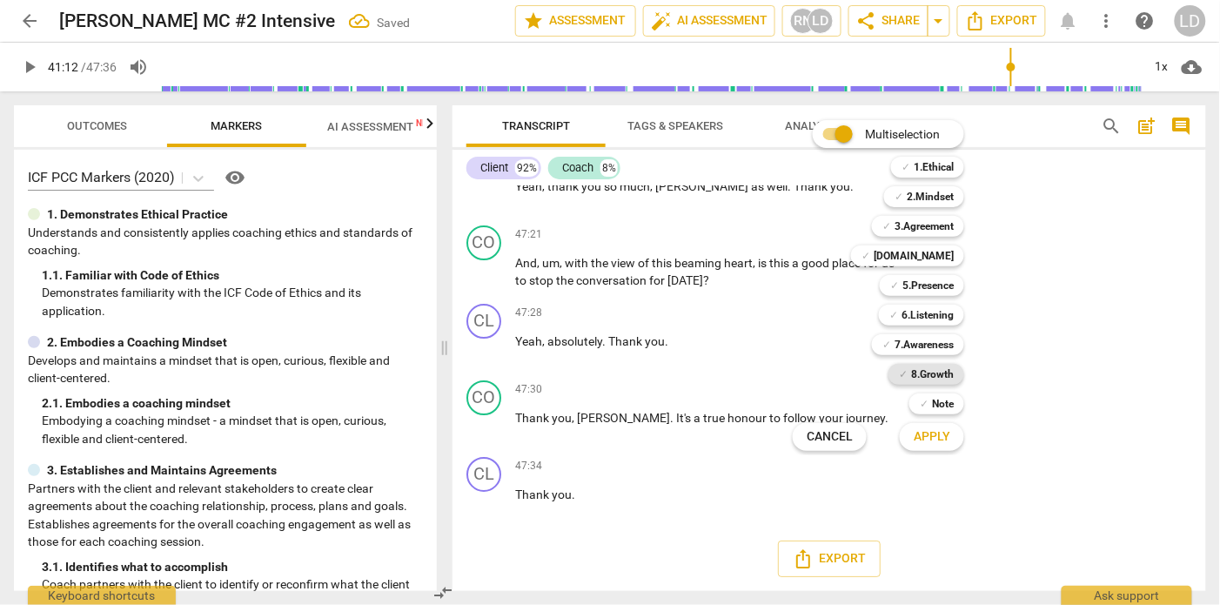
click at [944, 373] on b "8.Growth" at bounding box center [932, 374] width 43 height 21
click at [947, 440] on span "Apply" at bounding box center [931, 436] width 37 height 17
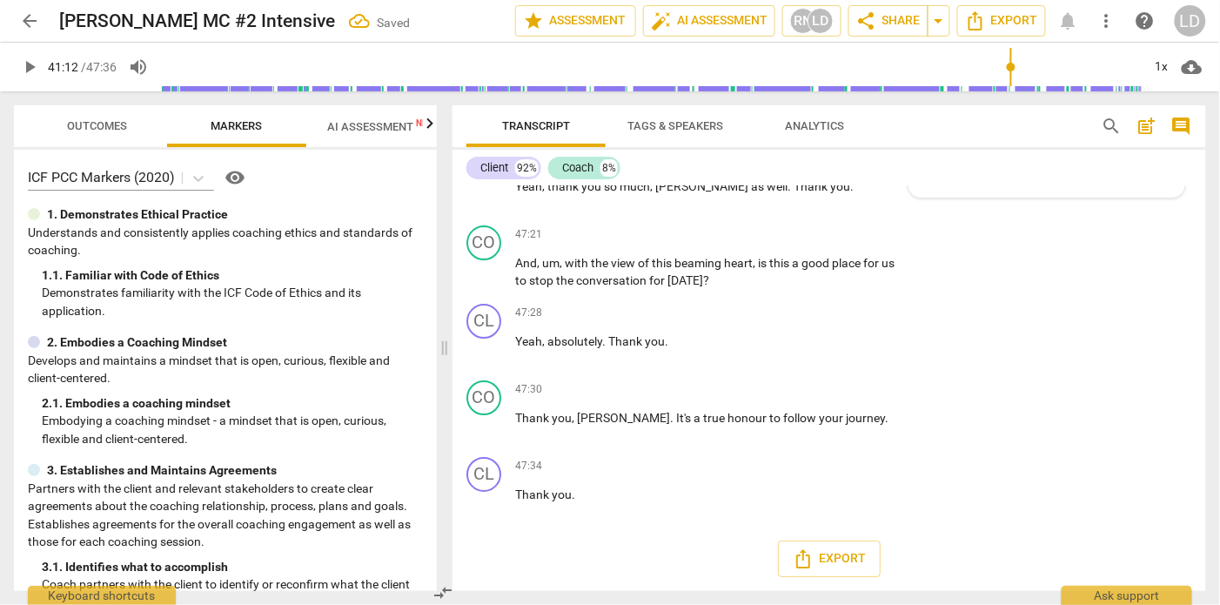
scroll to position [15716, 0]
click at [927, 135] on input "9. Partners on how to close session" at bounding box center [927, 124] width 28 height 21
checkbox input "true"
click at [679, 115] on span "follow" at bounding box center [661, 108] width 36 height 14
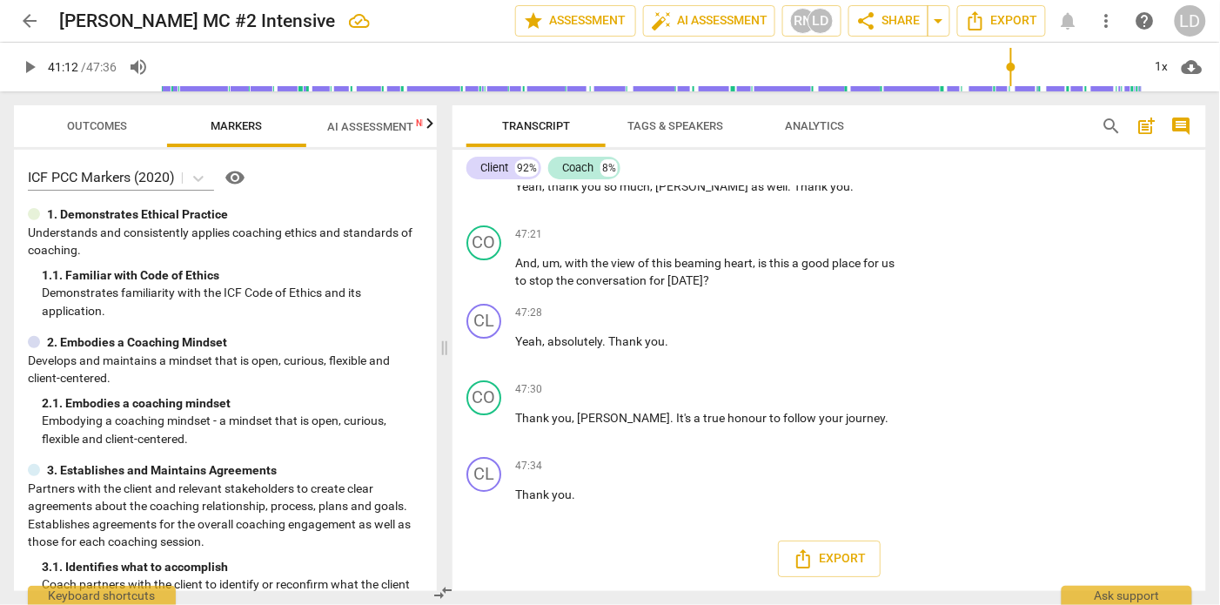
click at [793, 70] on div "+" at bounding box center [796, 61] width 17 height 17
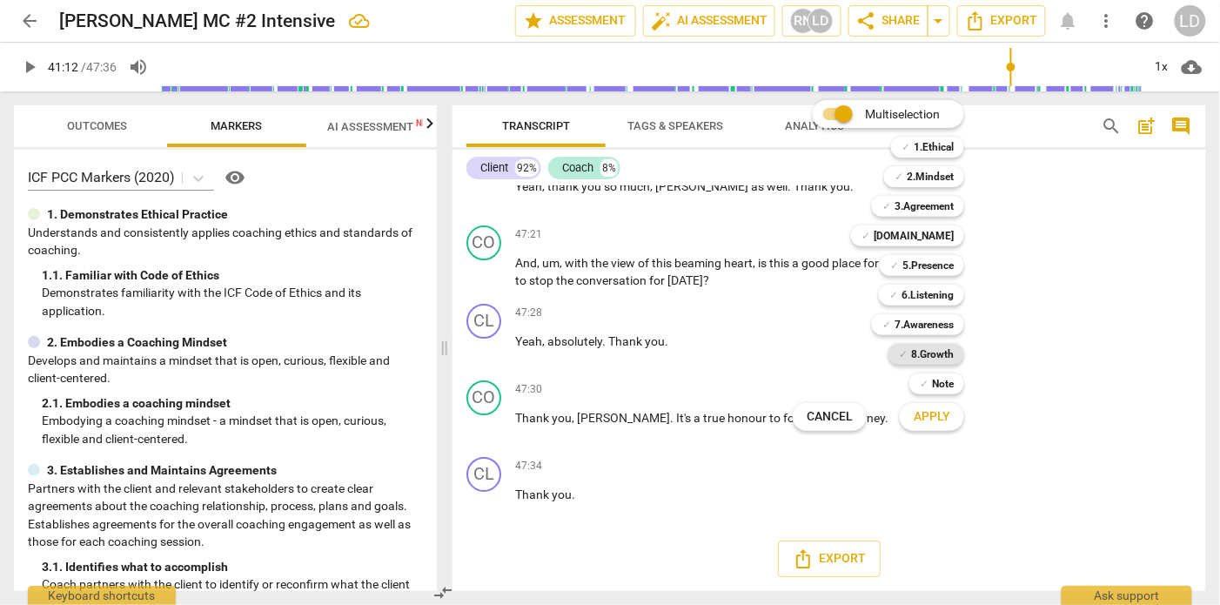
click at [953, 355] on b "8.Growth" at bounding box center [932, 354] width 43 height 21
click at [952, 428] on button "Apply" at bounding box center [932, 416] width 64 height 31
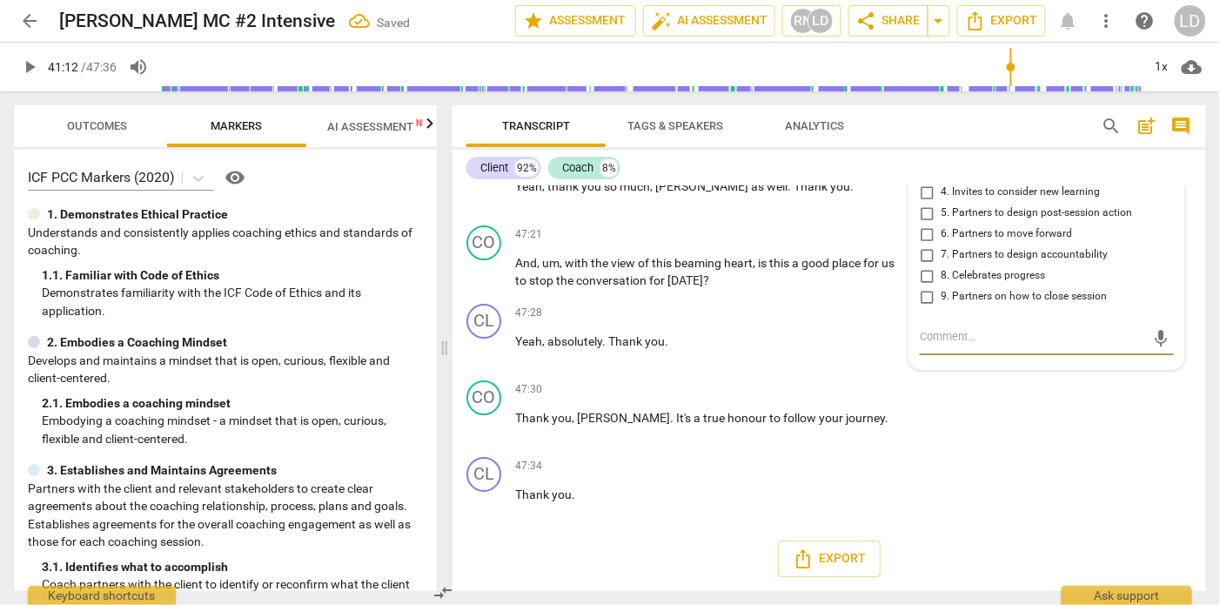
scroll to position [15925, 0]
click at [921, 286] on input "8. Celebrates progress" at bounding box center [927, 275] width 28 height 21
checkbox input "true"
click at [790, 244] on div "+" at bounding box center [796, 234] width 17 height 17
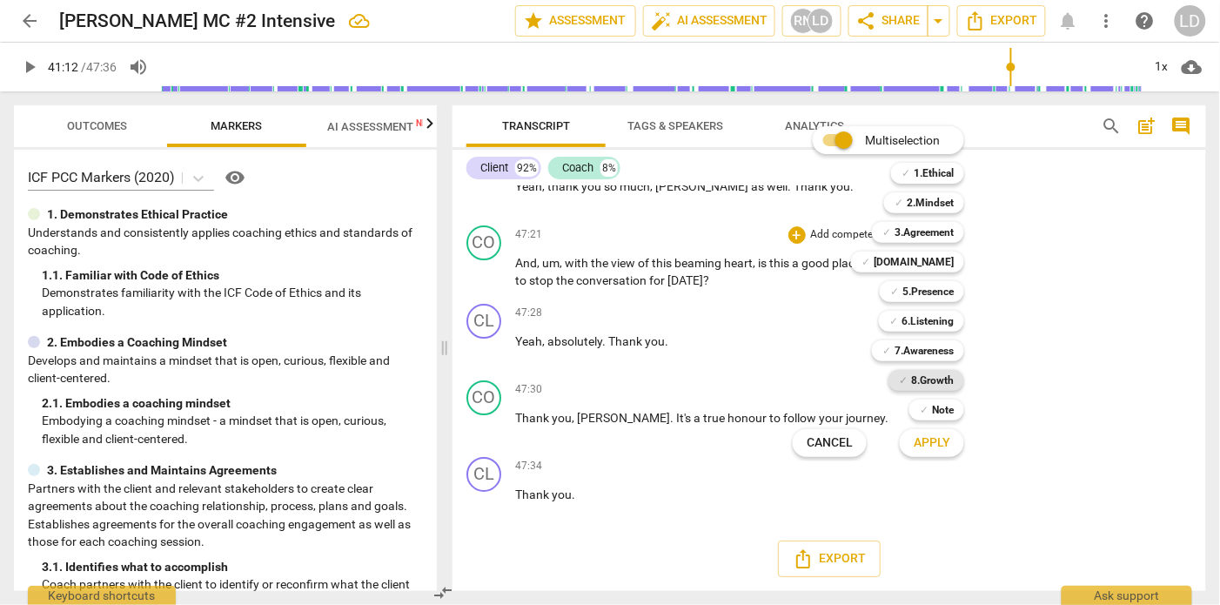
click at [935, 378] on b "8.Growth" at bounding box center [932, 380] width 43 height 21
click at [950, 445] on span "Apply" at bounding box center [931, 442] width 37 height 17
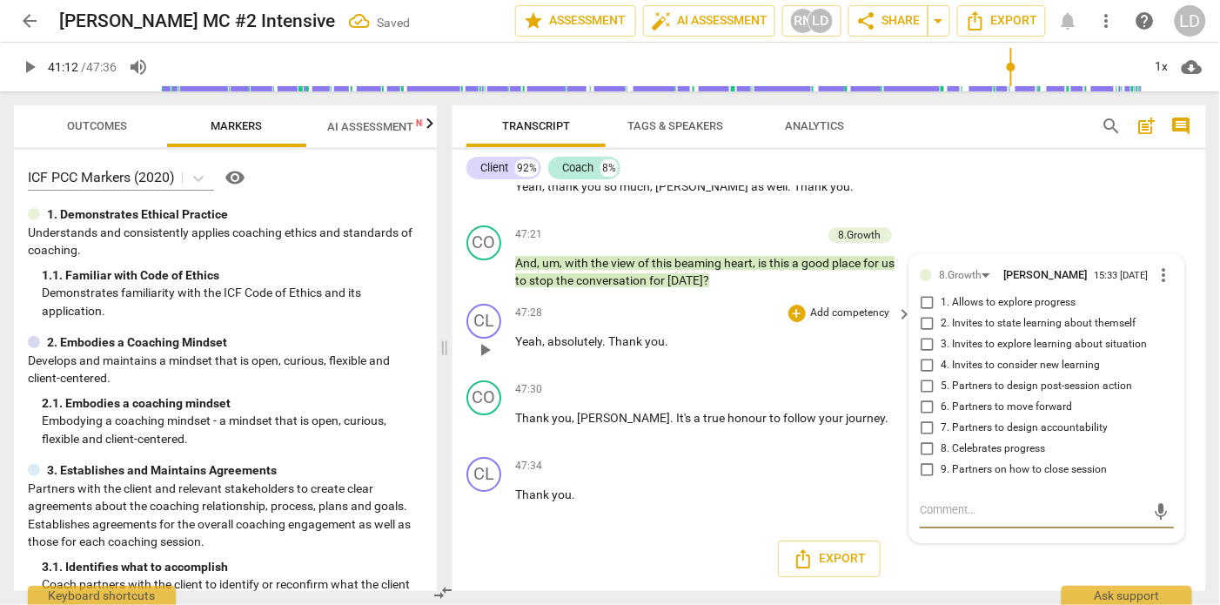
scroll to position [15943, 0]
click at [926, 480] on input "9. Partners on how to close session" at bounding box center [927, 469] width 28 height 21
checkbox input "true"
click at [785, 332] on p "Yeah , absolutely . Thank you ." at bounding box center [709, 341] width 389 height 18
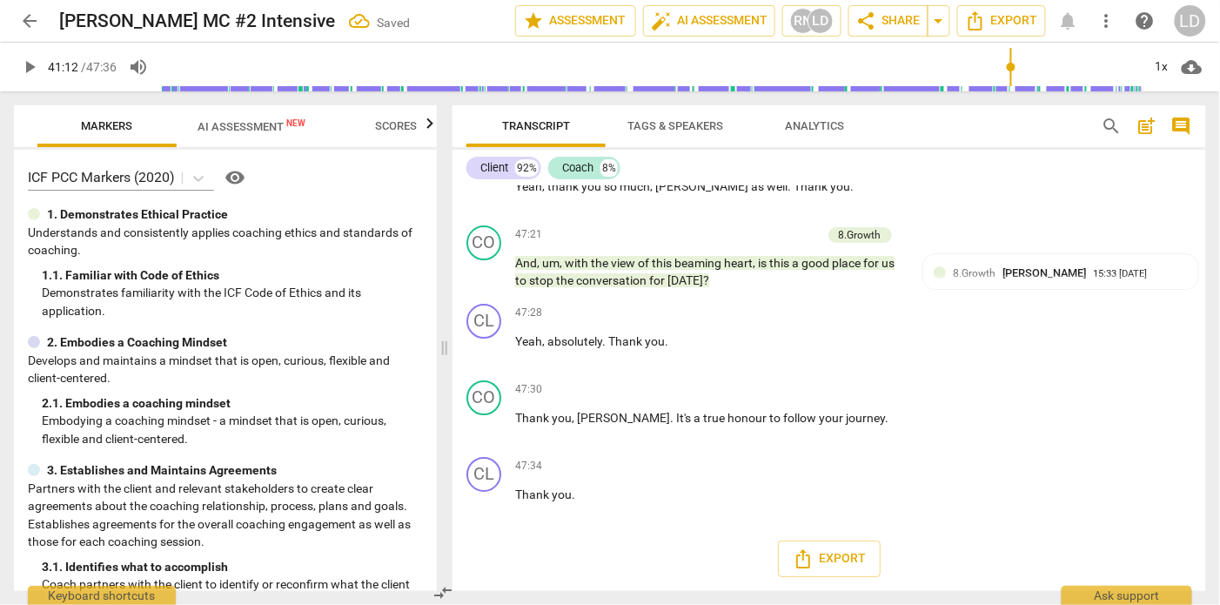
scroll to position [0, 143]
click at [402, 122] on span "Scores" at bounding box center [383, 125] width 42 height 13
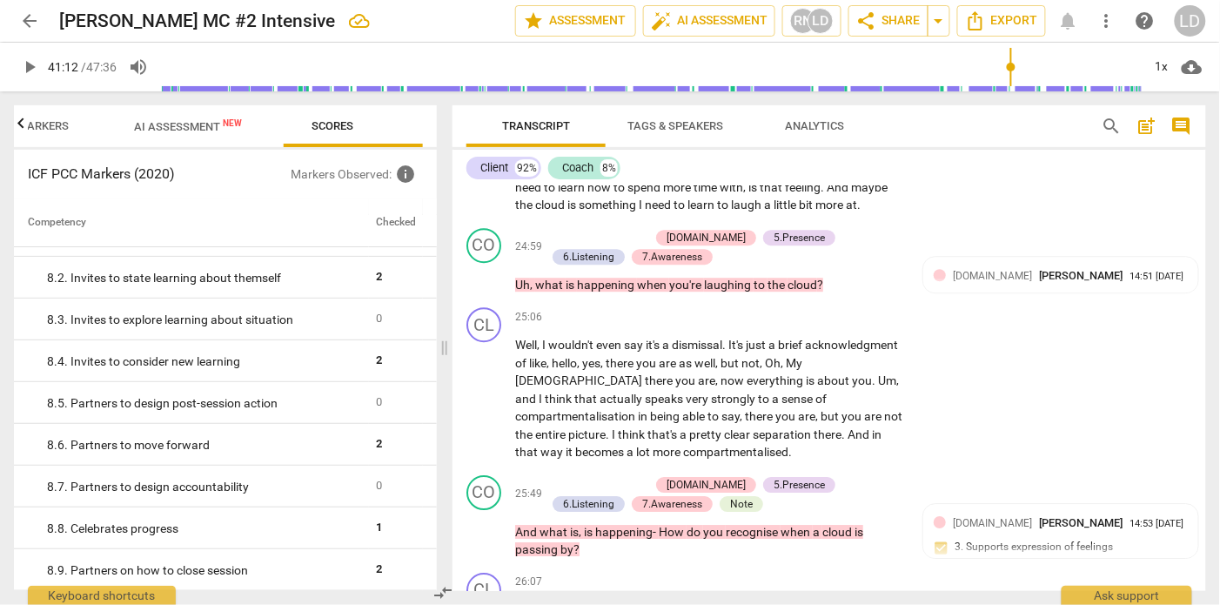
scroll to position [1631, 0]
click at [19, 124] on icon "button" at bounding box center [20, 122] width 6 height 10
click at [81, 124] on span "Outcomes" at bounding box center [98, 125] width 60 height 13
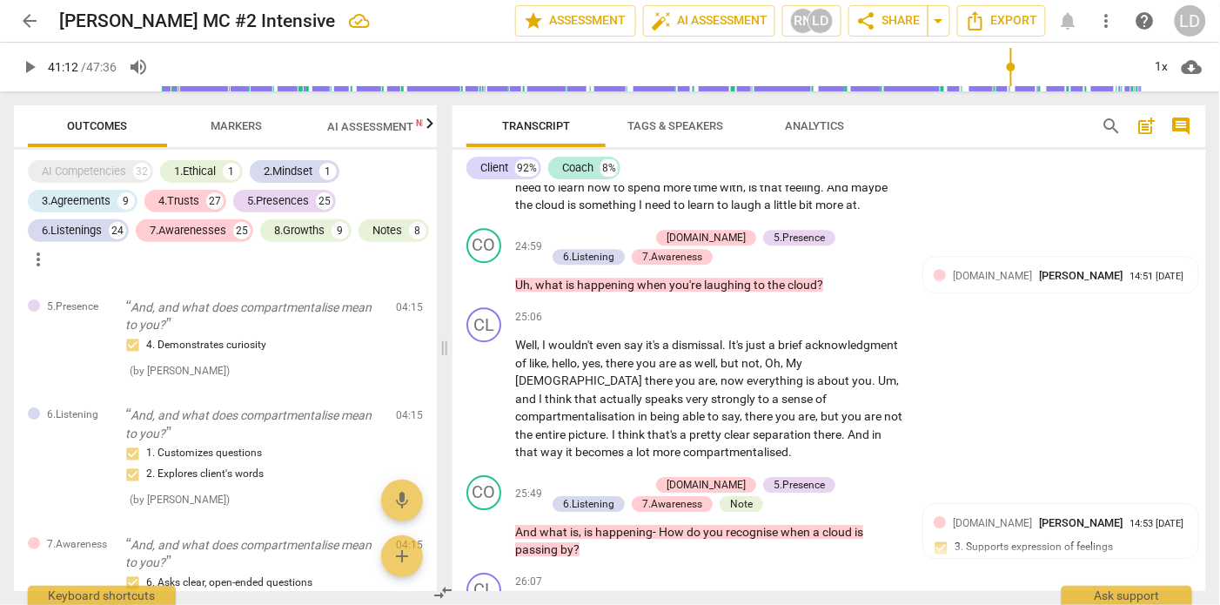
scroll to position [1615, 0]
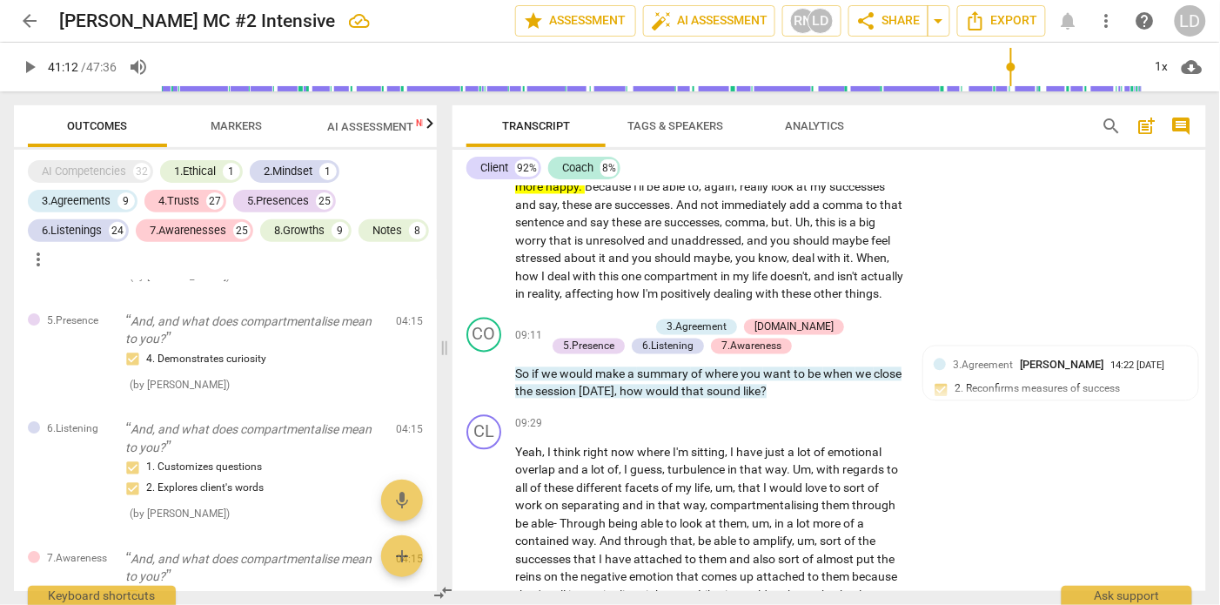
scroll to position [2565, 0]
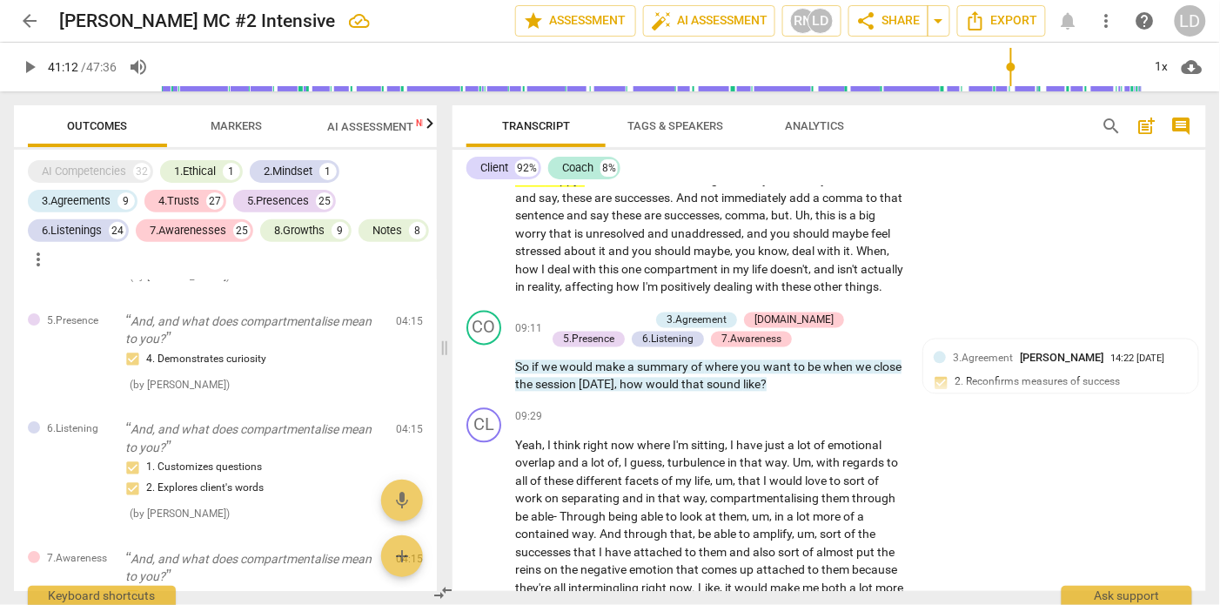
click at [1163, 343] on li "Delete" at bounding box center [1166, 343] width 60 height 33
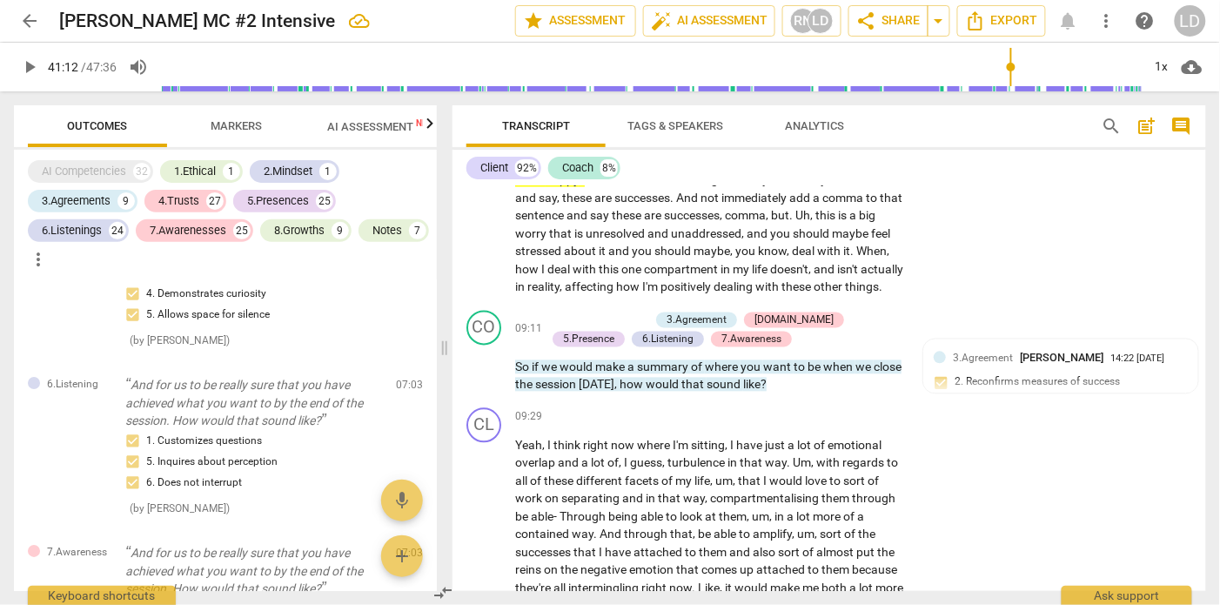
scroll to position [3240, 0]
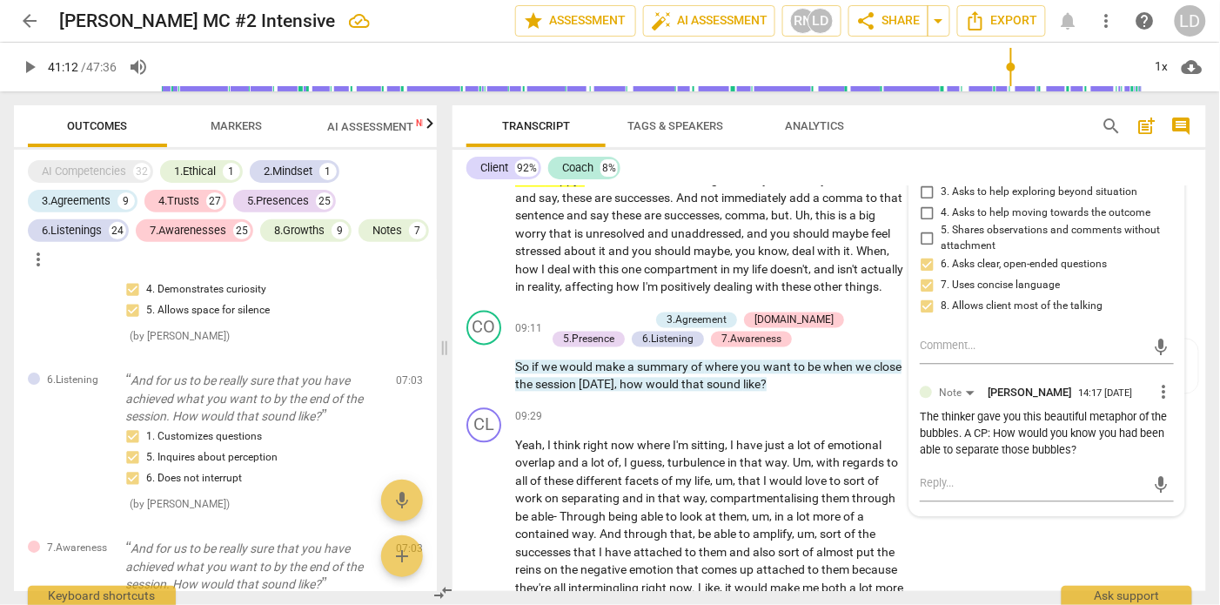
scroll to position [2231, 0]
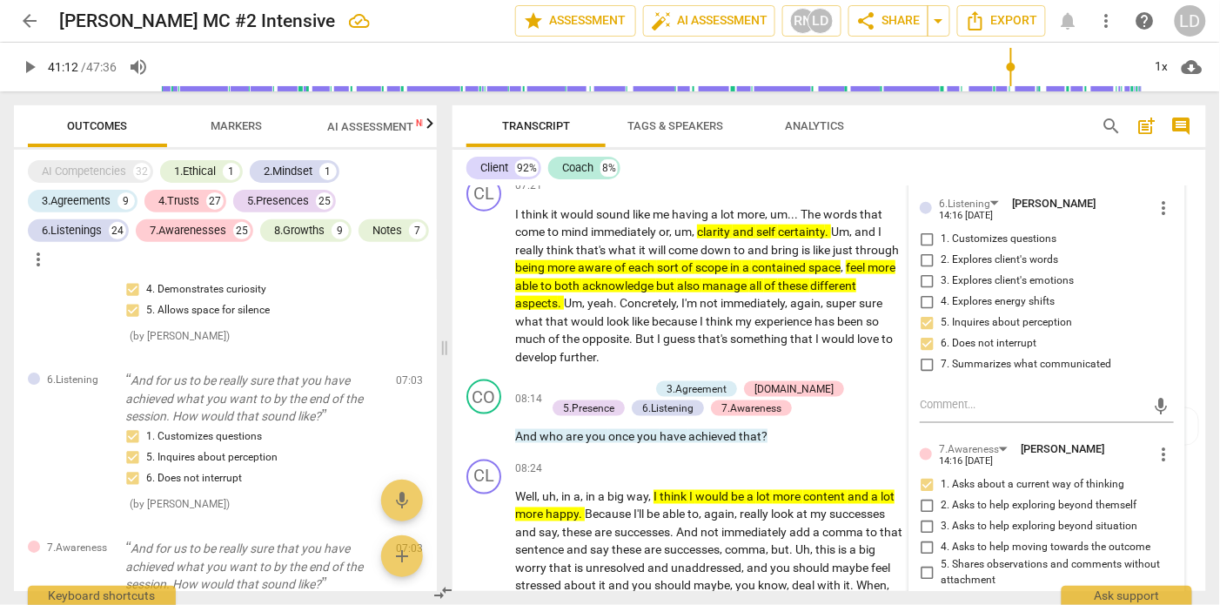
drag, startPoint x: 692, startPoint y: 282, endPoint x: 509, endPoint y: 247, distance: 186.8
copy p "So how would you know that you have been able to separate those feelings ?"
drag, startPoint x: 338, startPoint y: 449, endPoint x: 128, endPoint y: 314, distance: 249.3
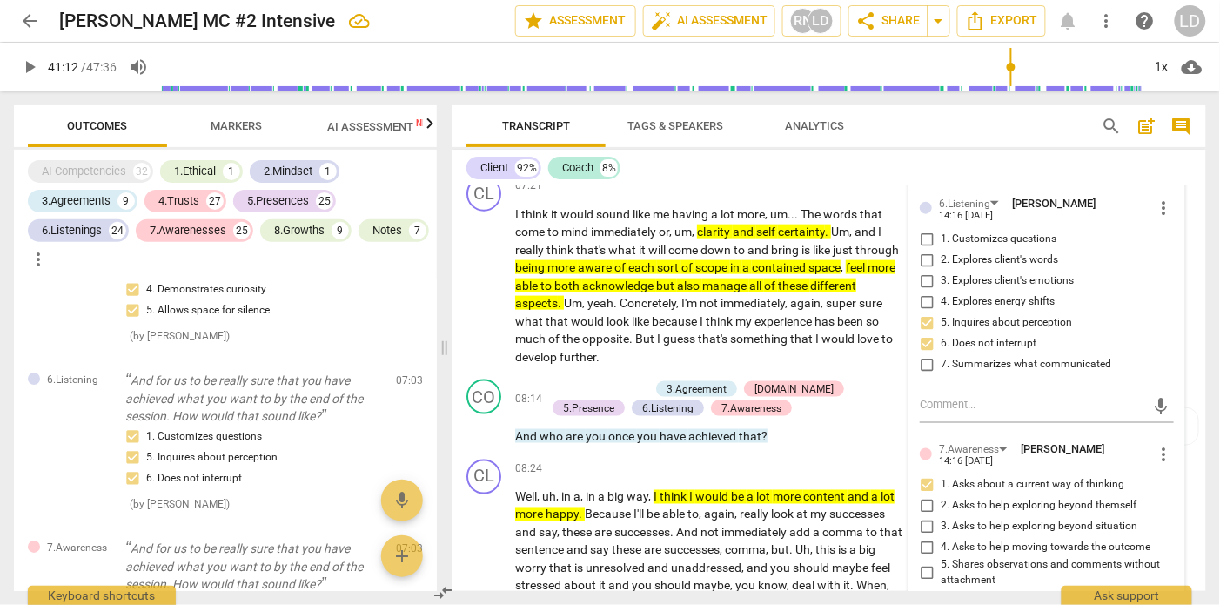
copy div "So how would you know that you have been able to separate those feelings? The t…"
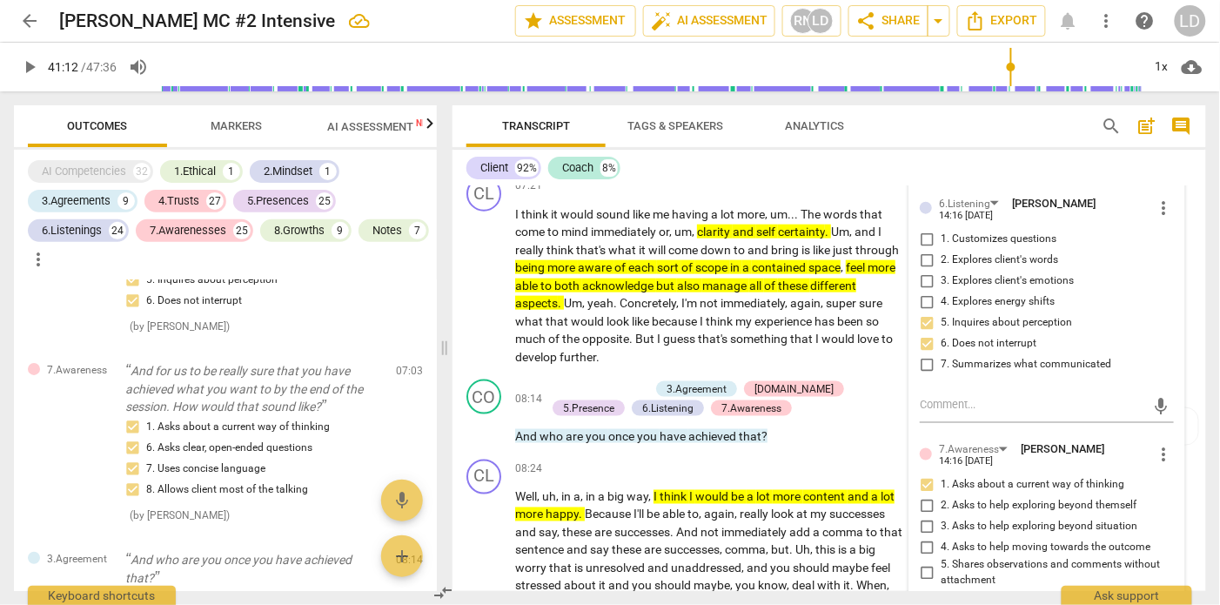
scroll to position [3410, 0]
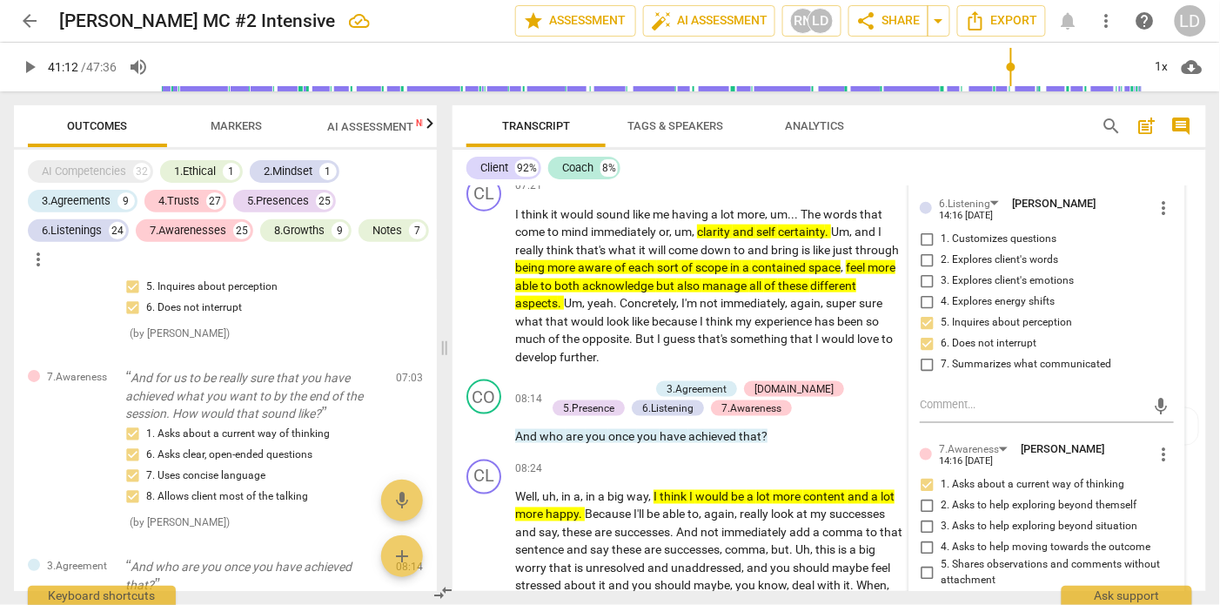
drag, startPoint x: 240, startPoint y: 392, endPoint x: 121, endPoint y: 353, distance: 125.5
copy div "So what I'm hearing is that you would like to identify which feelings that belo…"
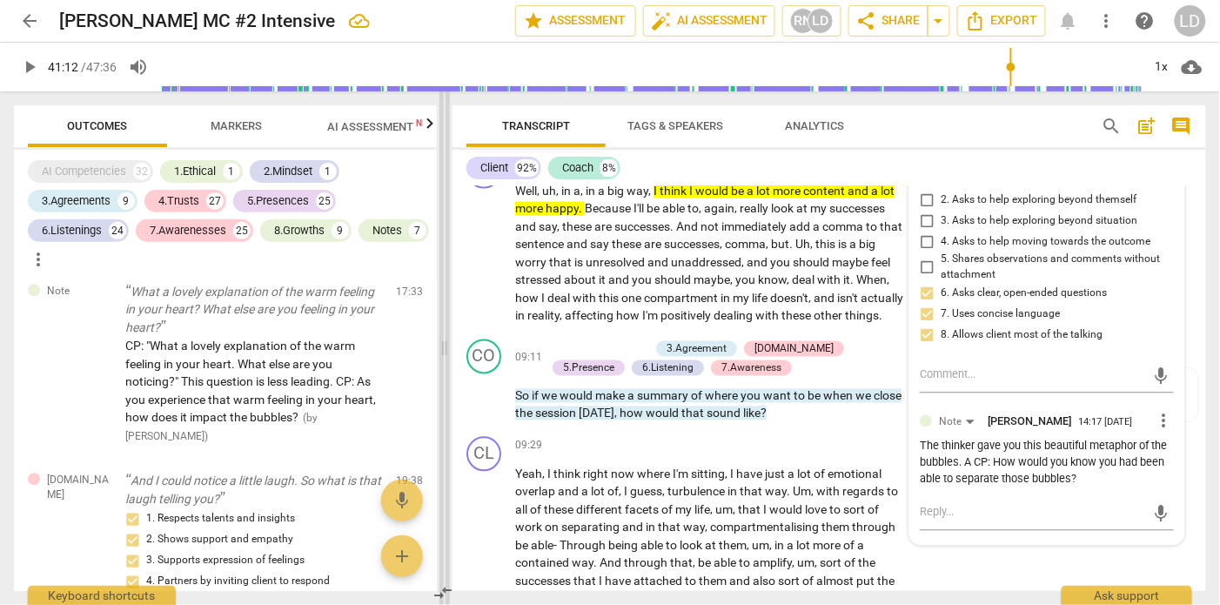
scroll to position [9579, 0]
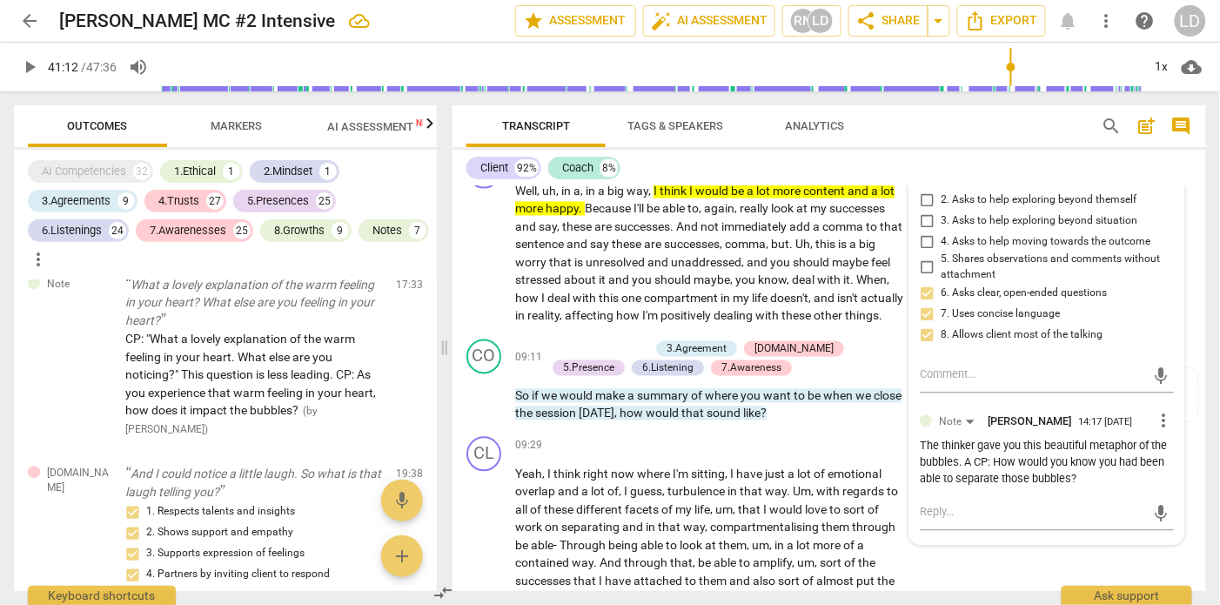
drag, startPoint x: 187, startPoint y: 398, endPoint x: 128, endPoint y: 295, distance: 118.5
copy div "And I can hear that there are lots of successes going on for you, [PERSON_NAME]…"
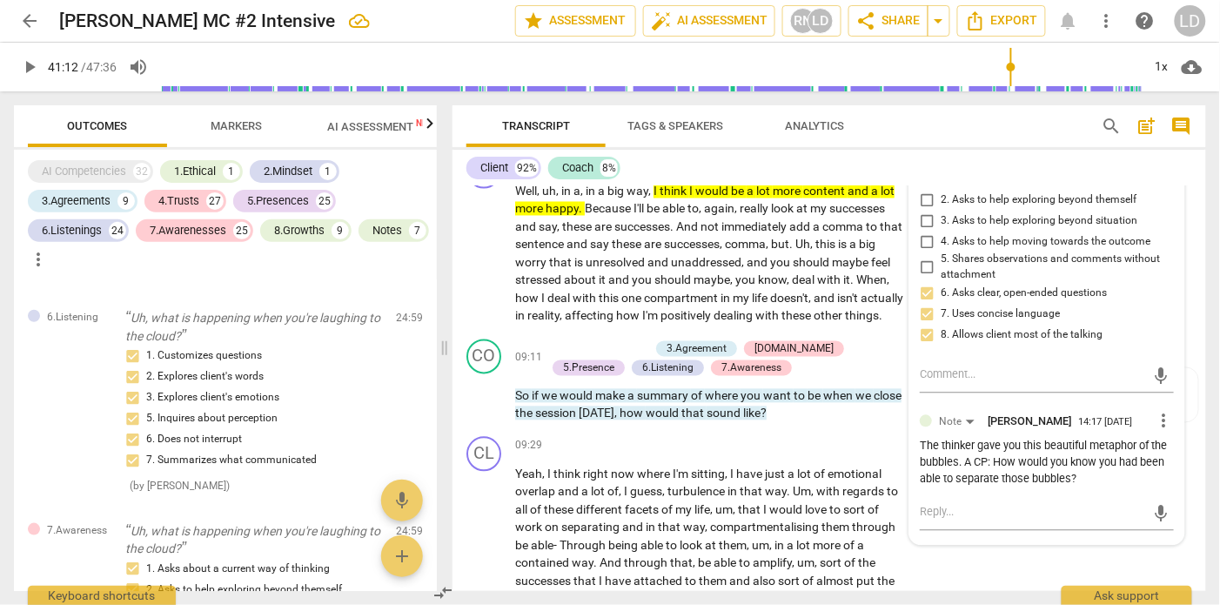
scroll to position [12188, 0]
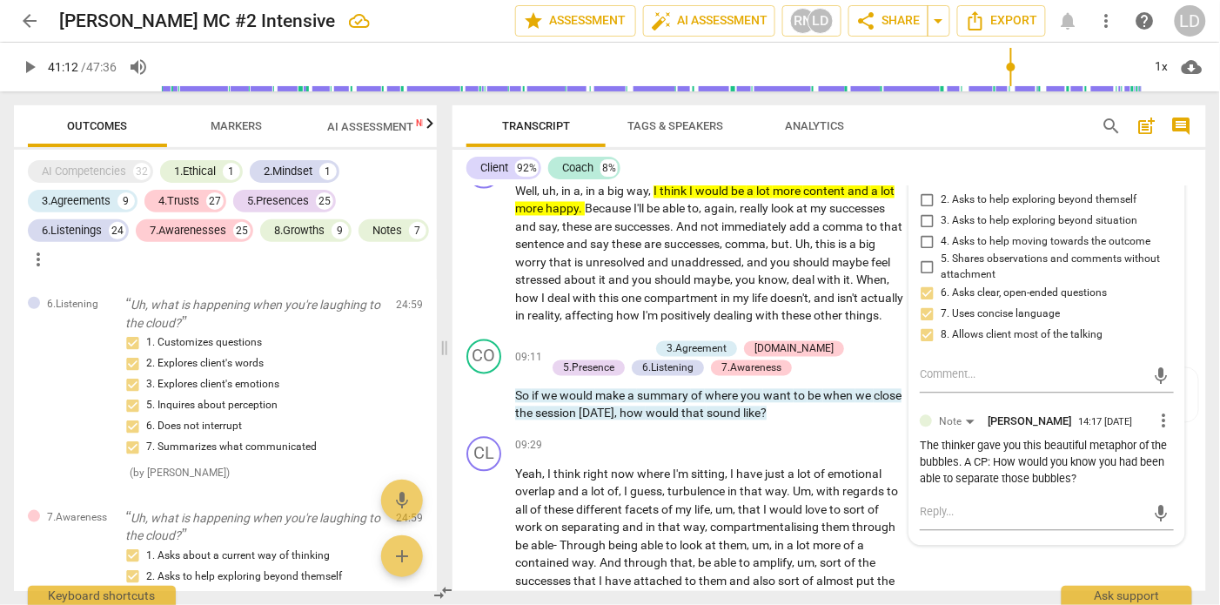
drag, startPoint x: 191, startPoint y: 446, endPoint x: 121, endPoint y: 318, distance: 145.6
copy div "What a lovely explanation of the warm feeling in your heart? What else are you …"
click at [318, 279] on div "AI Competencies 32 1.Ethical 1 2.Mindset 1 3.Agreements 9 4.Trusts 27 5.Presenc…" at bounding box center [225, 370] width 423 height 441
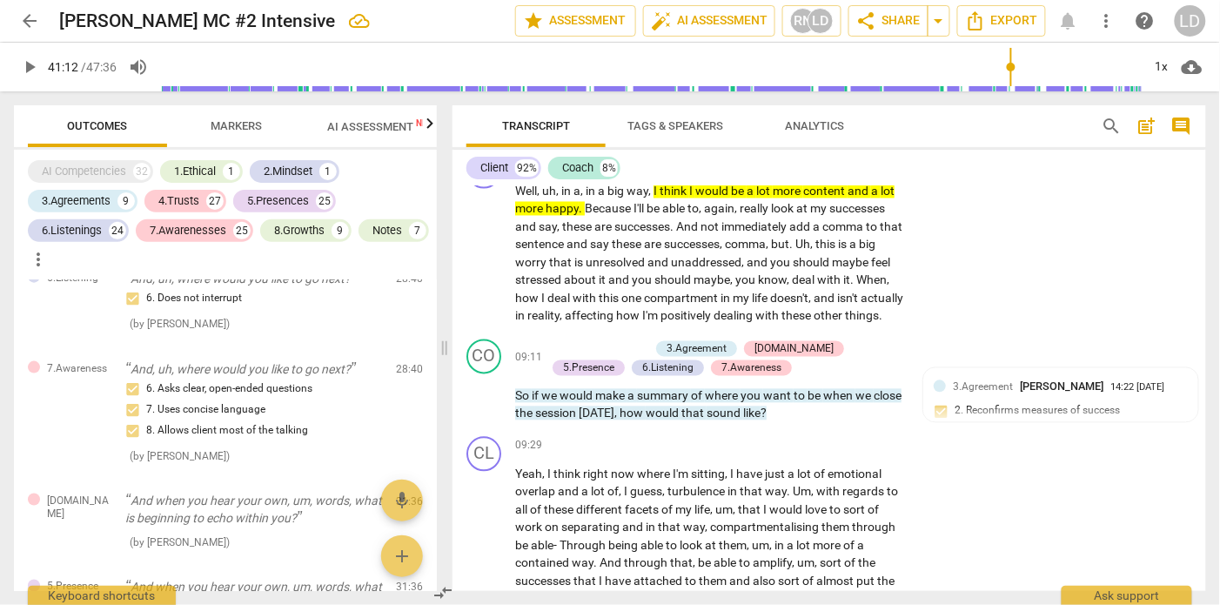
scroll to position [14048, 0]
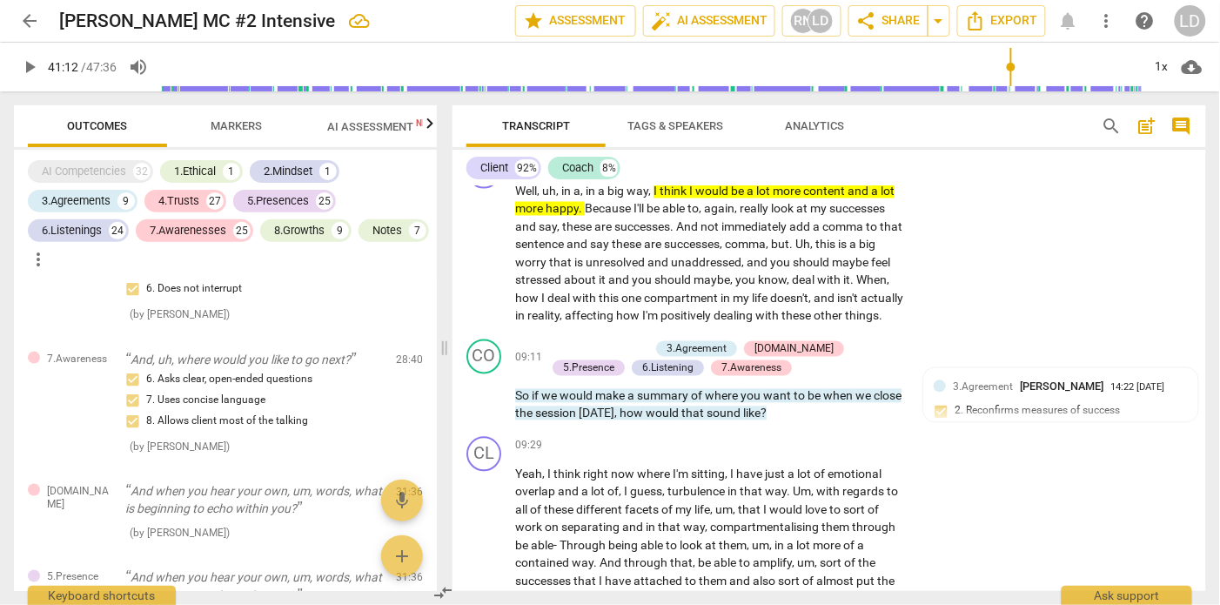
drag, startPoint x: 371, startPoint y: 484, endPoint x: 129, endPoint y: 346, distance: 278.9
copy div "And what else is coming up for you? CP: What are you discovering about yourself…"
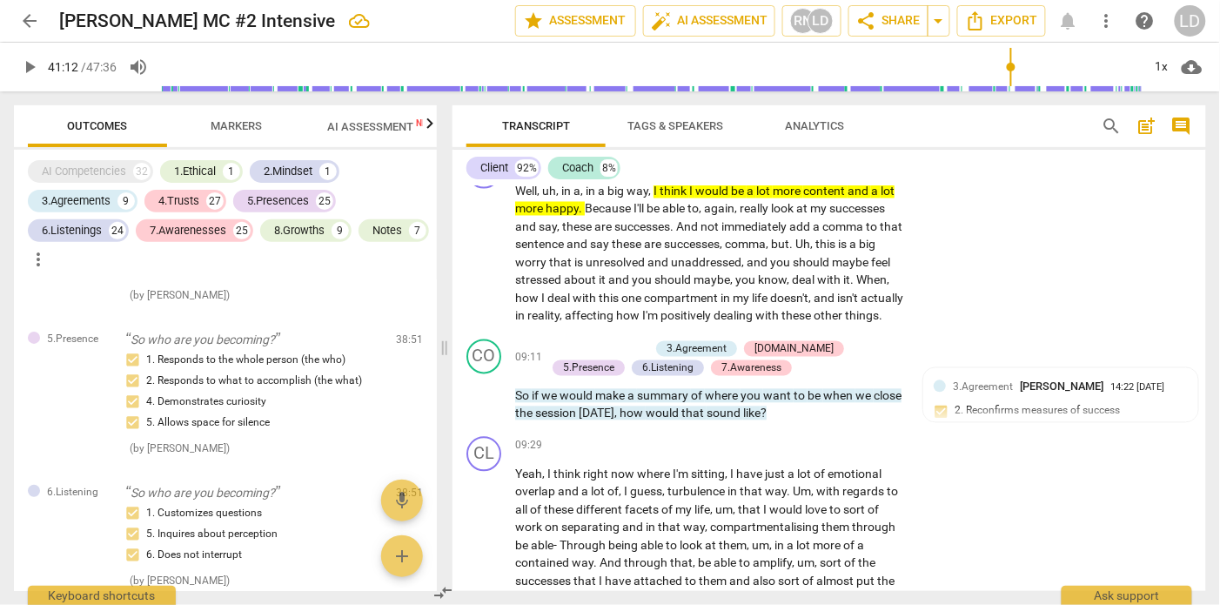
scroll to position [16853, 0]
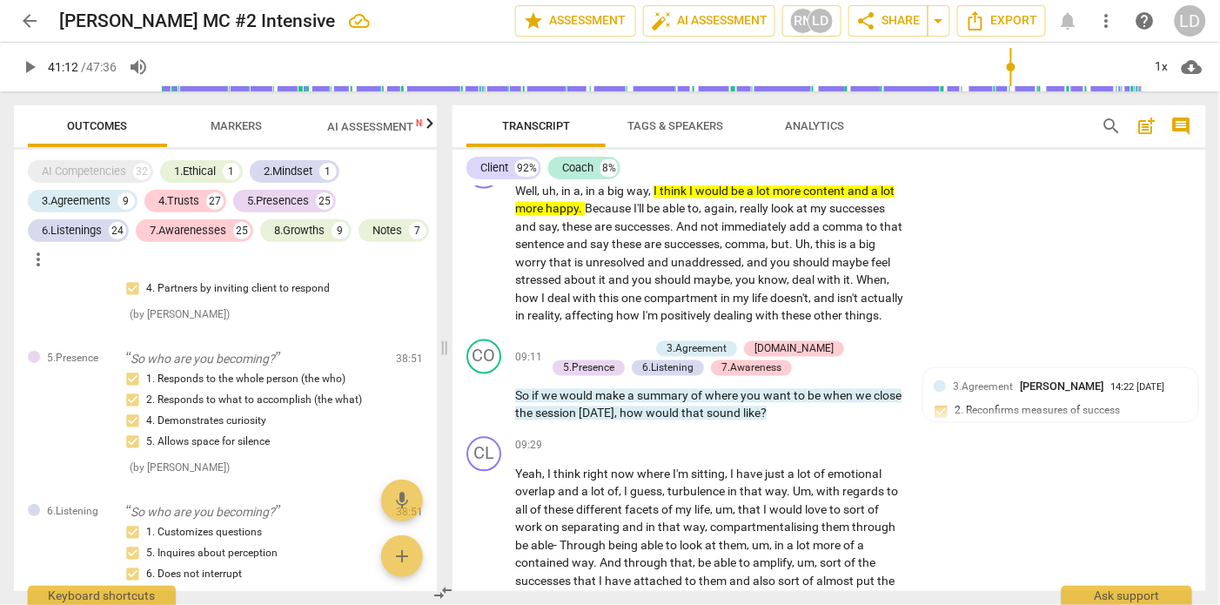
drag, startPoint x: 205, startPoint y: 498, endPoint x: 135, endPoint y: 326, distance: 186.1
copy div "And what is, is happening- How do you recognise when a cloud is passing by? Thi…"
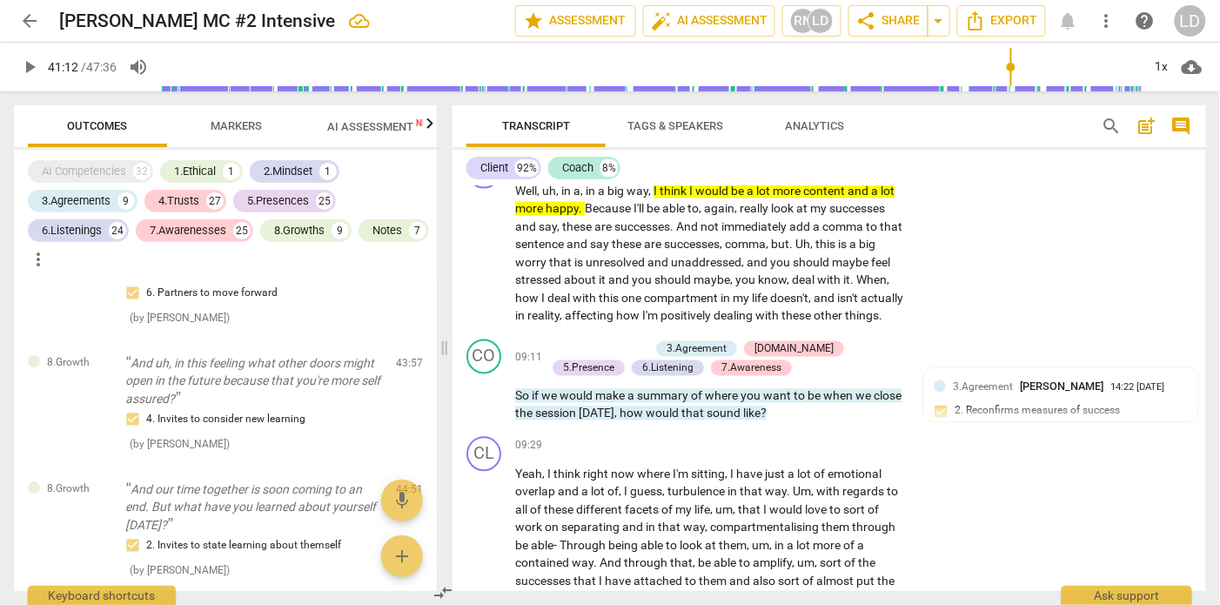
scroll to position [18455, 0]
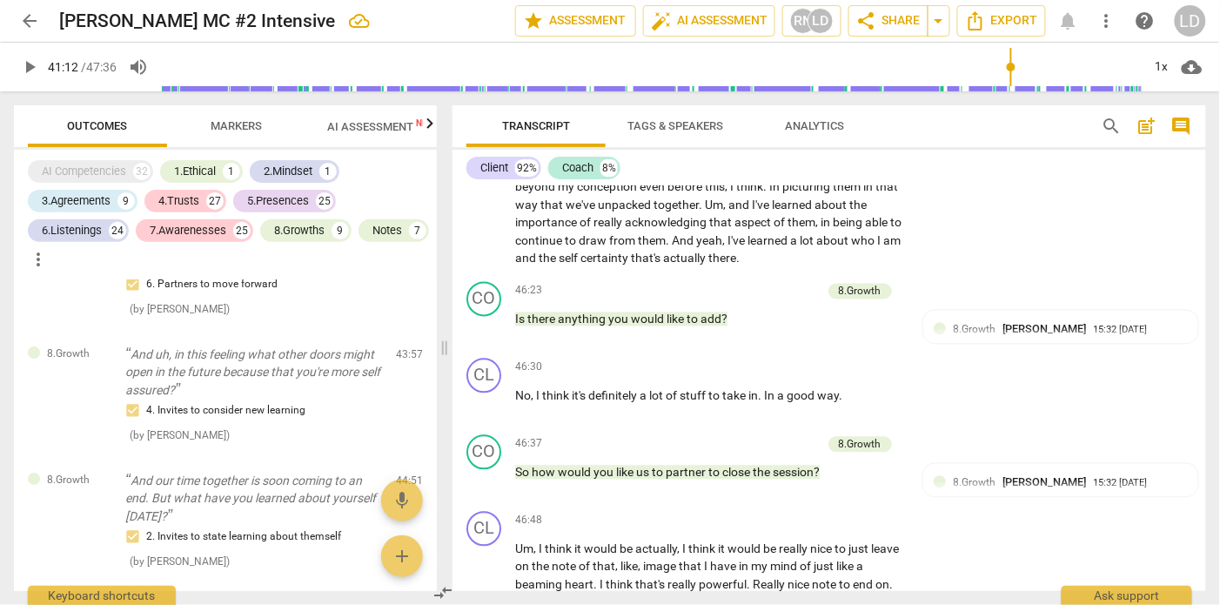
scroll to position [10981, 0]
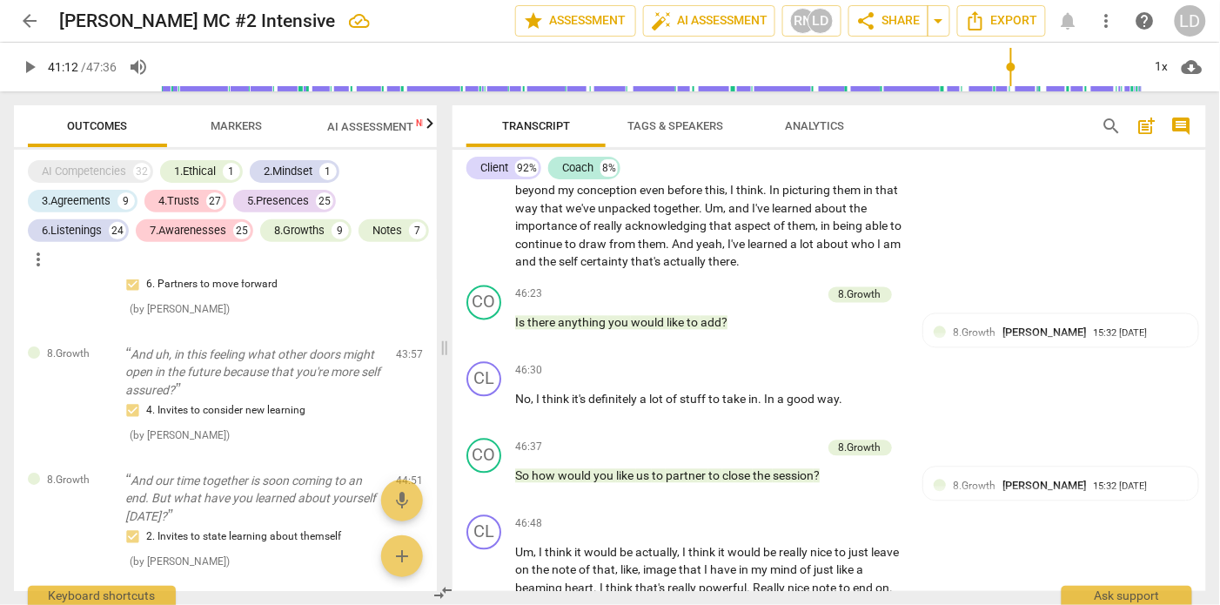
checkbox input "true"
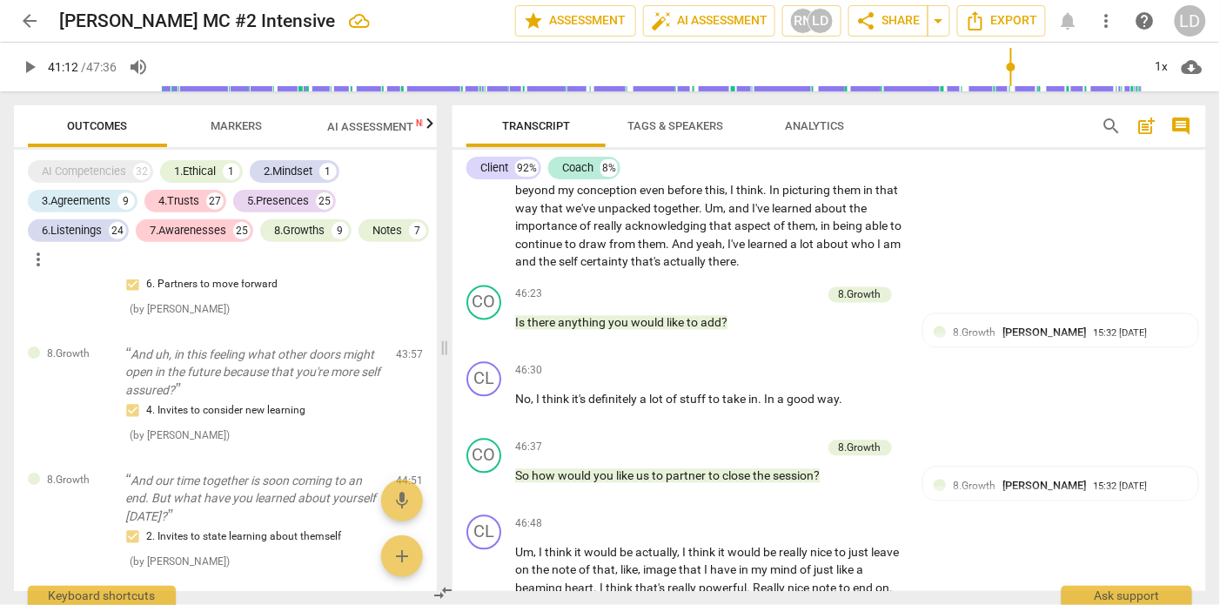
checkbox input "true"
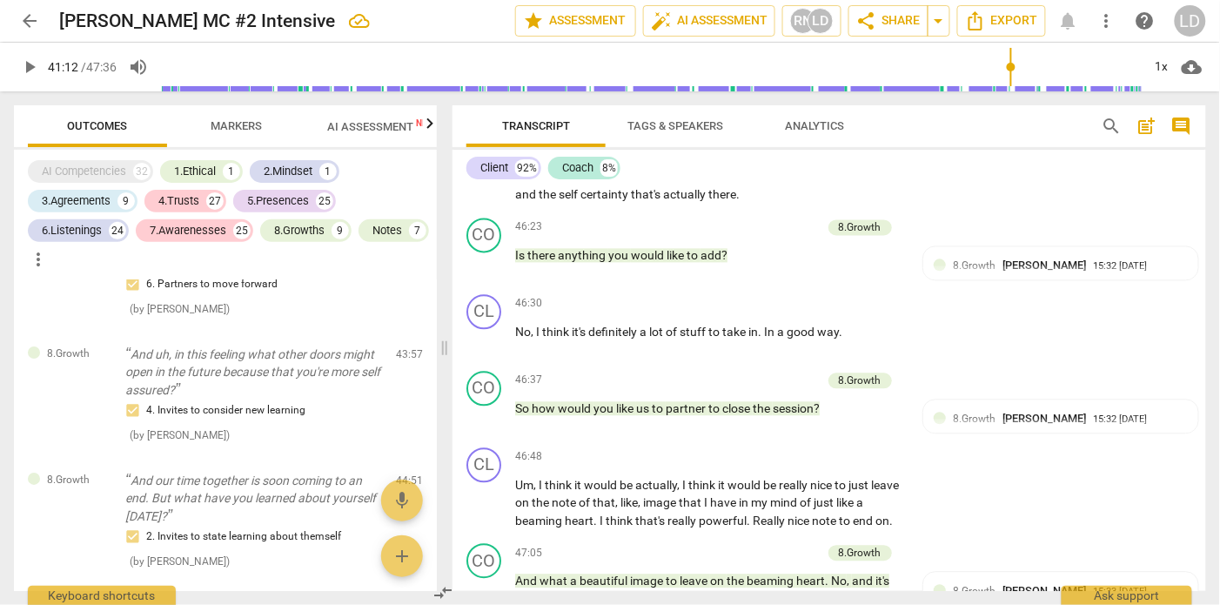
scroll to position [11057, 0]
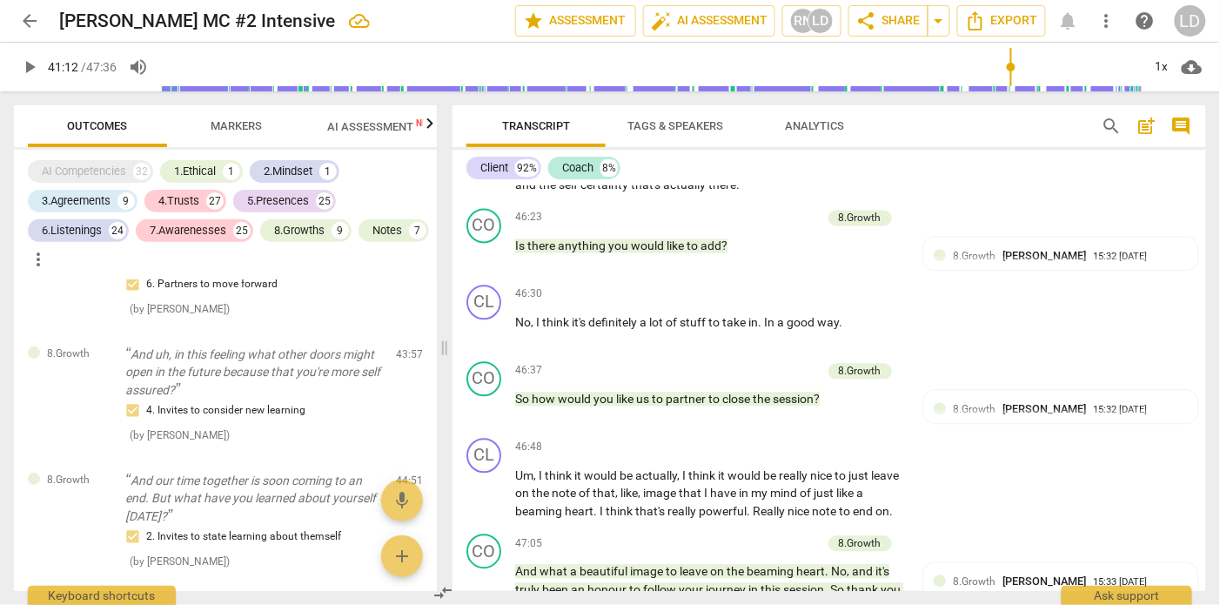
checkbox input "true"
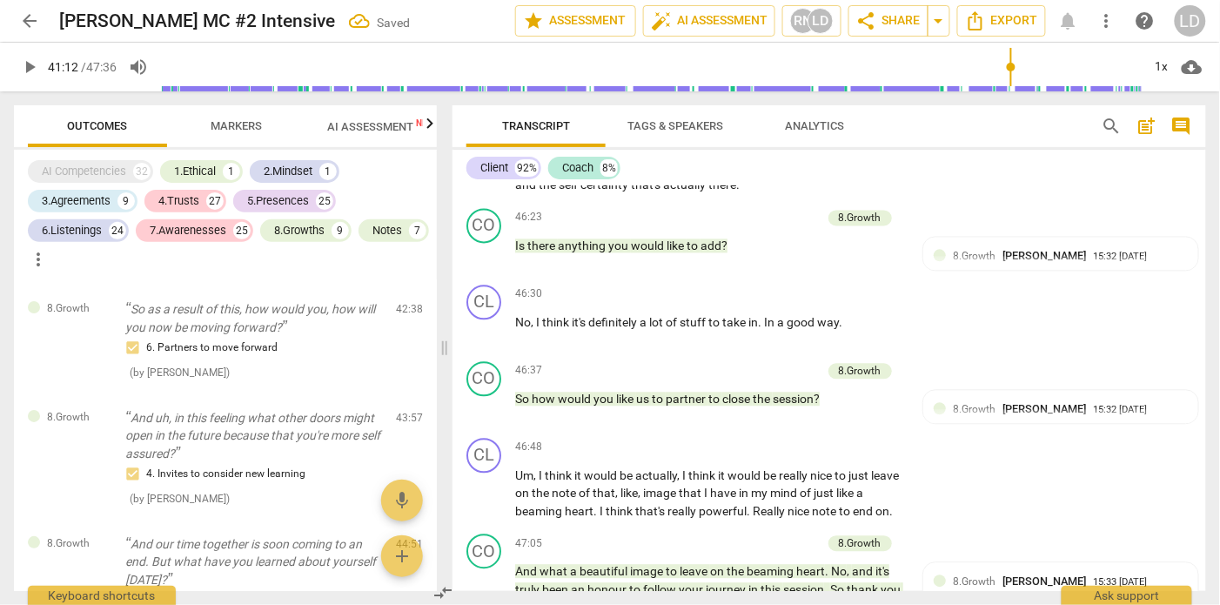
scroll to position [18536, 0]
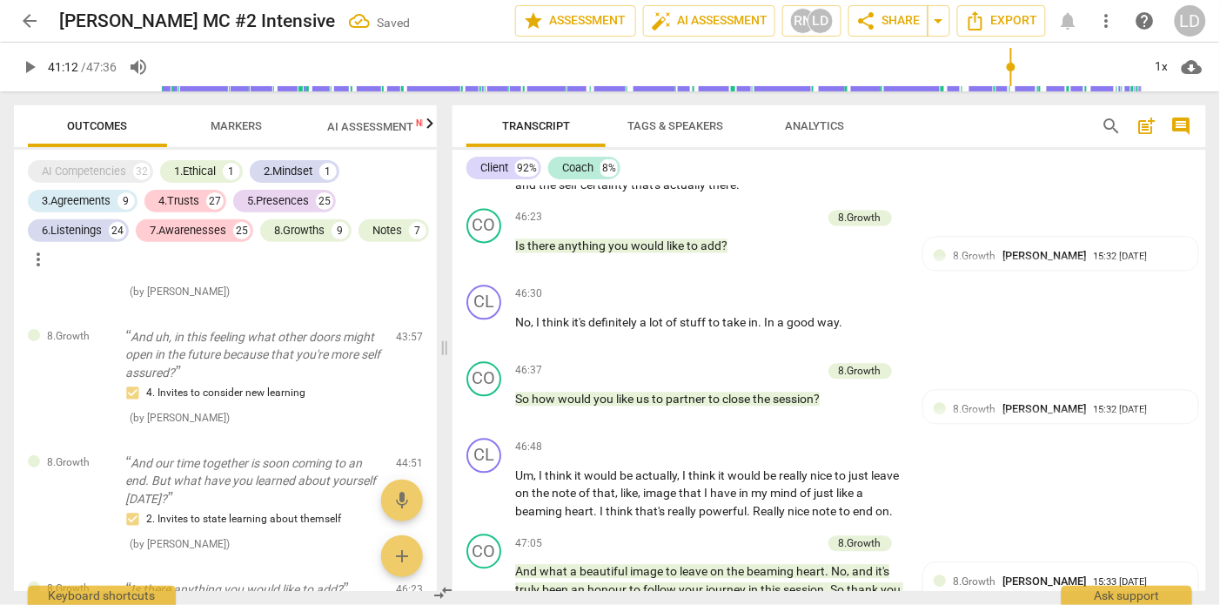
checkbox input "true"
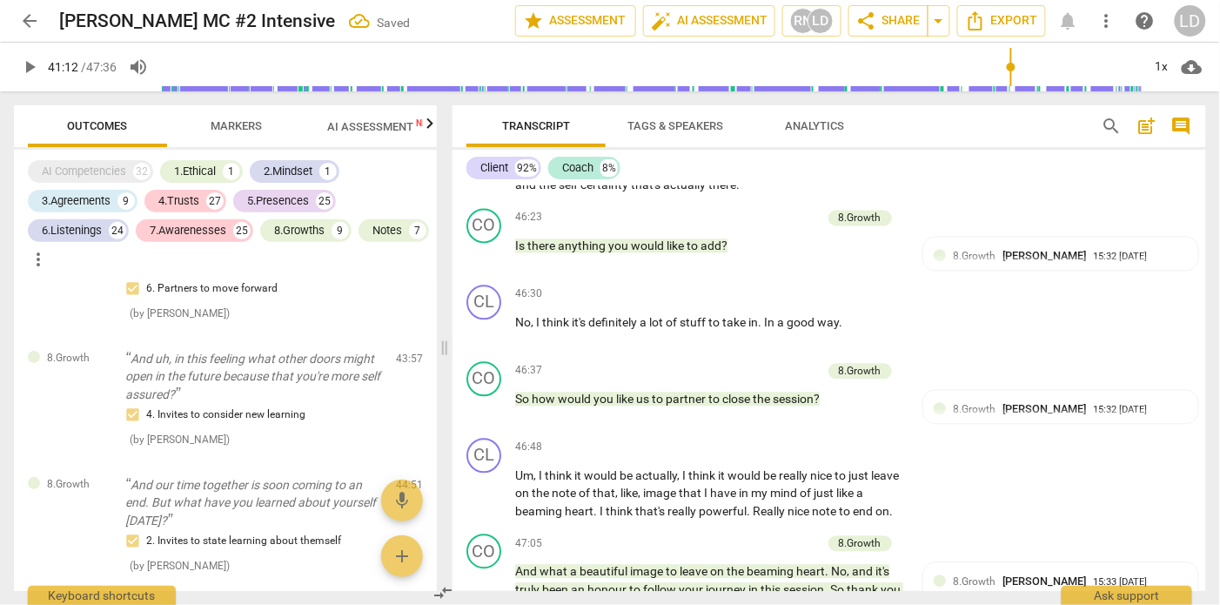
checkbox input "true"
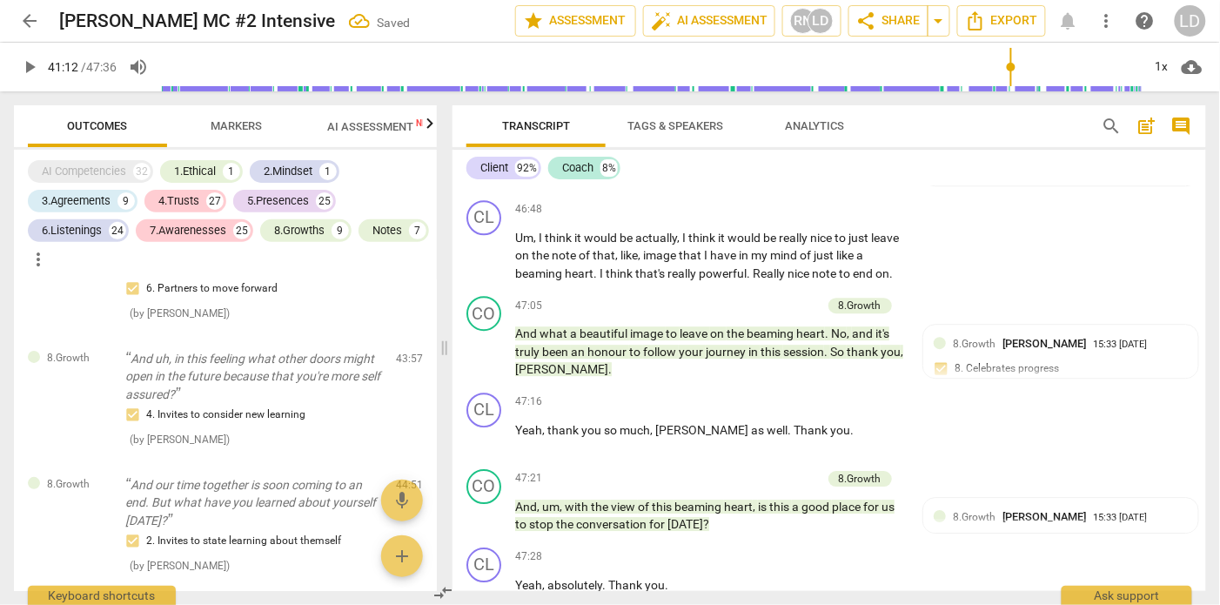
scroll to position [11313, 0]
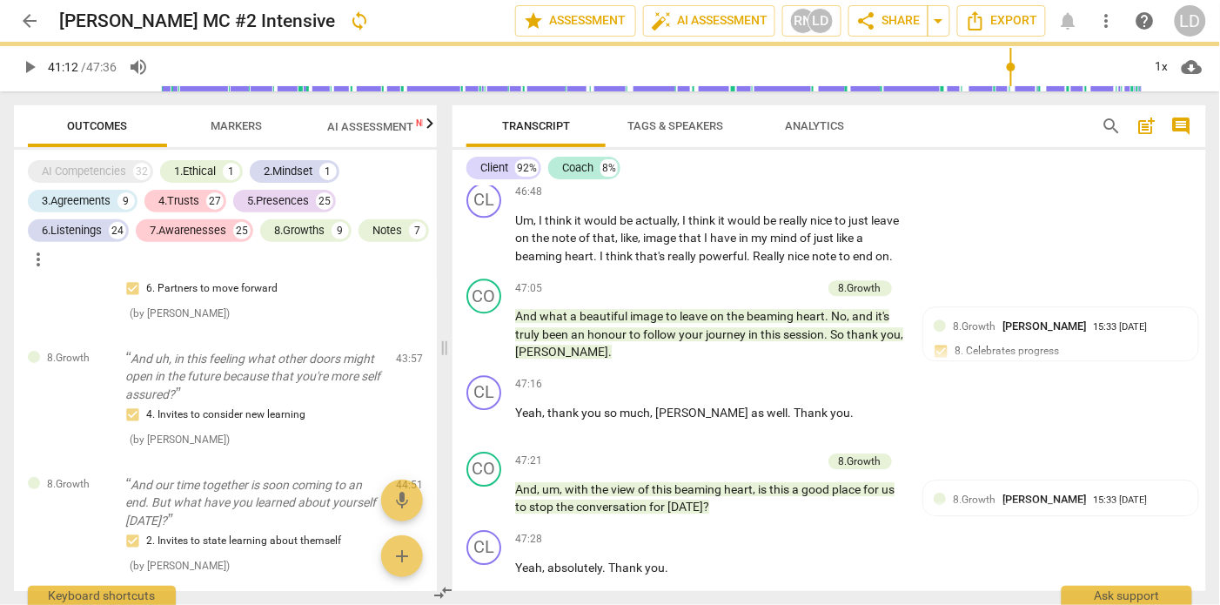
checkbox input "true"
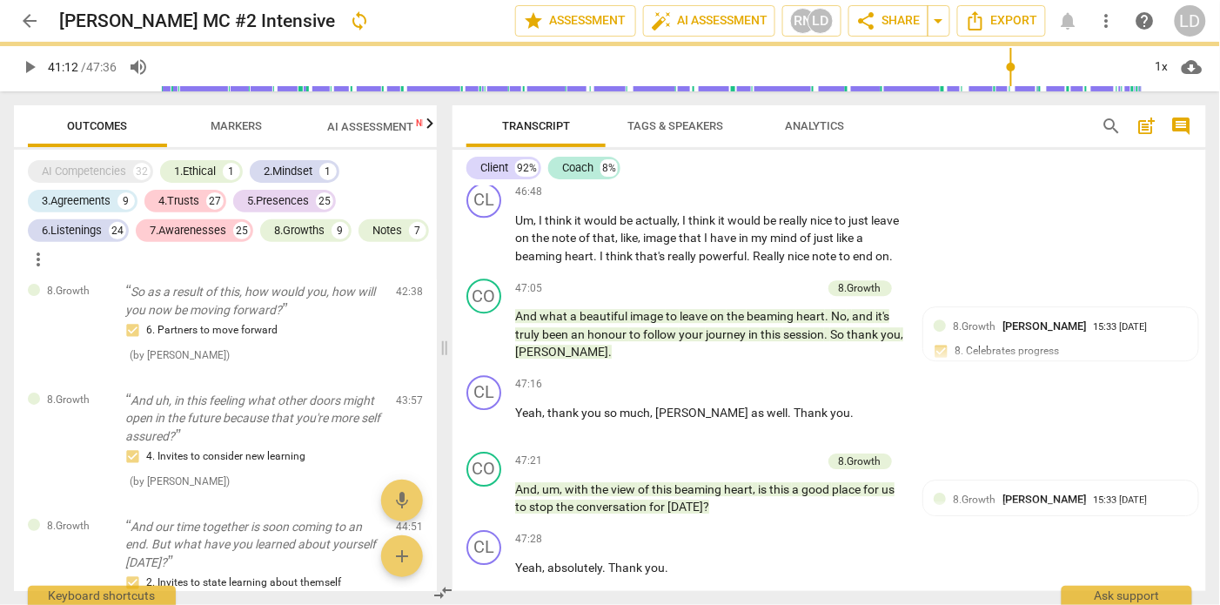
checkbox input "true"
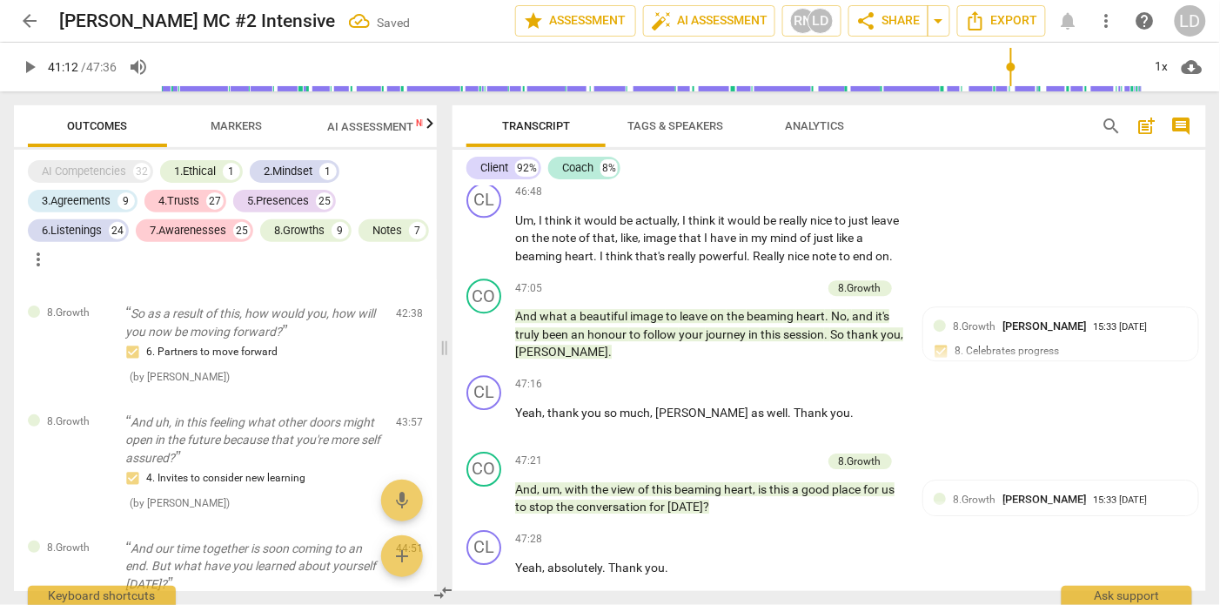
checkbox input "true"
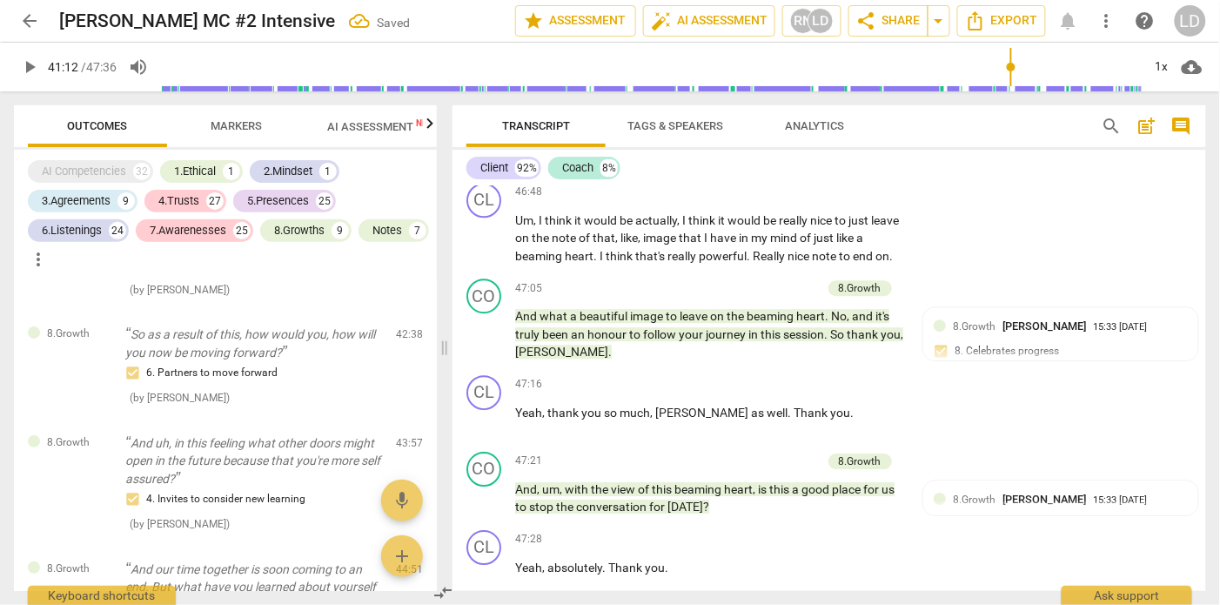
checkbox input "true"
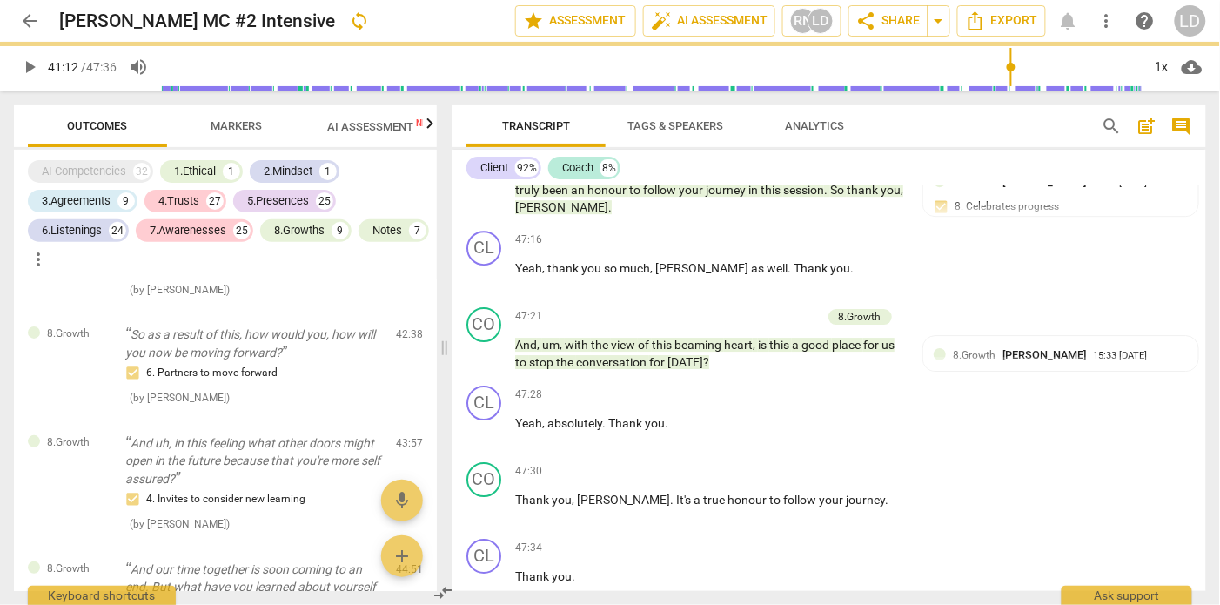
scroll to position [11500, 0]
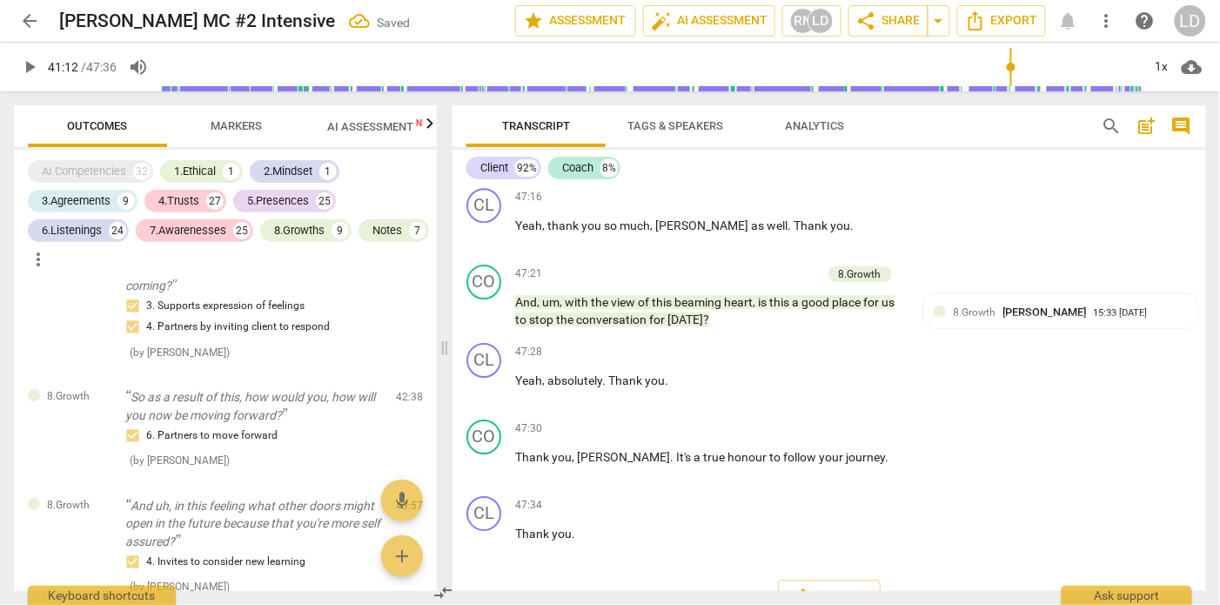
checkbox input "true"
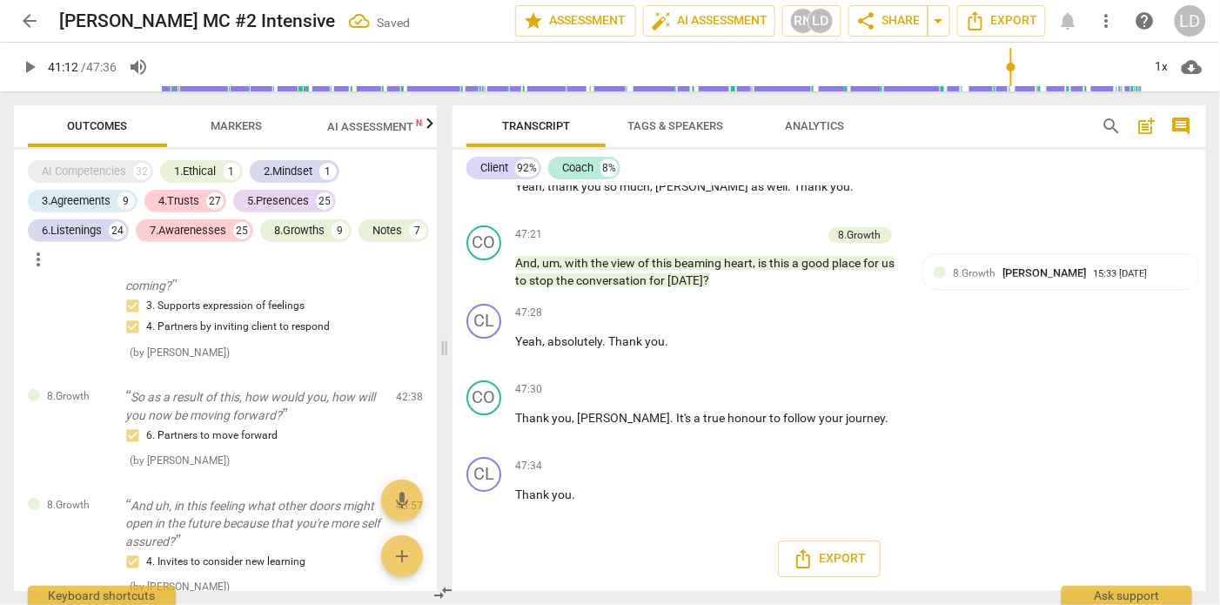
scroll to position [11570, 0]
checkbox input "true"
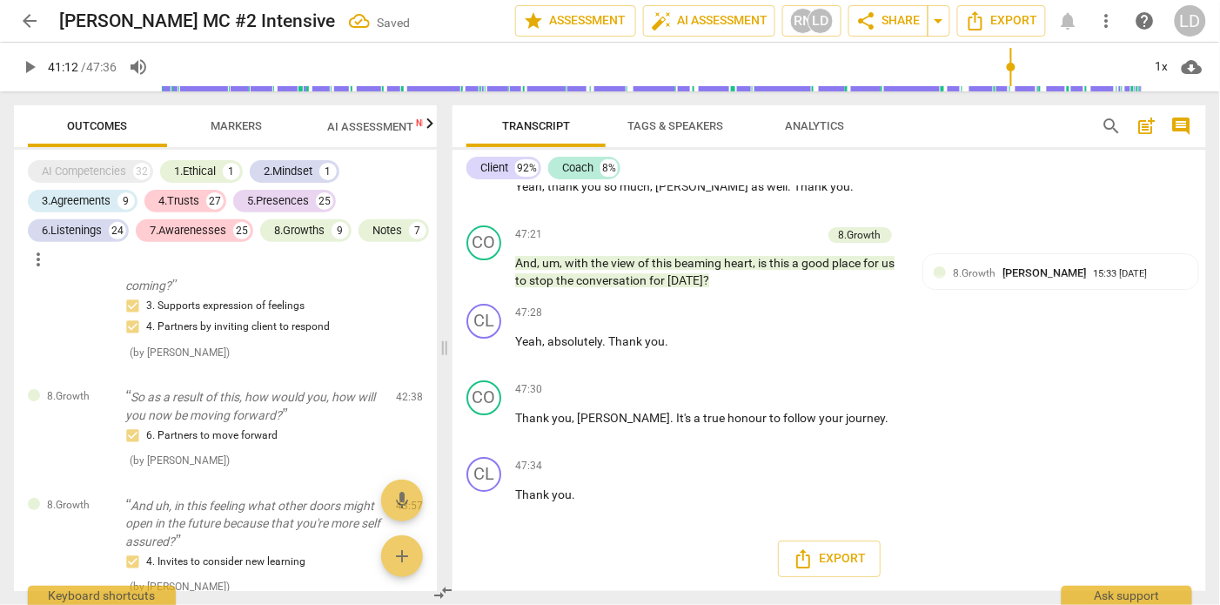
scroll to position [11736, 0]
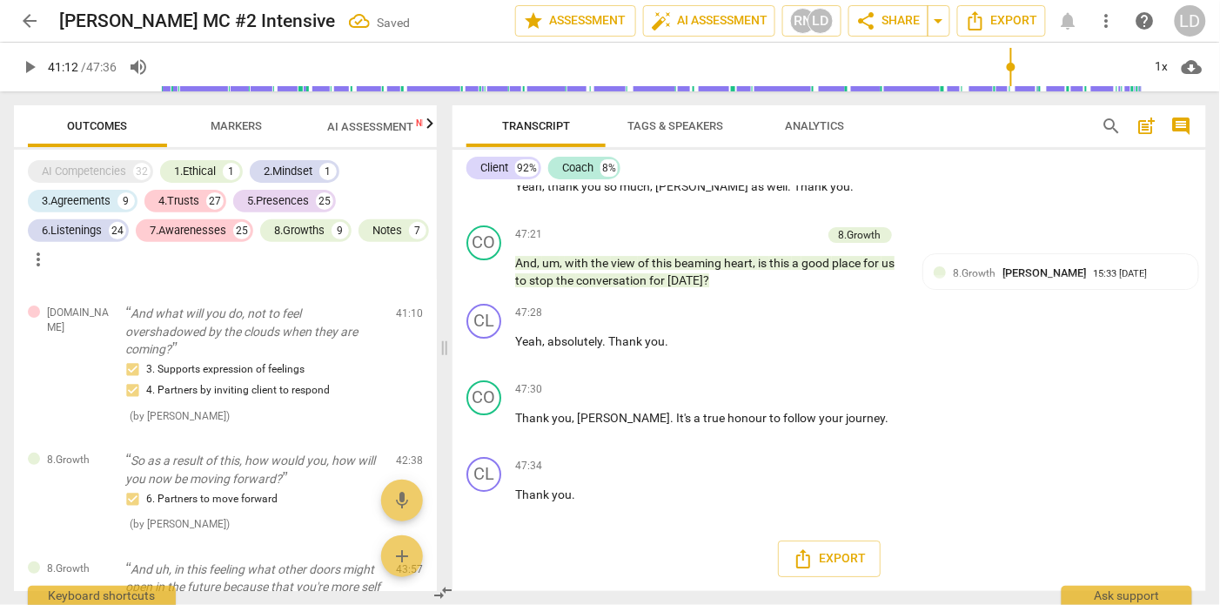
checkbox input "true"
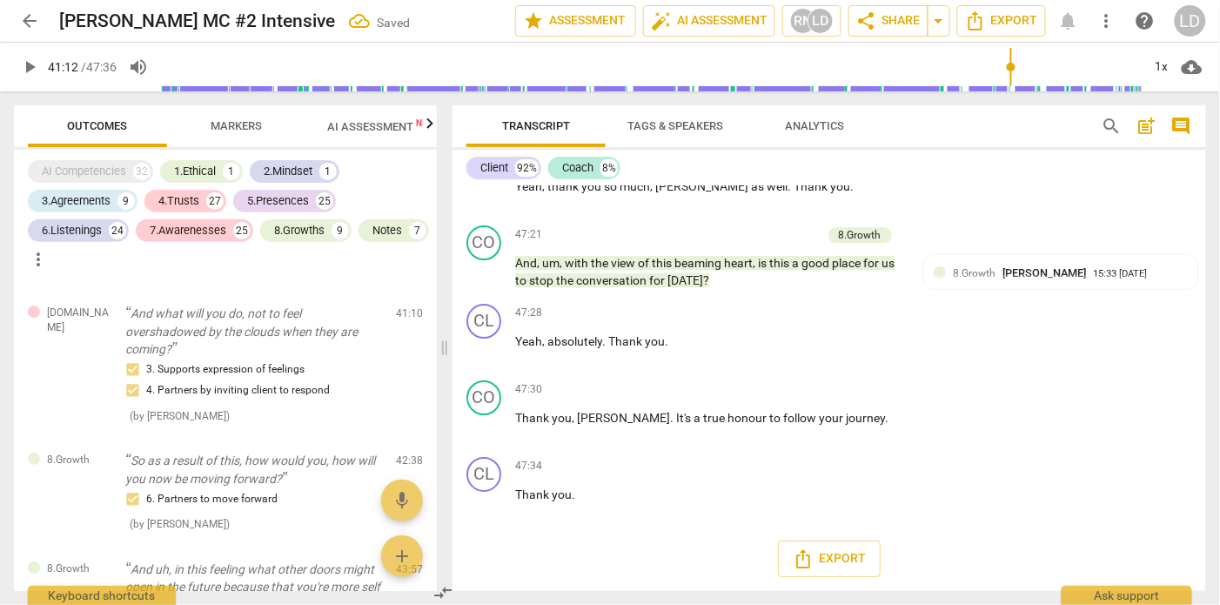
checkbox input "true"
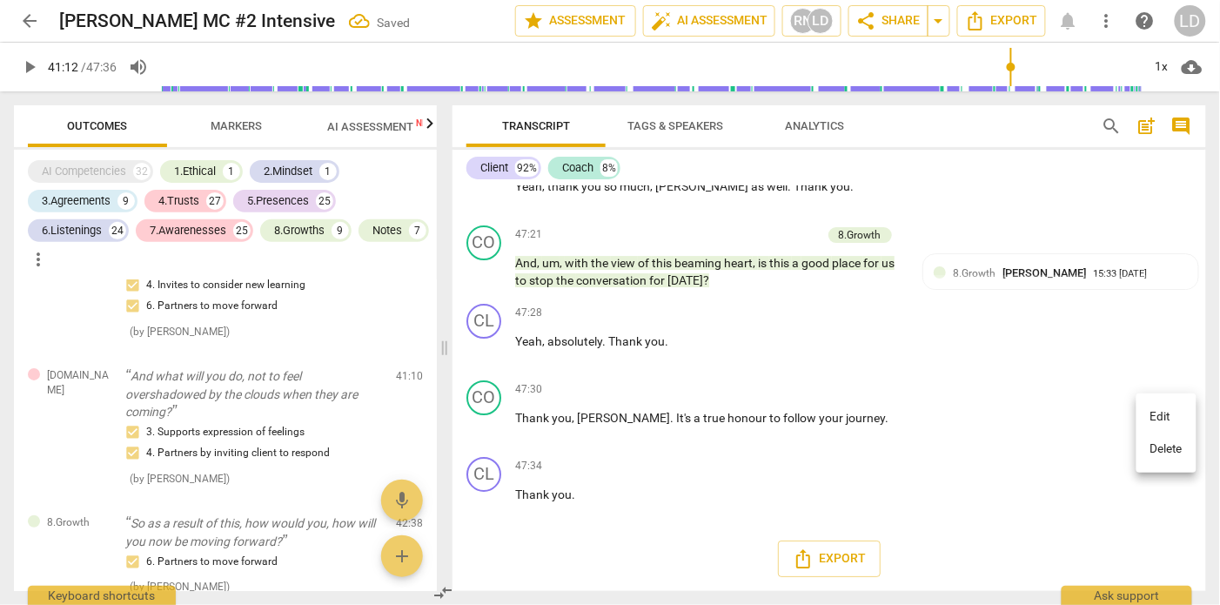
click at [1044, 467] on div at bounding box center [610, 302] width 1220 height 605
type textarea "I"
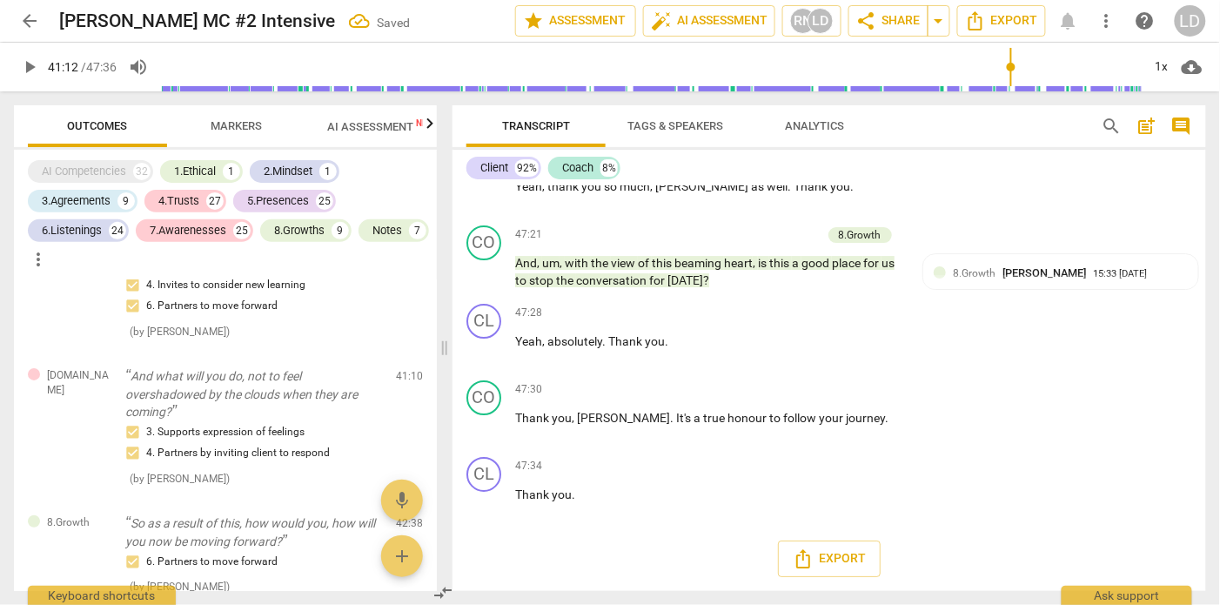
type textarea "I"
type textarea "I l"
type textarea "I lo"
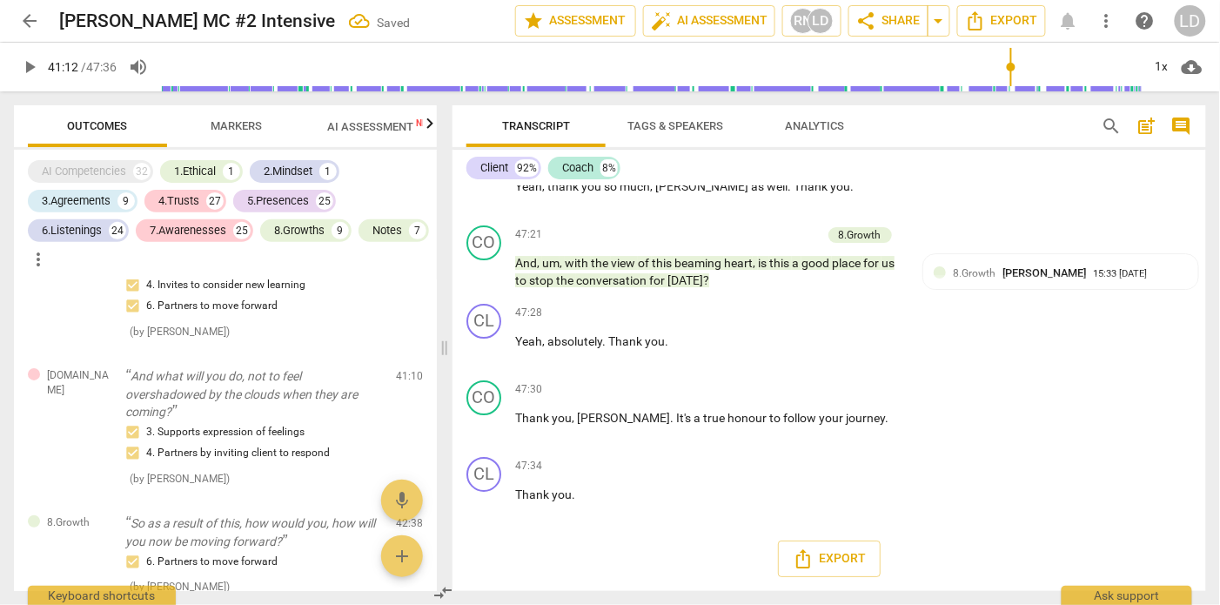
type textarea "I lov"
type textarea "I love"
type textarea "I love t"
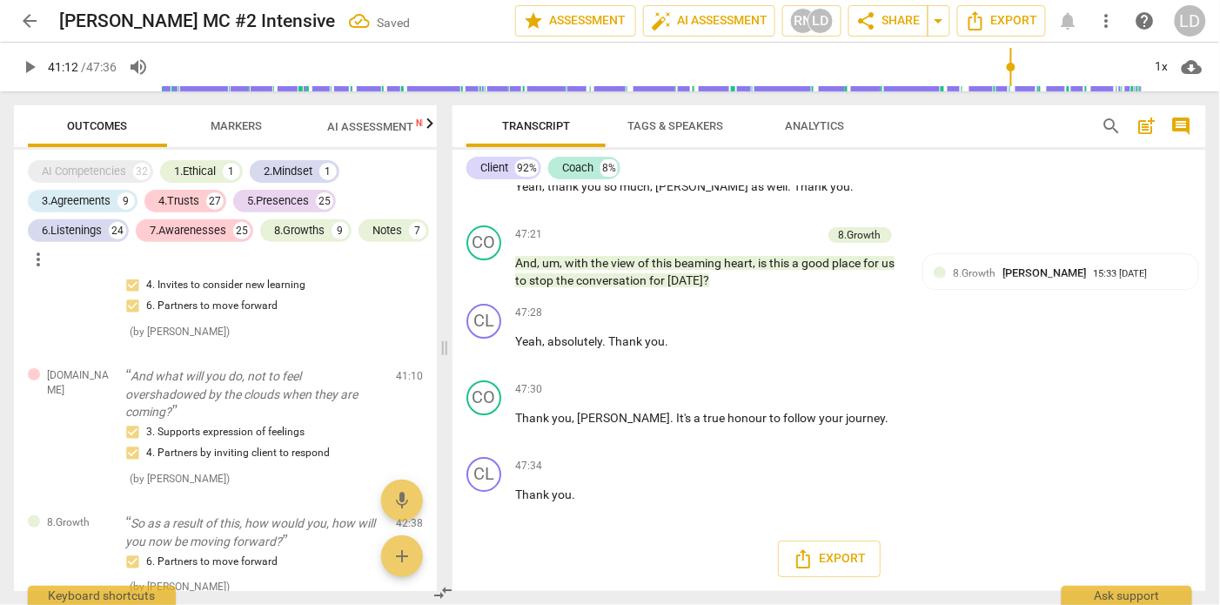
type textarea "I love t"
type textarea "I love th"
type textarea "I love thi"
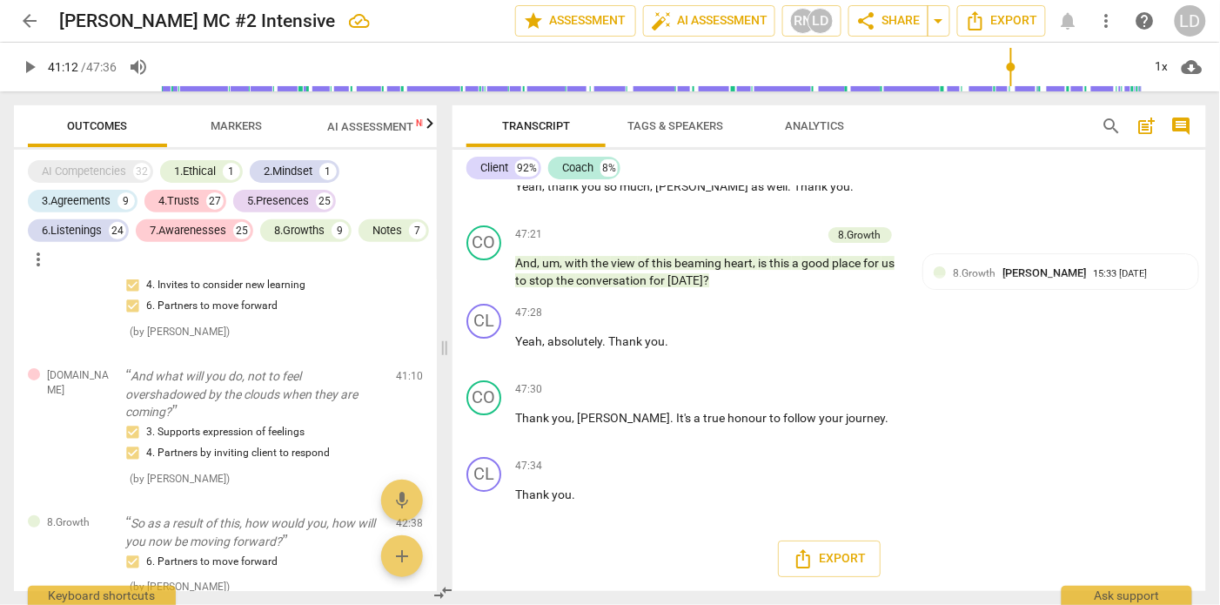
type textarea "I love this"
type textarea "I love this q"
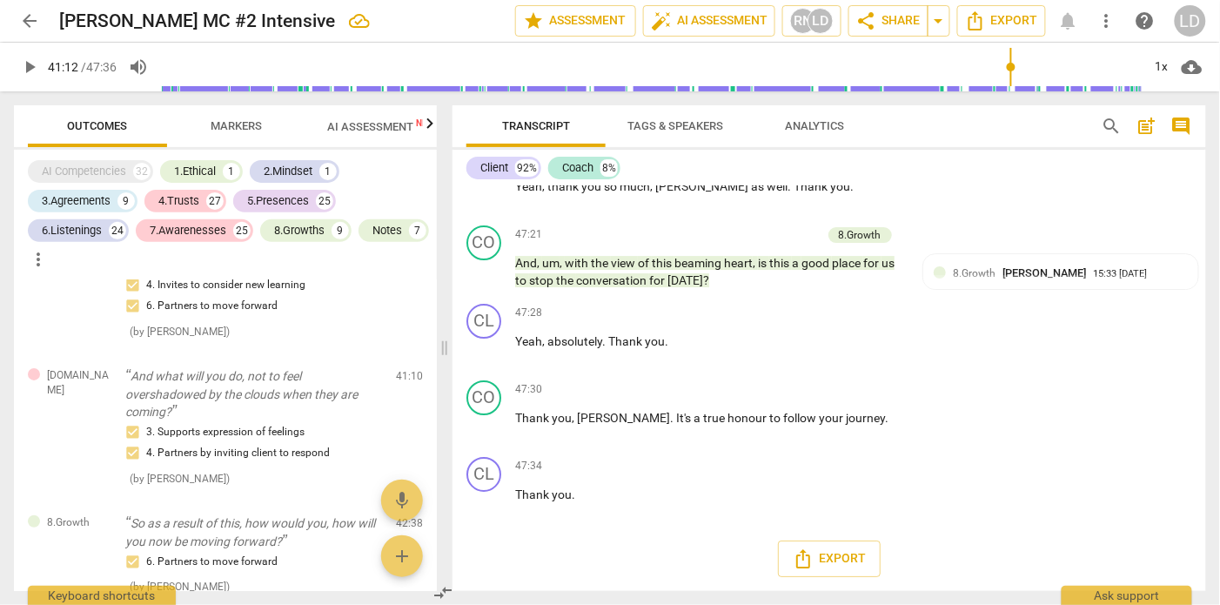
type textarea "I love this q"
type textarea "I love this qu"
type textarea "I love this que"
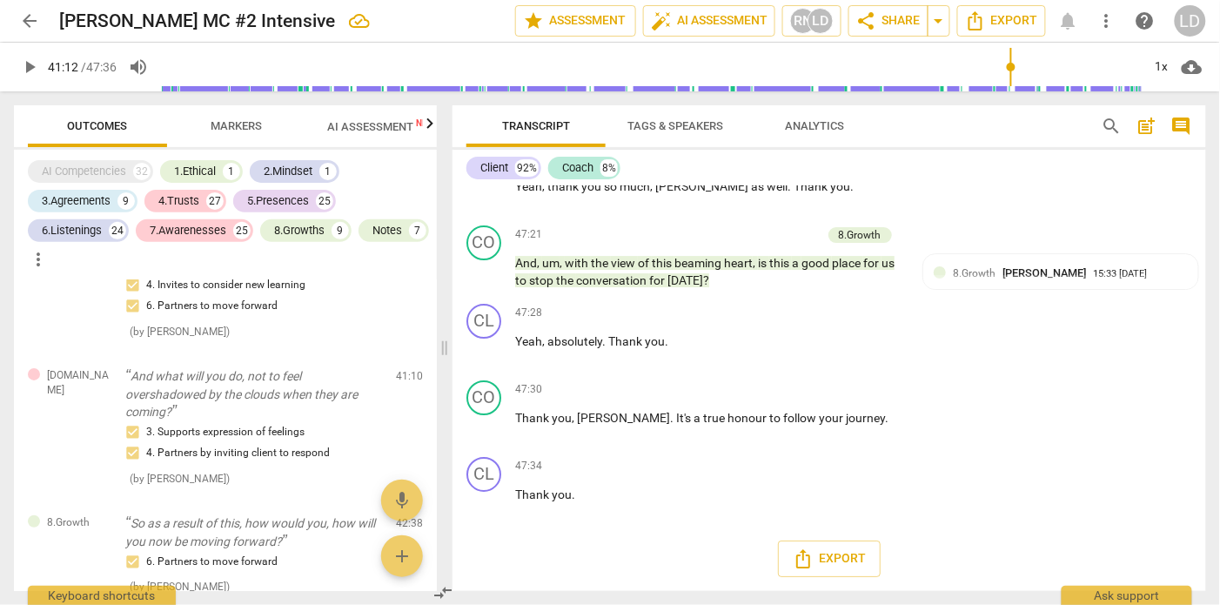
type textarea "I love this ques"
type textarea "I love this quest"
type textarea "I love this questi"
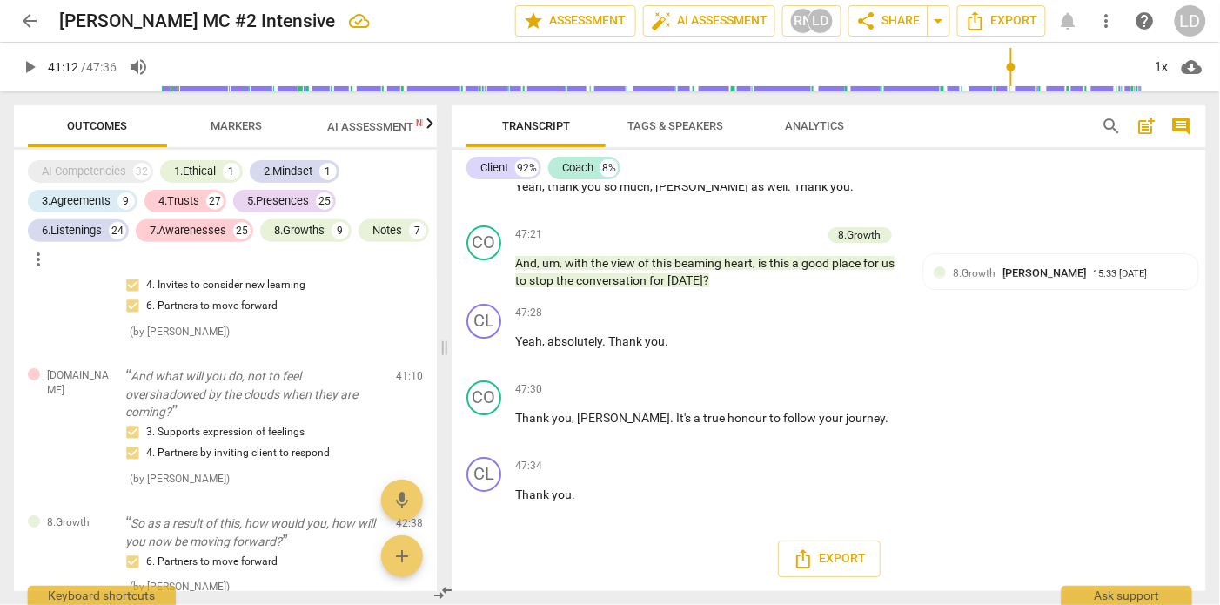
type textarea "I love this questi"
type textarea "I love this questio"
type textarea "I love this question"
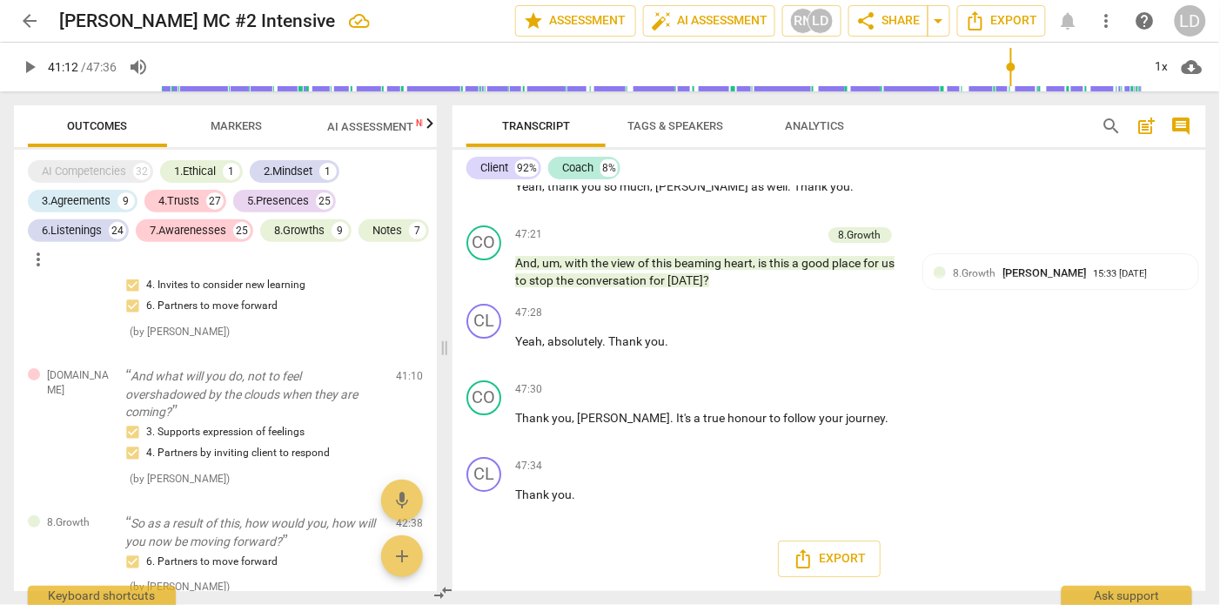
type textarea "I love this question."
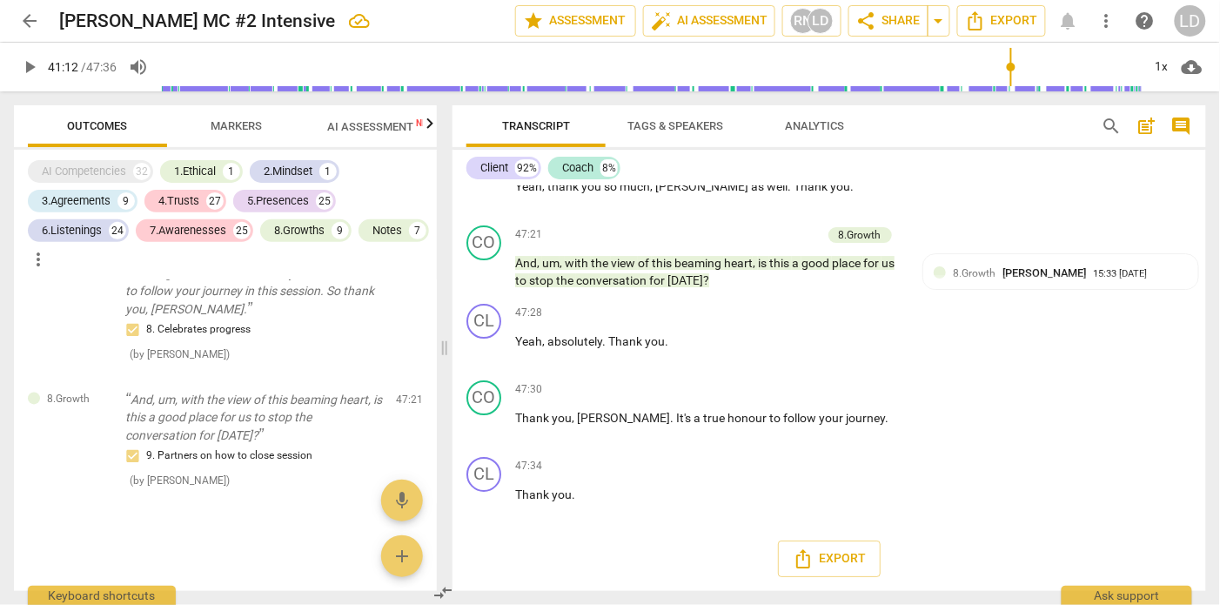
scroll to position [25123, 0]
click at [990, 27] on span "Export" at bounding box center [1001, 20] width 73 height 21
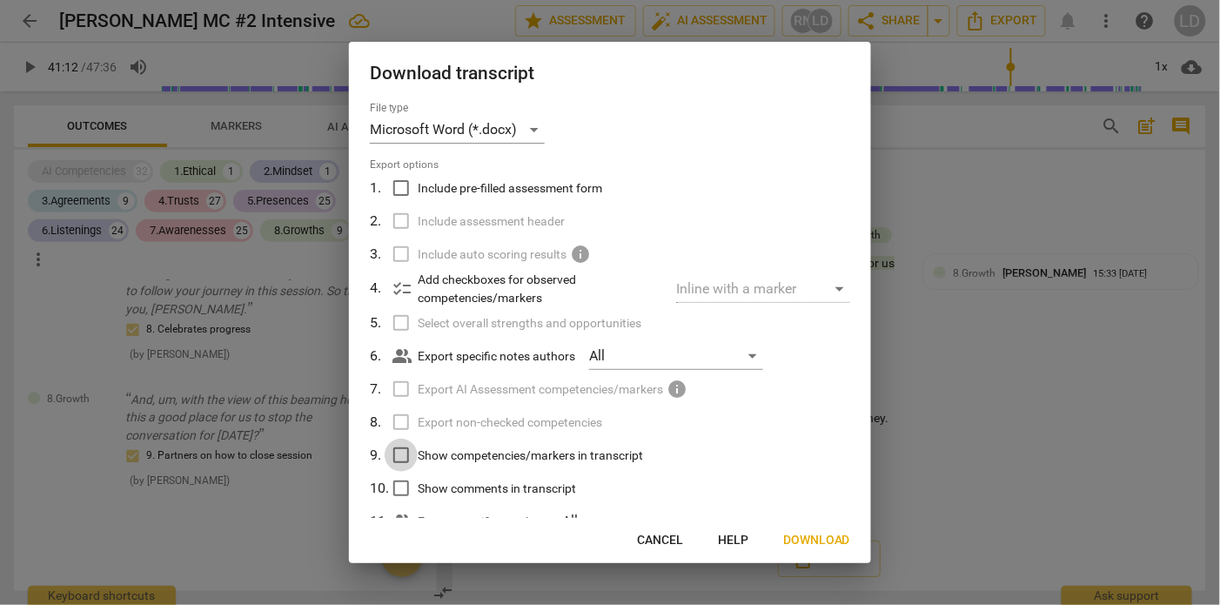
click at [404, 471] on input "Show competencies/markers in transcript" at bounding box center [401, 454] width 33 height 33
checkbox input "true"
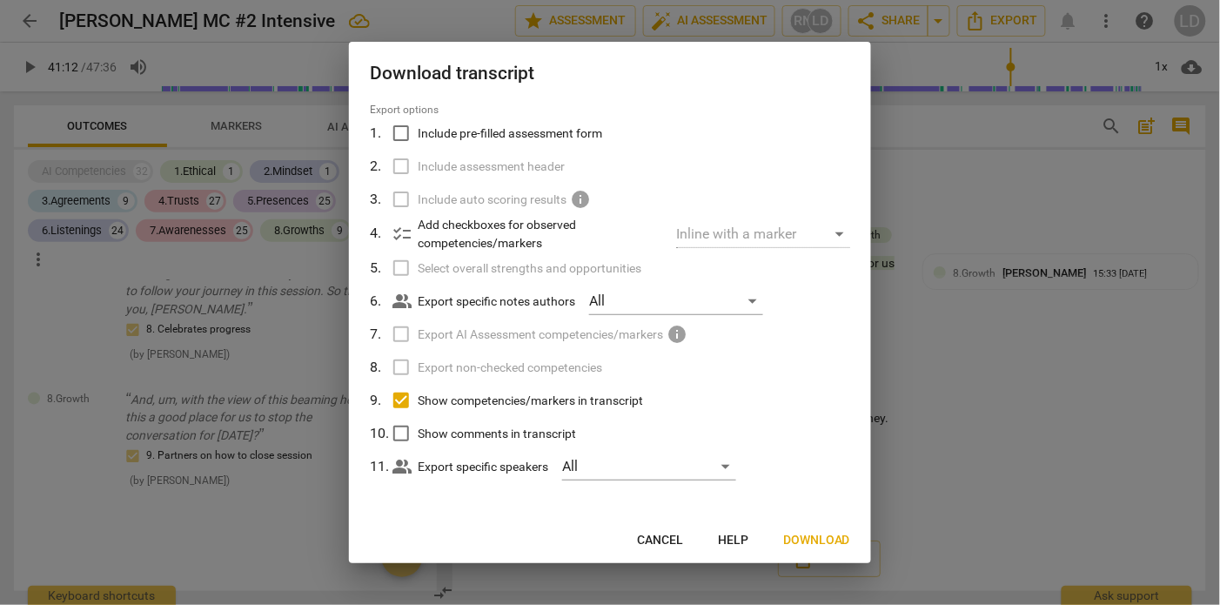
scroll to position [64, 0]
click at [395, 449] on input "Show comments in transcript" at bounding box center [401, 433] width 33 height 33
checkbox input "true"
click at [783, 538] on span "Download" at bounding box center [816, 540] width 67 height 17
